Goal: Task Accomplishment & Management: Manage account settings

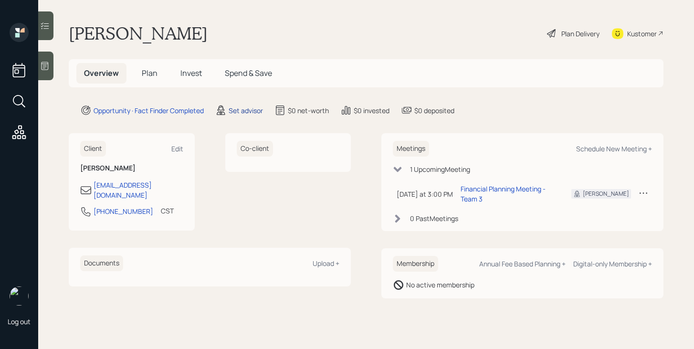
click at [250, 110] on div "Set advisor" at bounding box center [246, 111] width 34 height 10
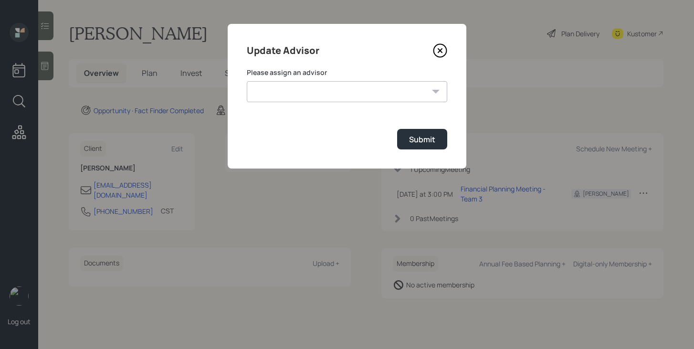
click at [286, 90] on select "Jonah Coleman Tyler End James DiStasi Treva Nostdahl Eric Schwartz Aleksandra S…" at bounding box center [347, 91] width 201 height 21
select select "bffa7908-1b2a-4c79-9bb6-f0ec9aed22d3"
click at [247, 81] on select "Jonah Coleman Tyler End James DiStasi Treva Nostdahl Eric Schwartz Aleksandra S…" at bounding box center [347, 91] width 201 height 21
click at [411, 146] on button "Submit" at bounding box center [422, 139] width 50 height 21
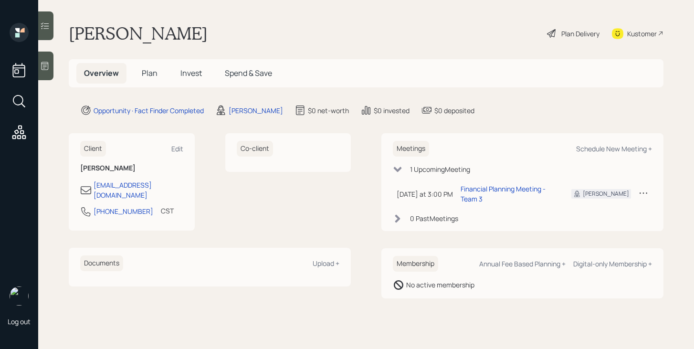
click at [149, 75] on span "Plan" at bounding box center [150, 73] width 16 height 11
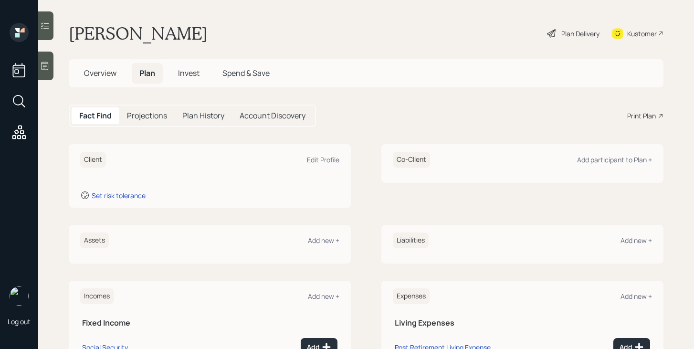
click at [47, 60] on div at bounding box center [45, 66] width 15 height 29
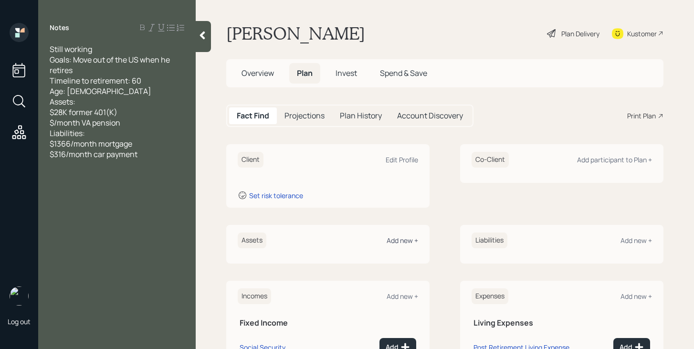
click at [407, 242] on div "Add new +" at bounding box center [403, 240] width 32 height 9
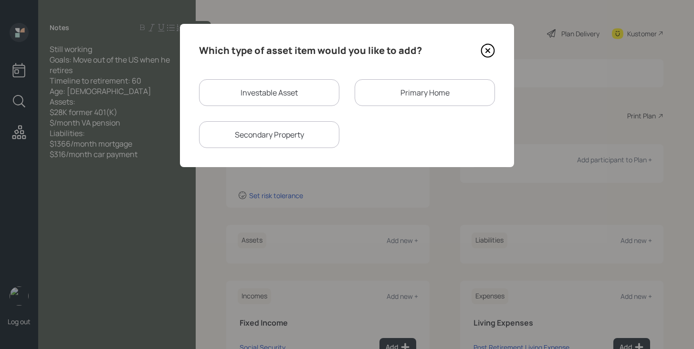
click at [277, 93] on div "Investable Asset" at bounding box center [269, 92] width 140 height 27
select select "taxable"
select select "balanced"
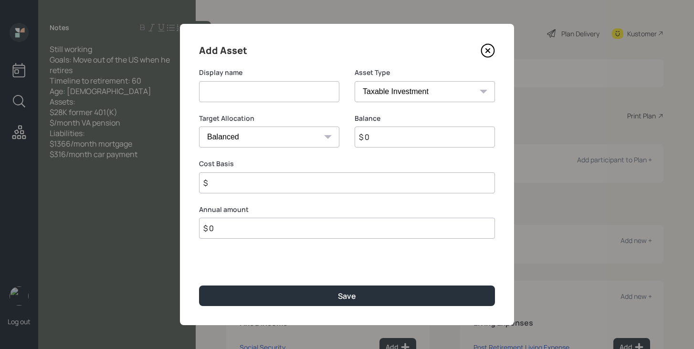
click at [277, 93] on input at bounding box center [269, 91] width 140 height 21
type input "Forme 401k"
click at [435, 84] on select "SEP IRA IRA Roth IRA 401(k) Roth 401(k) 403(b) Roth 403(b) 457(b) Roth 457(b) H…" at bounding box center [425, 91] width 140 height 21
select select "company_sponsored"
click at [355, 81] on select "SEP IRA IRA Roth IRA 401(k) Roth 401(k) 403(b) Roth 403(b) 457(b) Roth 457(b) H…" at bounding box center [425, 91] width 140 height 21
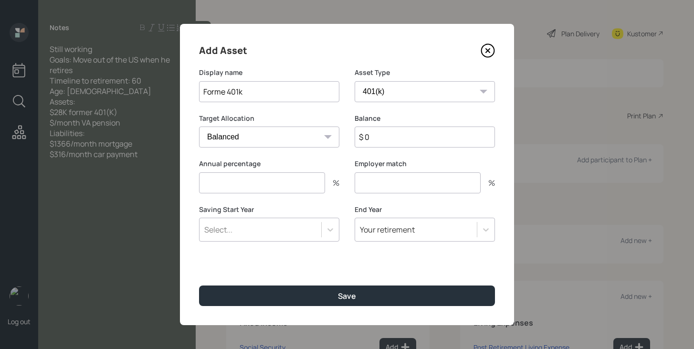
click at [290, 191] on input "number" at bounding box center [262, 182] width 126 height 21
type input "0"
click at [375, 193] on input "number" at bounding box center [418, 182] width 126 height 21
type input "0"
click at [385, 140] on input "$ 0" at bounding box center [425, 137] width 140 height 21
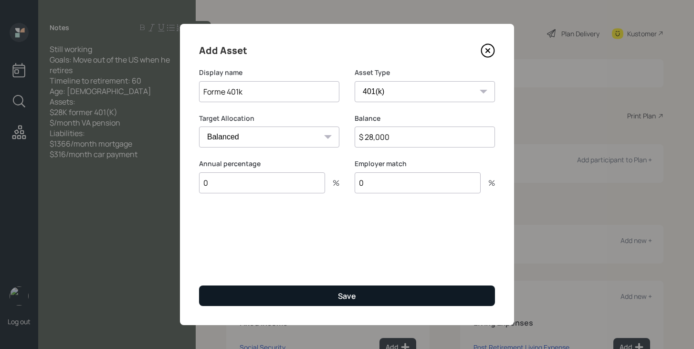
type input "$ 28,000"
click at [352, 302] on button "Save" at bounding box center [347, 296] width 296 height 21
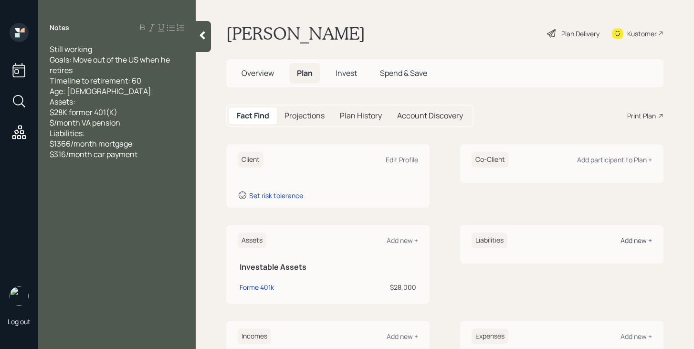
click at [632, 241] on div "Add new +" at bounding box center [637, 240] width 32 height 9
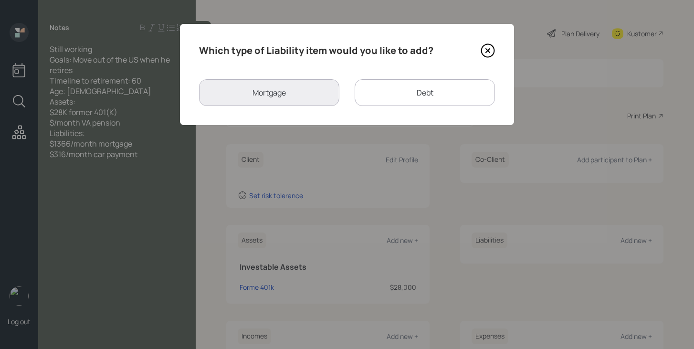
click at [424, 87] on div "Debt" at bounding box center [425, 92] width 140 height 27
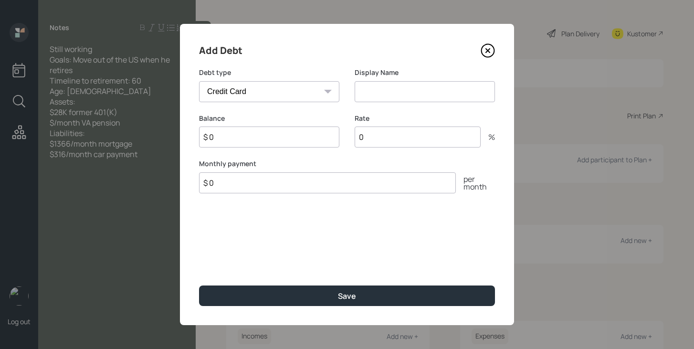
click at [316, 97] on select "Car Credit Card Medical Student Other" at bounding box center [269, 91] width 140 height 21
select select "car"
click at [199, 81] on select "Car Credit Card Medical Student Other" at bounding box center [269, 91] width 140 height 21
click at [380, 94] on input at bounding box center [425, 91] width 140 height 21
type input "Car Payment"
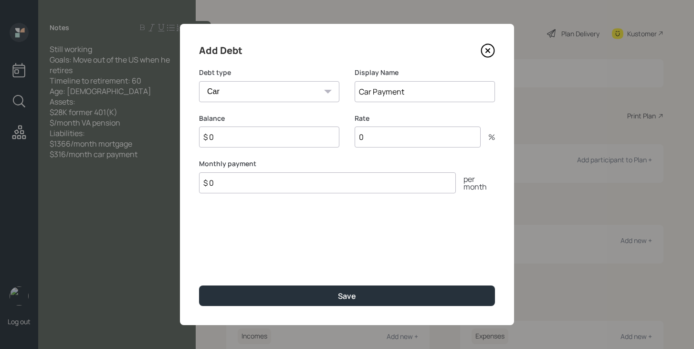
click at [298, 182] on input "$ 0" at bounding box center [327, 182] width 257 height 21
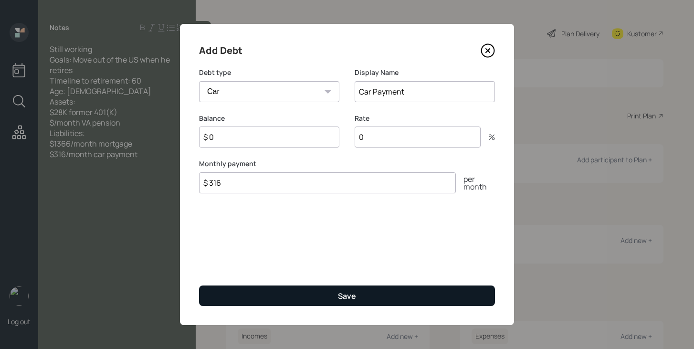
type input "$ 316"
click at [283, 289] on button "Save" at bounding box center [347, 296] width 296 height 21
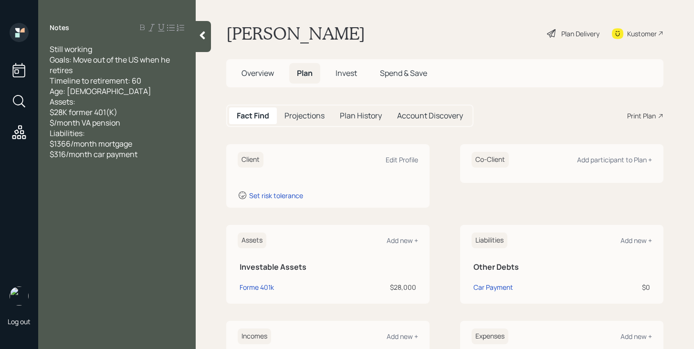
click at [203, 48] on div at bounding box center [203, 36] width 15 height 31
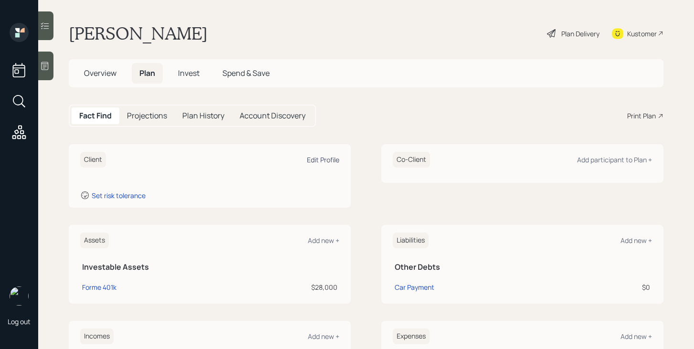
click at [316, 163] on div "Edit Profile" at bounding box center [323, 159] width 32 height 9
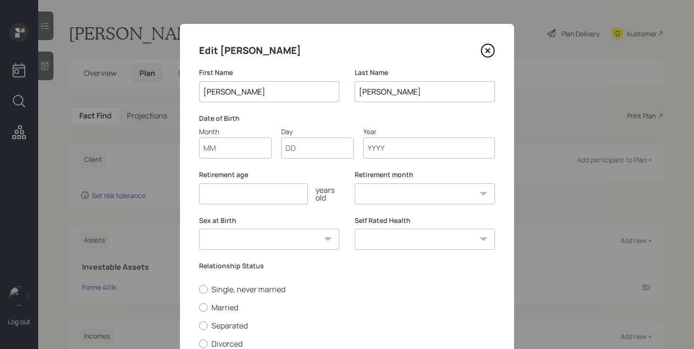
click at [222, 150] on input "Month" at bounding box center [235, 148] width 73 height 21
type input "05"
type input "21"
type input "1976"
select select "5"
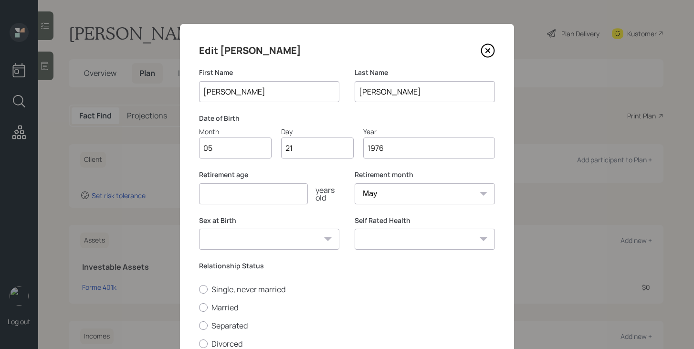
type input "1976"
click at [247, 193] on input "number" at bounding box center [253, 193] width 109 height 21
type input "60"
click at [288, 246] on select "Male Female Other / Prefer not to say" at bounding box center [269, 239] width 140 height 21
select select "male"
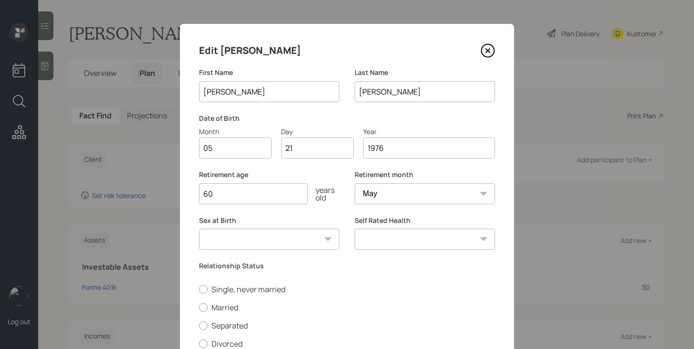
click at [199, 229] on select "Male Female Other / Prefer not to say" at bounding box center [269, 239] width 140 height 21
click at [231, 307] on label "Married" at bounding box center [347, 307] width 296 height 11
click at [199, 307] on input "Married" at bounding box center [199, 307] width 0 height 0
radio input "true"
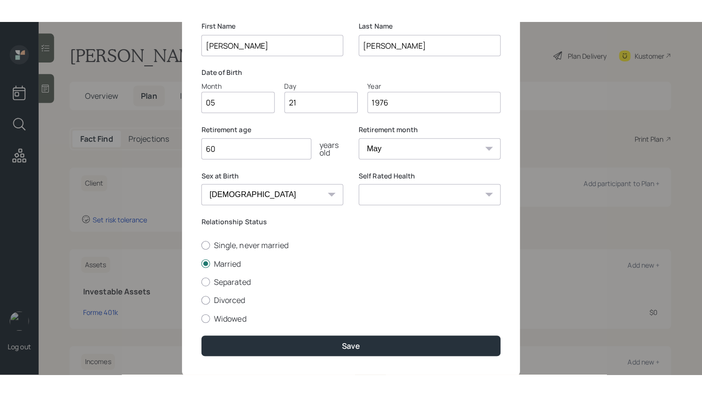
scroll to position [75, 0]
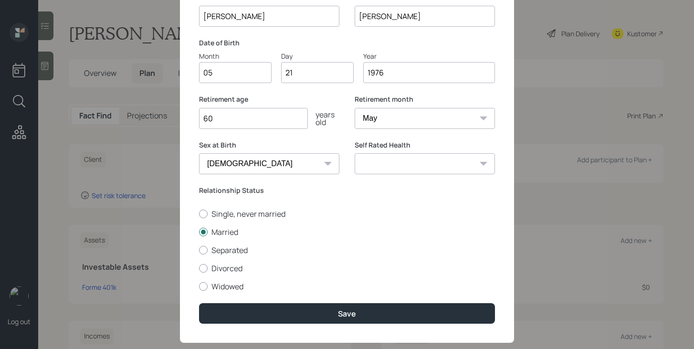
click at [399, 164] on select "Excellent Very Good Good Fair Poor" at bounding box center [425, 163] width 140 height 21
select select "excellent"
click at [355, 153] on select "Excellent Very Good Good Fair Poor" at bounding box center [425, 163] width 140 height 21
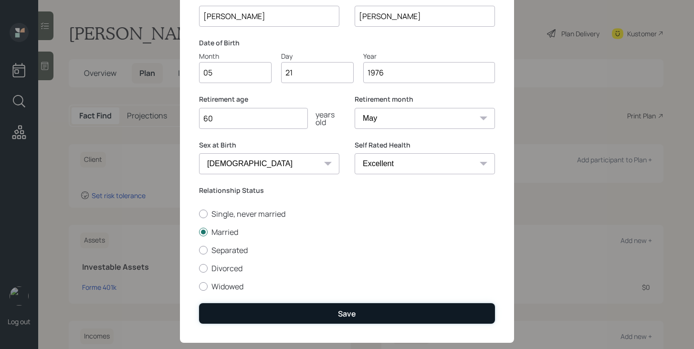
click at [362, 316] on button "Save" at bounding box center [347, 313] width 296 height 21
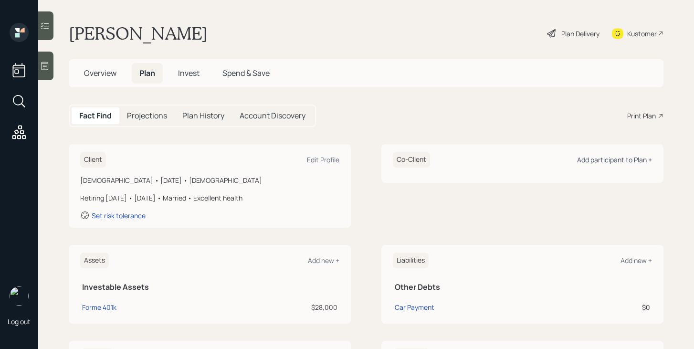
click at [589, 161] on div "Add participant to Plan +" at bounding box center [614, 159] width 75 height 9
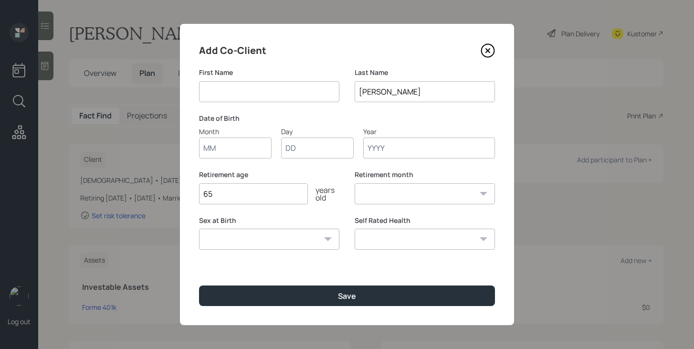
click at [260, 86] on input at bounding box center [269, 91] width 140 height 21
type input "Oksana"
click at [243, 153] on input "Month" at bounding box center [235, 148] width 73 height 21
type input "05"
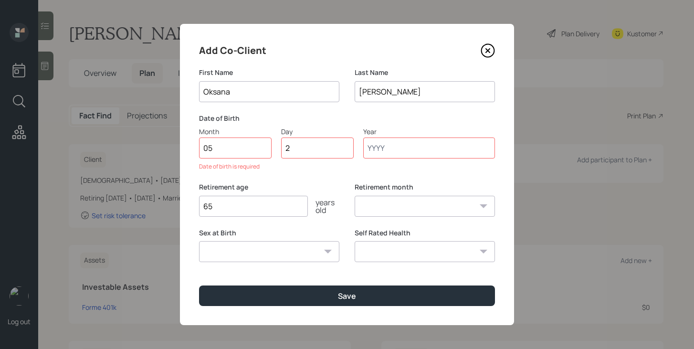
type input "27"
type input "1980"
select select "5"
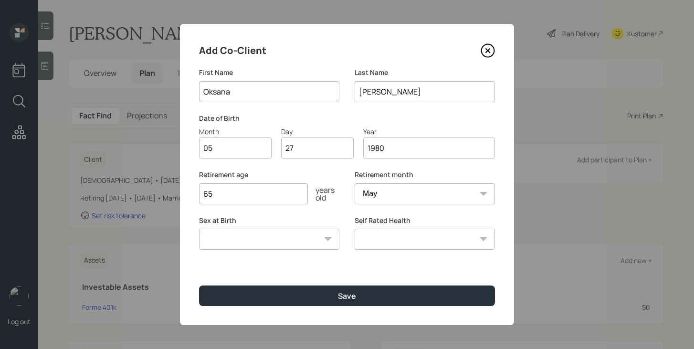
type input "1980"
click at [242, 241] on select "Male Female Other / Prefer not to say" at bounding box center [269, 239] width 140 height 21
select select "female"
click at [199, 229] on select "Male Female Other / Prefer not to say" at bounding box center [269, 239] width 140 height 21
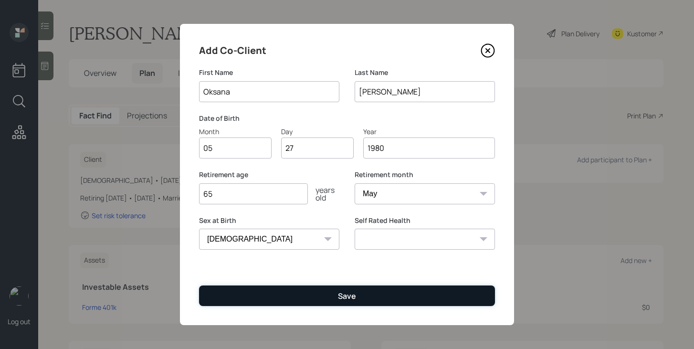
click at [352, 295] on div "Save" at bounding box center [347, 296] width 18 height 11
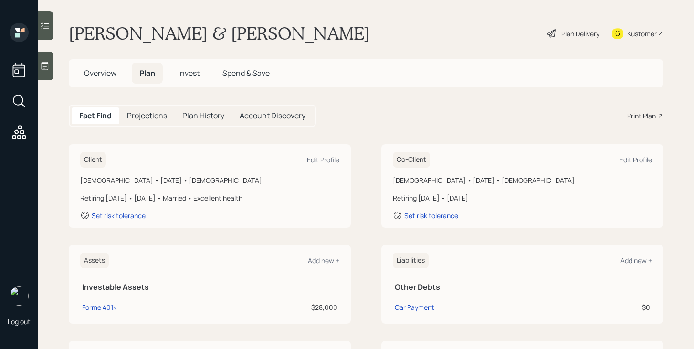
click at [570, 35] on div "Plan Delivery" at bounding box center [581, 34] width 38 height 10
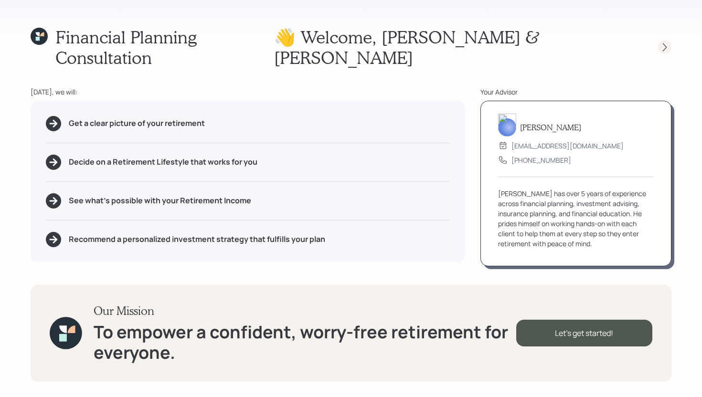
click at [663, 43] on icon at bounding box center [665, 48] width 10 height 10
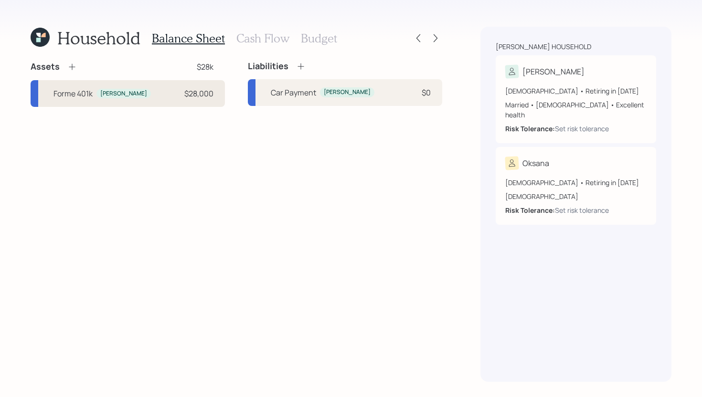
click at [72, 97] on div "Forme 401k" at bounding box center [72, 93] width 39 height 11
select select "company_sponsored"
select select "balanced"
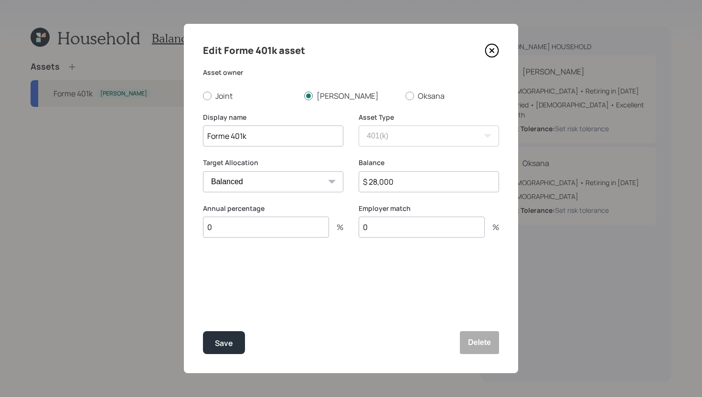
click at [230, 138] on input "Forme 401k" at bounding box center [273, 136] width 140 height 21
type input "Former 401k"
click at [215, 336] on button "Save" at bounding box center [224, 342] width 42 height 23
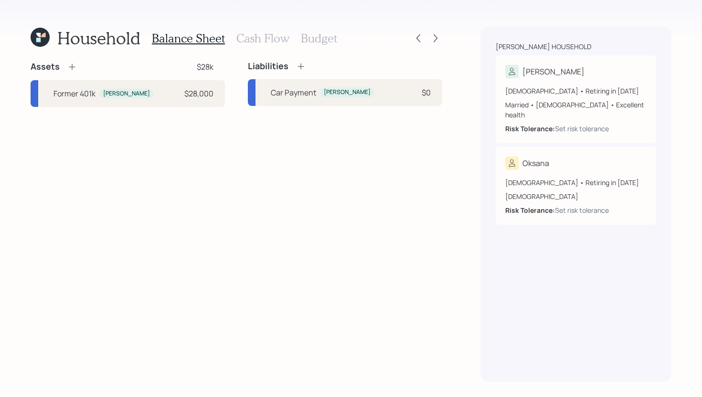
click at [70, 67] on icon at bounding box center [72, 67] width 10 height 10
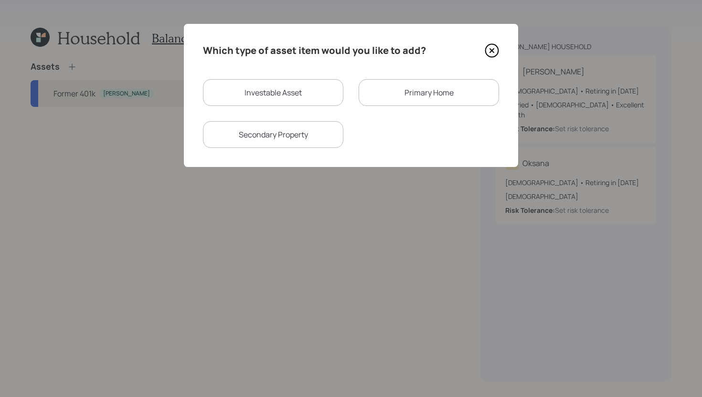
click at [287, 92] on div "Investable Asset" at bounding box center [273, 92] width 140 height 27
select select "taxable"
select select "balanced"
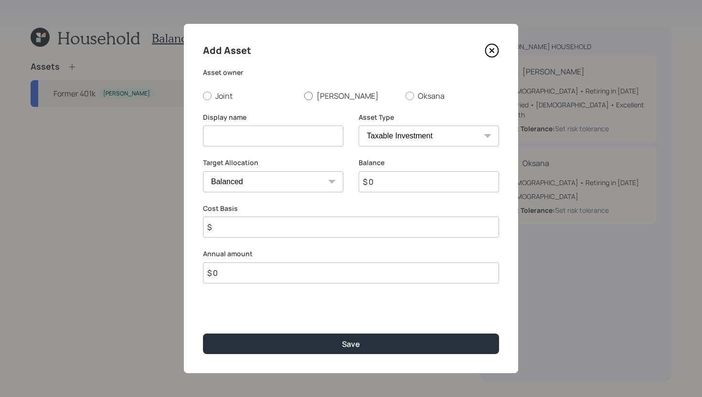
click at [316, 97] on label "[PERSON_NAME]" at bounding box center [351, 96] width 94 height 11
click at [304, 96] on input "[PERSON_NAME]" at bounding box center [304, 96] width 0 height 0
radio input "true"
click at [281, 137] on input at bounding box center [273, 136] width 140 height 21
type input "Checking/Savings"
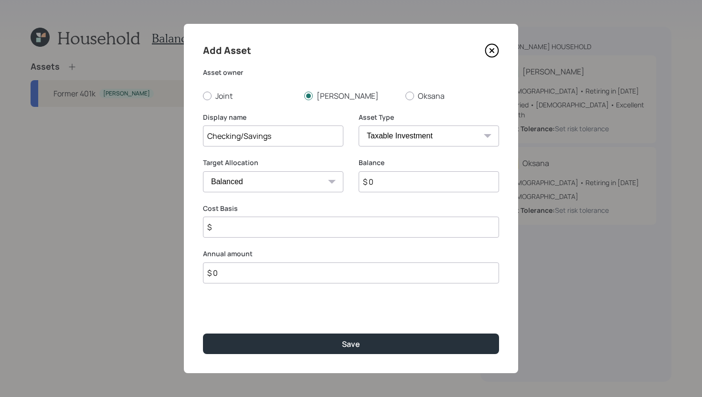
click at [399, 141] on select "SEP IRA IRA Roth IRA 401(k) Roth 401(k) 403(b) Roth 403(b) 457(b) Roth 457(b) H…" at bounding box center [429, 136] width 140 height 21
select select "cash"
click at [359, 126] on select "SEP IRA IRA Roth IRA 401(k) Roth 401(k) 403(b) Roth 403(b) 457(b) Roth 457(b) H…" at bounding box center [429, 136] width 140 height 21
type input "$"
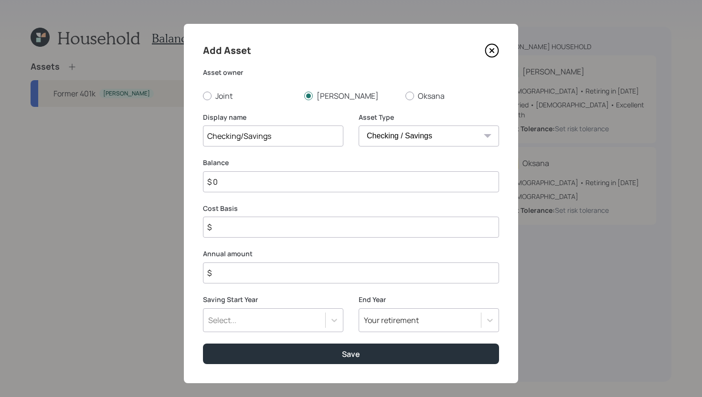
click at [366, 188] on input "$ 0" at bounding box center [351, 181] width 296 height 21
type input "$ 1"
type input "$ 13"
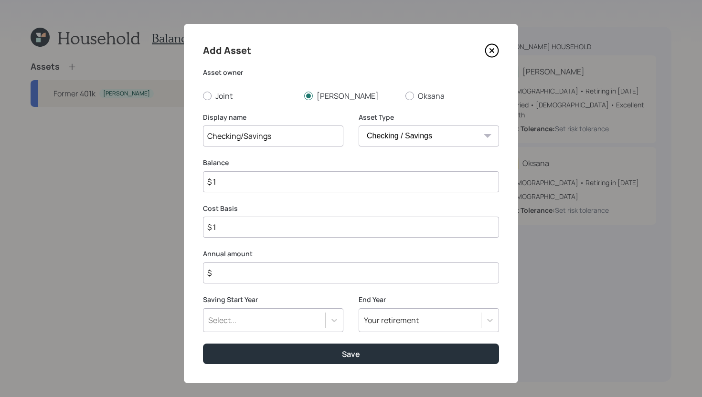
type input "$ 13"
type input "$ 130"
type input "$ 1,300"
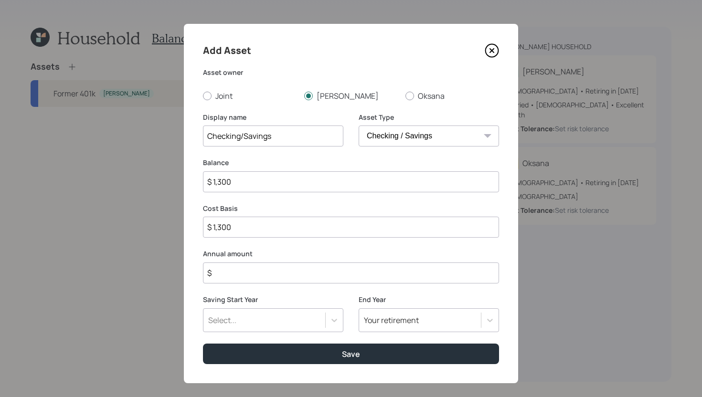
type input "$ 13,000"
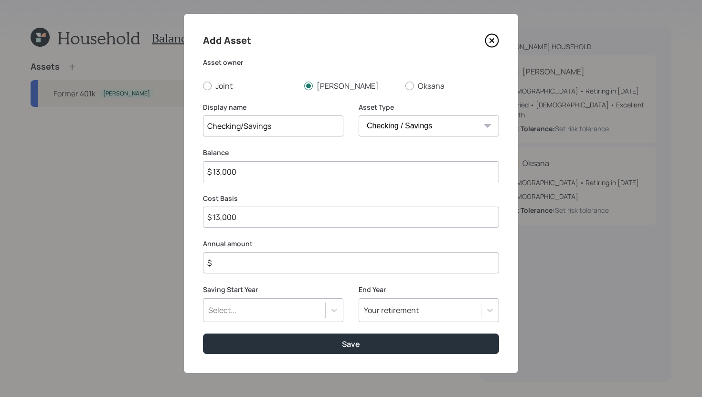
click at [315, 312] on div "Select..." at bounding box center [273, 311] width 140 height 24
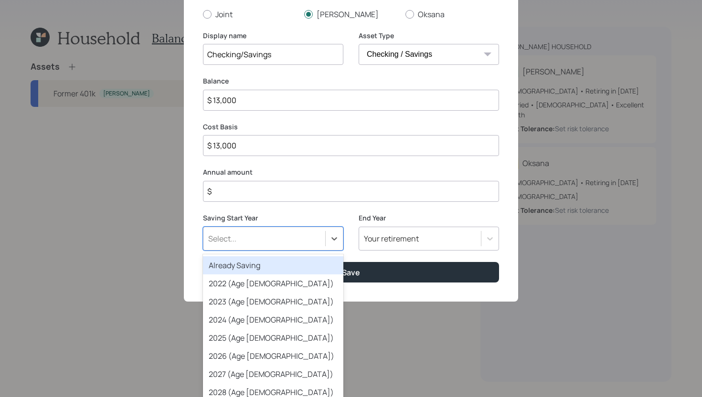
click at [296, 272] on div "Already Saving" at bounding box center [273, 265] width 140 height 18
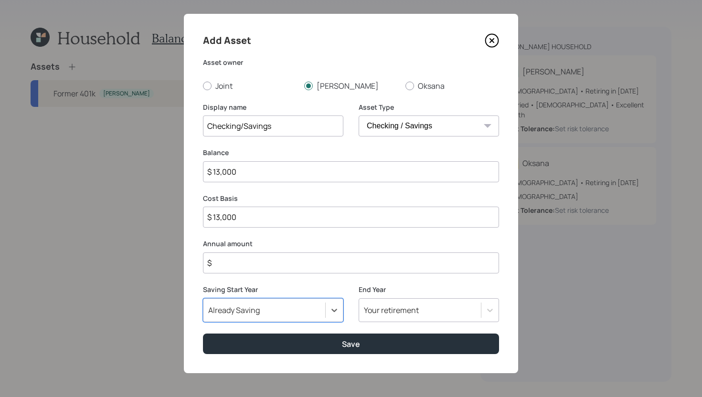
click at [277, 263] on input "$" at bounding box center [351, 263] width 296 height 21
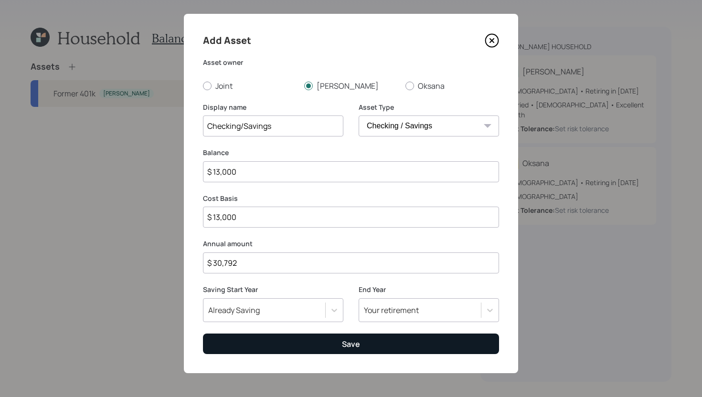
type input "$ 30,792"
click at [293, 345] on button "Save" at bounding box center [351, 344] width 296 height 21
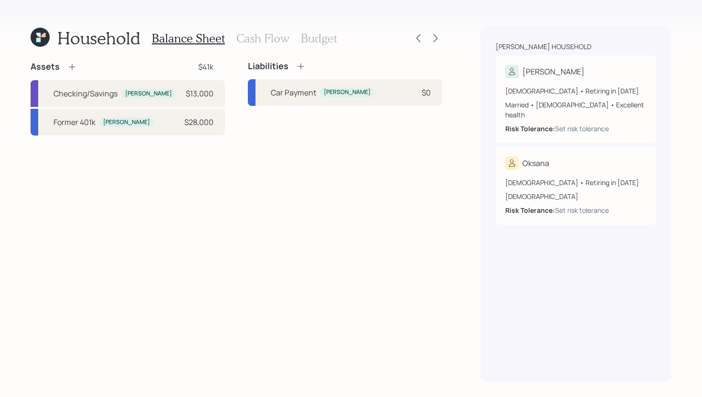
click at [70, 67] on icon at bounding box center [72, 67] width 10 height 10
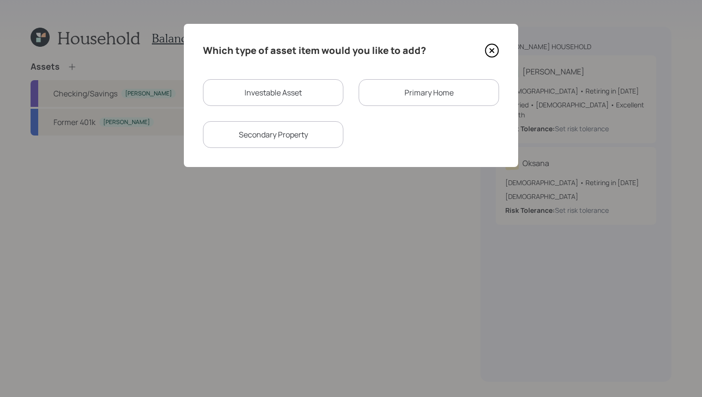
click at [423, 86] on div "Primary Home" at bounding box center [429, 92] width 140 height 27
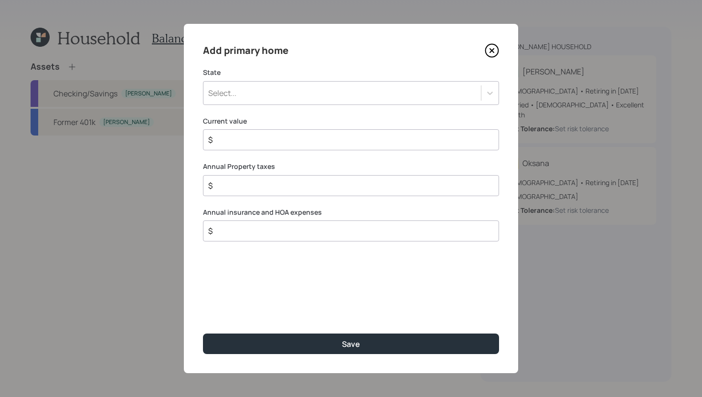
click at [386, 90] on div "Select..." at bounding box center [341, 93] width 277 height 16
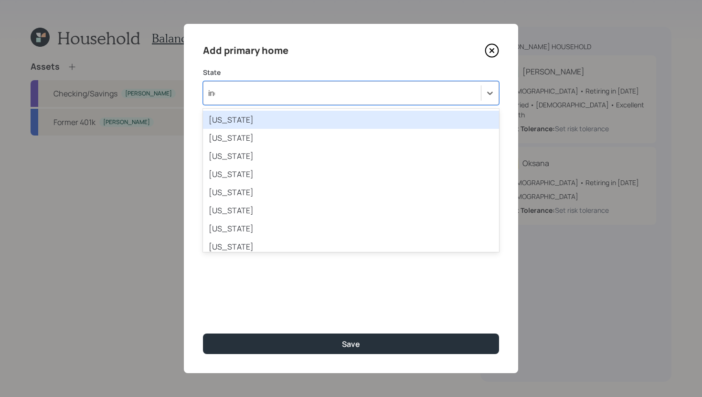
type input "indi"
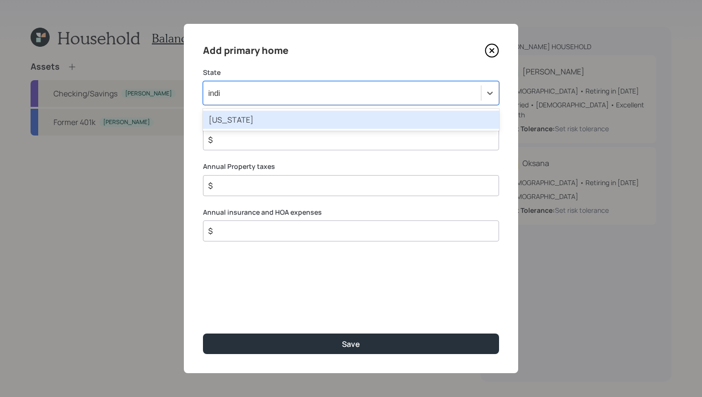
click at [432, 109] on div "Indiana" at bounding box center [351, 120] width 296 height 22
click at [419, 121] on div "Indiana" at bounding box center [351, 120] width 296 height 18
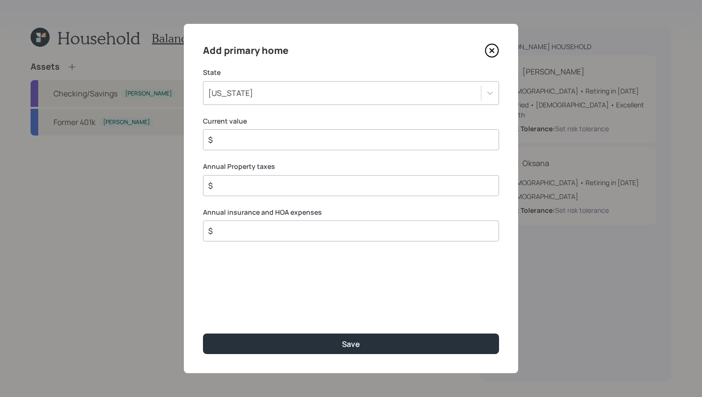
click at [327, 137] on input "$" at bounding box center [347, 139] width 280 height 11
type input "$ 180,000"
click at [346, 190] on input "$" at bounding box center [347, 185] width 280 height 11
type input "$ 1,121"
click at [353, 237] on div "$" at bounding box center [351, 231] width 296 height 21
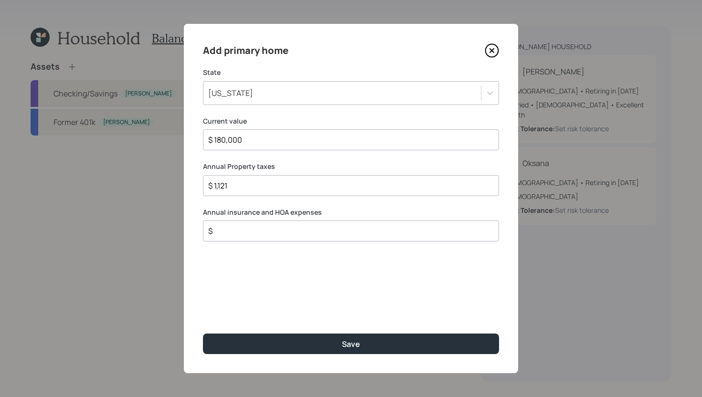
click at [353, 230] on input "$" at bounding box center [347, 230] width 280 height 11
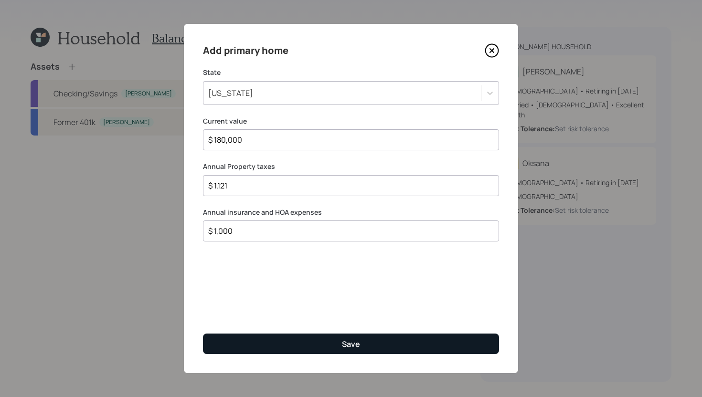
type input "$ 1,000"
click at [435, 345] on button "Save" at bounding box center [351, 344] width 296 height 21
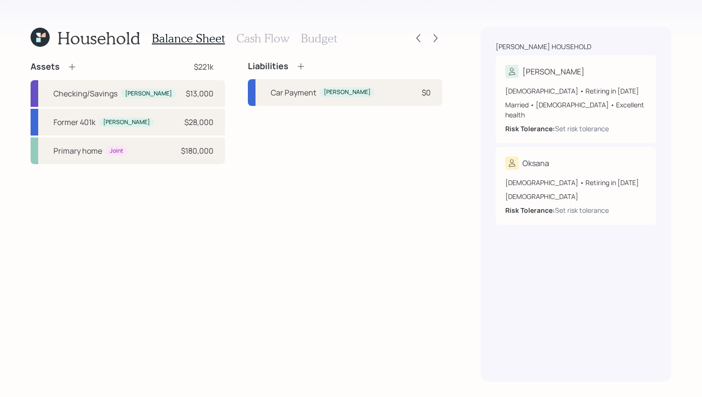
click at [301, 66] on icon at bounding box center [301, 66] width 6 height 6
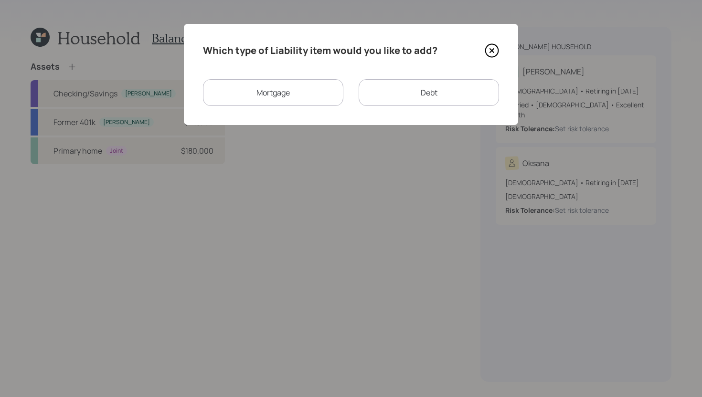
click at [298, 96] on div "Mortgage" at bounding box center [273, 92] width 140 height 27
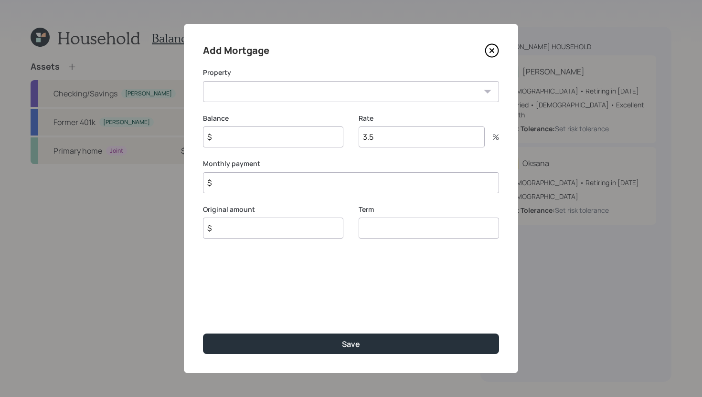
click at [297, 97] on select "IN Primary home" at bounding box center [351, 91] width 296 height 21
select select "29a05017-6405-47d7-bc0b-1362b9555467"
click at [203, 81] on select "IN Primary home" at bounding box center [351, 91] width 296 height 21
click at [261, 144] on input "$" at bounding box center [273, 137] width 140 height 21
type input "$ 135,000"
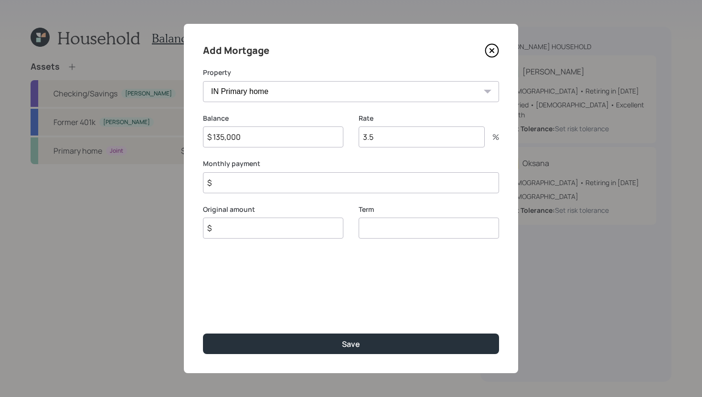
click at [274, 227] on input "$" at bounding box center [273, 228] width 140 height 21
type input "$ 135,000"
click at [387, 229] on input "number" at bounding box center [429, 228] width 140 height 21
type input "30"
click at [430, 135] on input "3.5" at bounding box center [422, 137] width 126 height 21
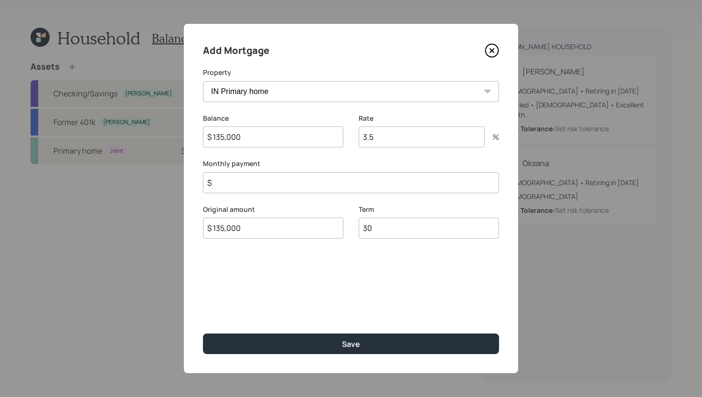
click at [430, 135] on input "3.5" at bounding box center [422, 137] width 126 height 21
type input "5.5"
click at [361, 183] on input "$" at bounding box center [351, 182] width 296 height 21
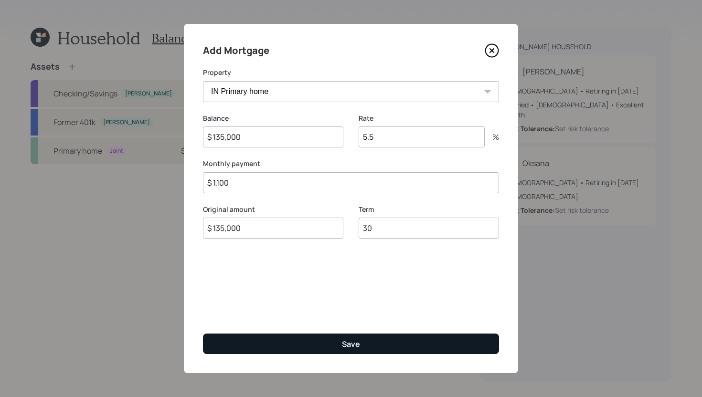
type input "$ 1,100"
click at [418, 344] on button "Save" at bounding box center [351, 344] width 296 height 21
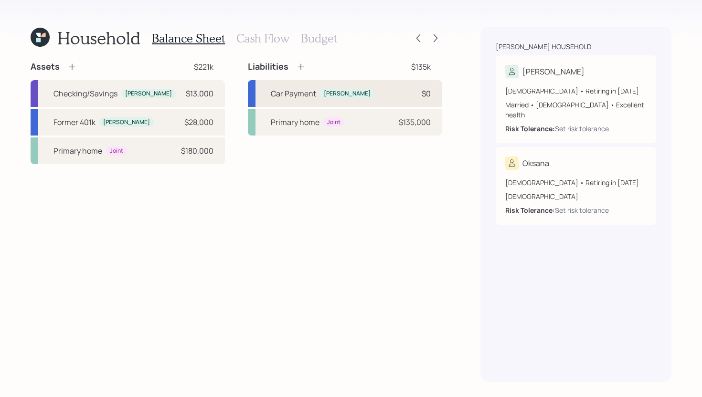
click at [384, 99] on div "Car Payment Josh $0" at bounding box center [345, 93] width 194 height 27
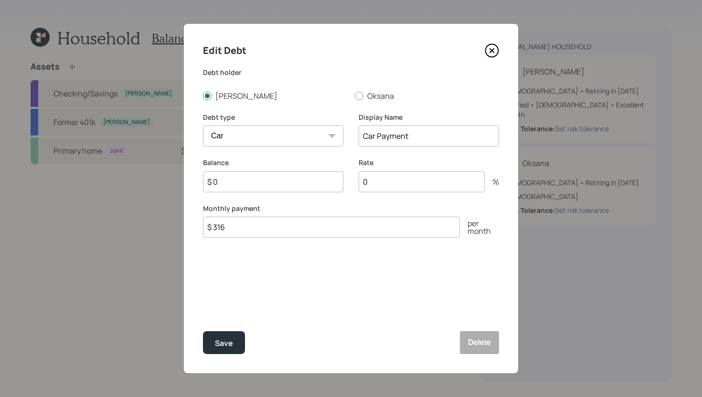
click at [247, 187] on input "$ 0" at bounding box center [273, 181] width 140 height 21
type input "$ 8,000"
click at [380, 183] on input "0" at bounding box center [422, 181] width 126 height 21
type input "9"
click at [221, 337] on div "Save" at bounding box center [224, 343] width 18 height 13
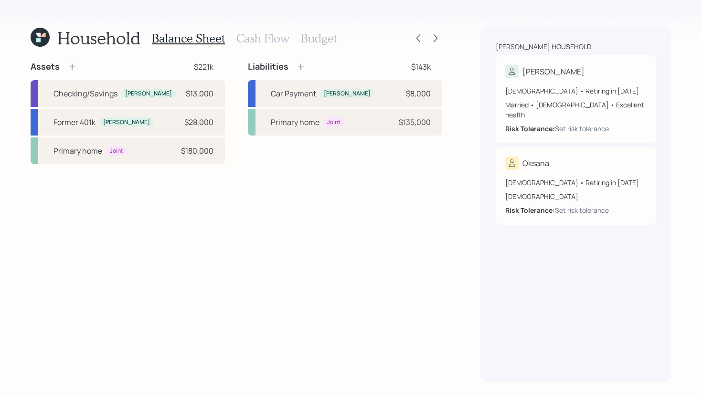
click at [271, 39] on h3 "Cash Flow" at bounding box center [262, 39] width 53 height 14
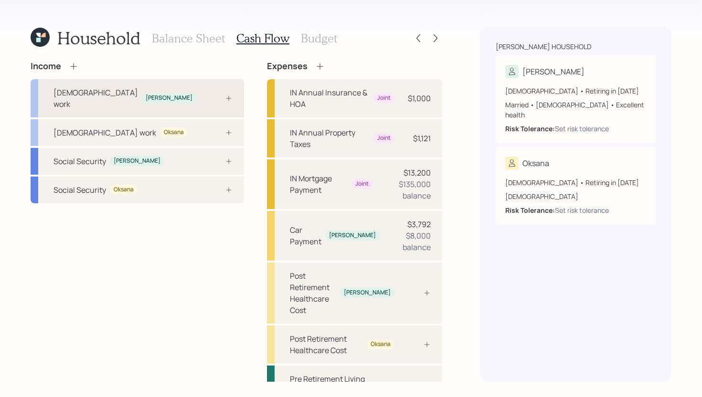
click at [149, 79] on div "Full-time work Josh" at bounding box center [137, 98] width 213 height 38
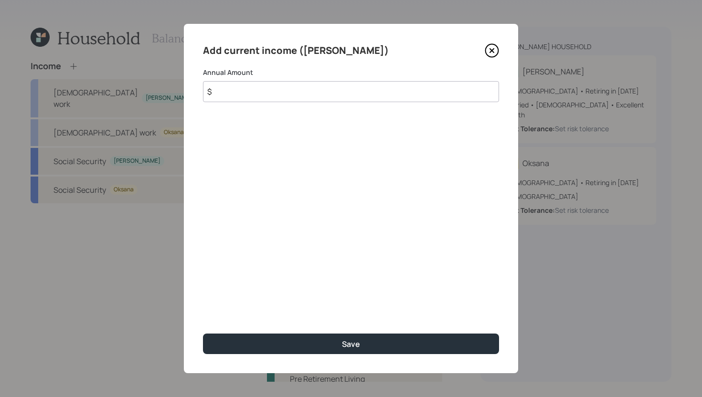
click at [233, 89] on input "$" at bounding box center [351, 91] width 296 height 21
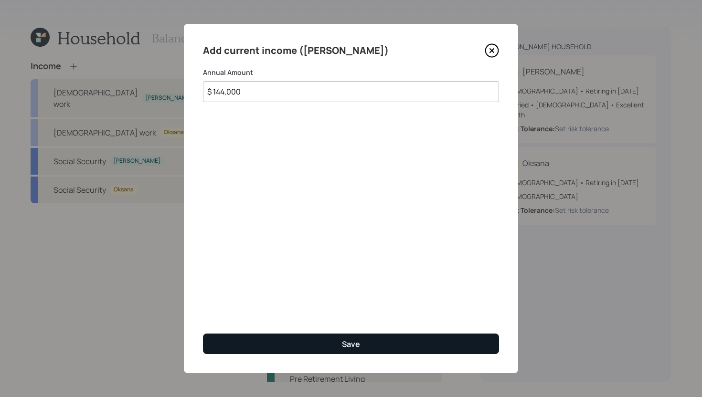
type input "$ 144,000"
click at [285, 344] on button "Save" at bounding box center [351, 344] width 296 height 21
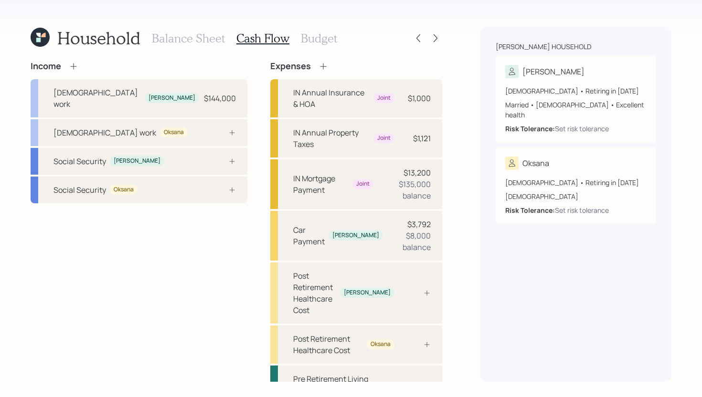
click at [72, 67] on icon at bounding box center [74, 67] width 10 height 10
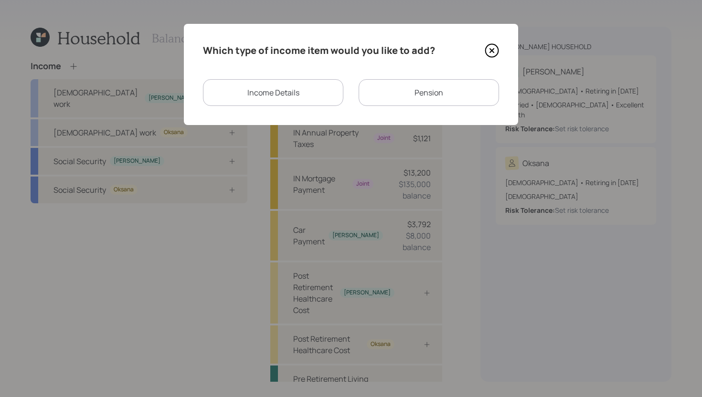
click at [378, 98] on div "Pension" at bounding box center [429, 92] width 140 height 27
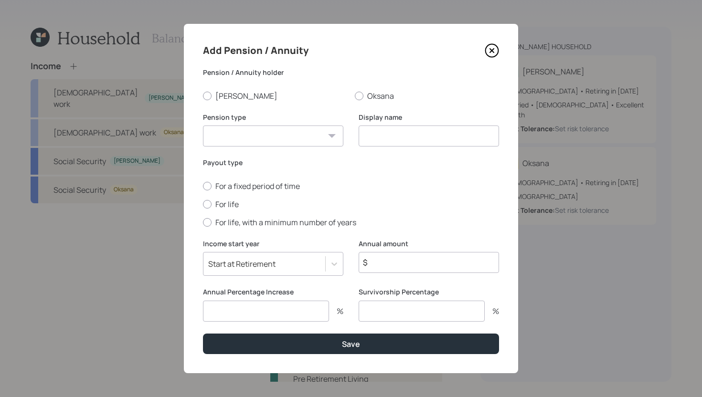
click at [490, 50] on icon at bounding box center [492, 50] width 14 height 14
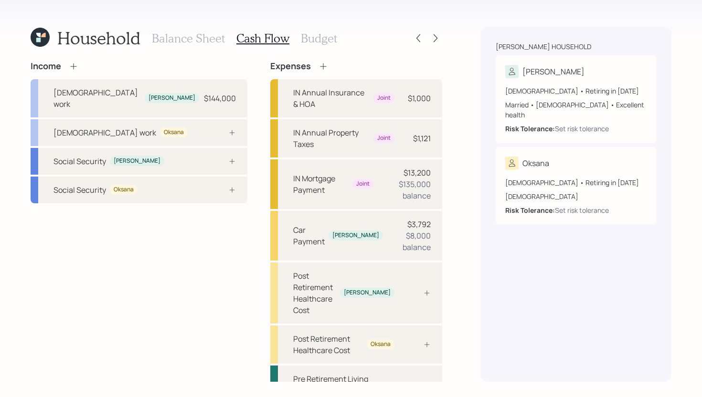
click at [71, 65] on icon at bounding box center [74, 67] width 10 height 10
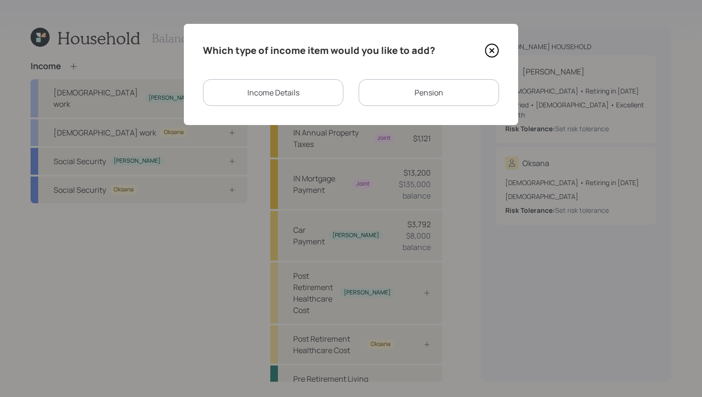
click at [253, 81] on div "Income Details" at bounding box center [273, 92] width 140 height 27
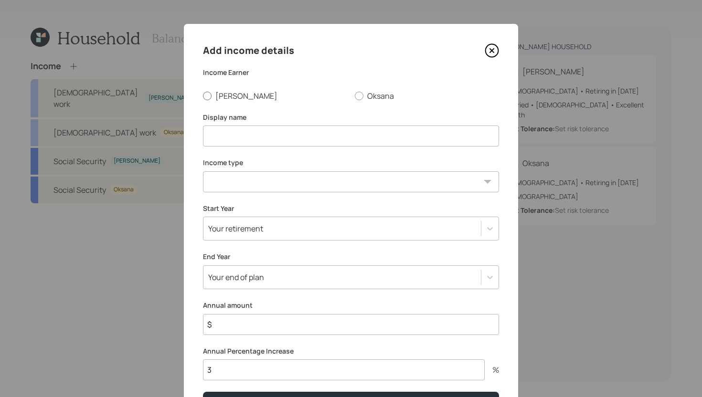
click at [213, 95] on label "[PERSON_NAME]" at bounding box center [275, 96] width 144 height 11
click at [203, 96] on input "[PERSON_NAME]" at bounding box center [203, 96] width 0 height 0
radio input "true"
click at [233, 134] on input at bounding box center [351, 136] width 296 height 21
type input "VA Benefit"
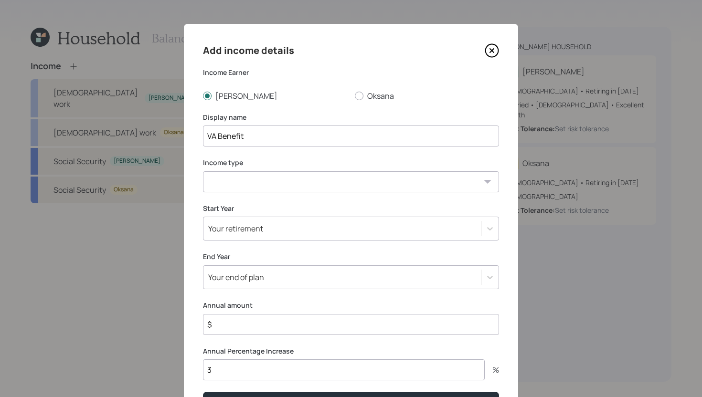
click at [234, 181] on select "Full-time work Part-time work Self employment Other" at bounding box center [351, 181] width 296 height 21
select select "other"
click at [203, 171] on select "Full-time work Part-time work Self employment Other" at bounding box center [351, 181] width 296 height 21
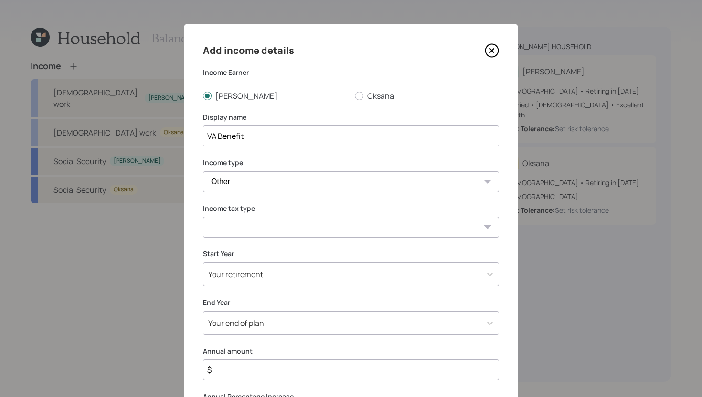
click at [241, 221] on select "Tax-free Earned Self Employment Alimony Royalties Pension / Annuity Interest Di…" at bounding box center [351, 227] width 296 height 21
select select "tax_free"
click at [203, 217] on select "Tax-free Earned Self Employment Alimony Royalties Pension / Annuity Interest Di…" at bounding box center [351, 227] width 296 height 21
click at [238, 277] on div "Your retirement" at bounding box center [351, 275] width 296 height 24
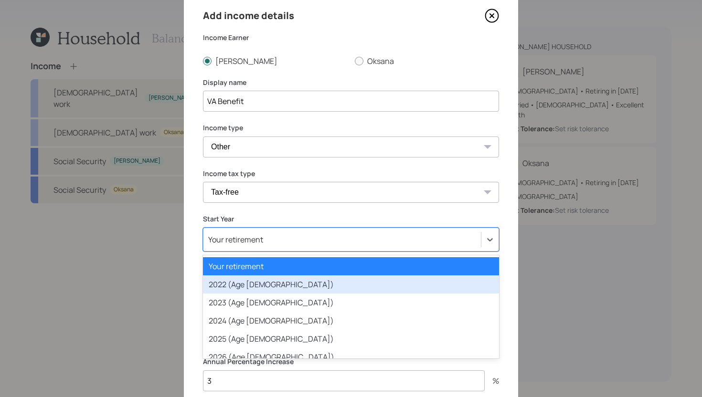
scroll to position [40, 0]
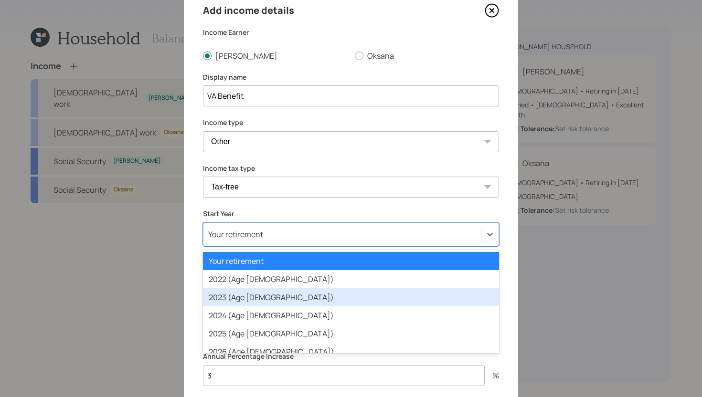
click at [235, 288] on div "Your retirement 2022 (Age 46) 2023 (Age 47) 2024 (Age 48) 2025 (Age 49) 2026 (A…" at bounding box center [351, 301] width 296 height 103
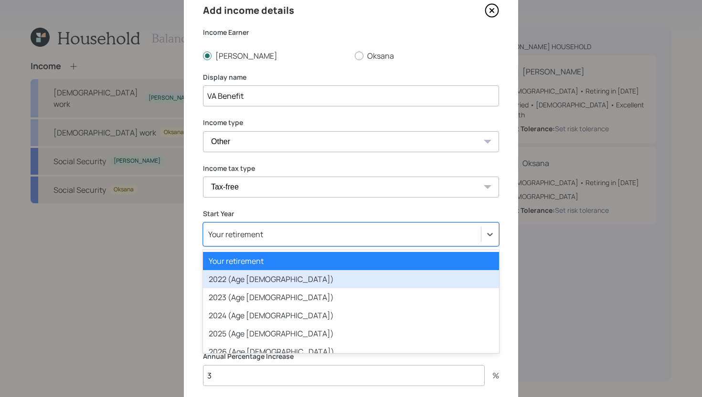
click at [237, 289] on div "2023 (Age 47)" at bounding box center [351, 297] width 296 height 18
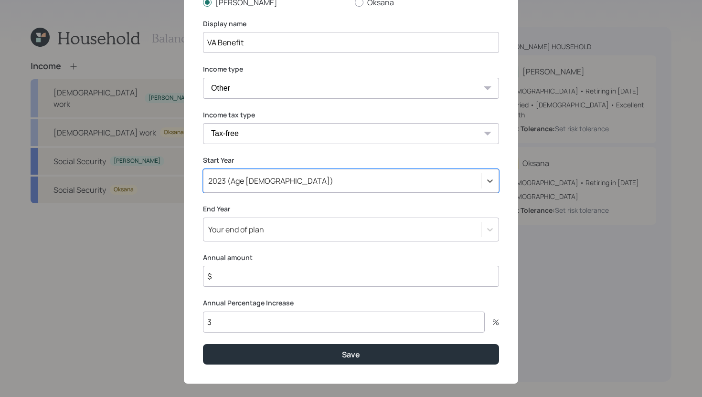
scroll to position [105, 0]
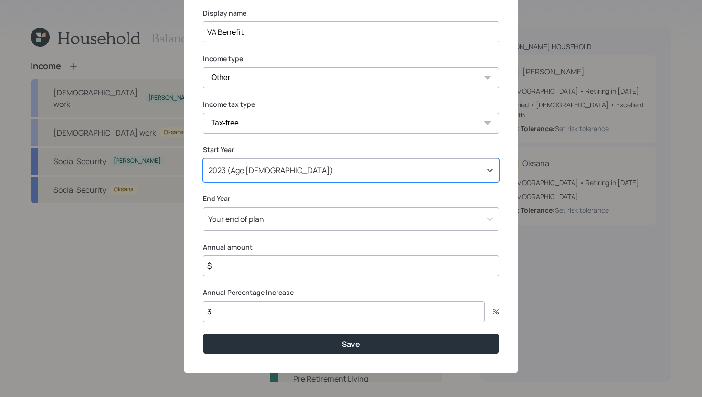
click at [232, 311] on input "3" at bounding box center [344, 311] width 282 height 21
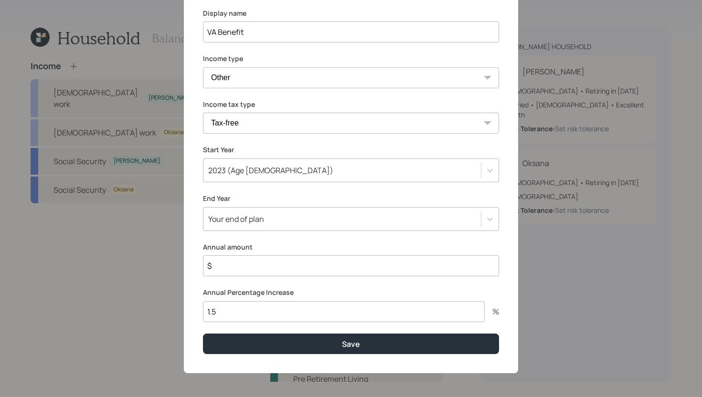
type input "1.5"
click at [227, 268] on input "$" at bounding box center [351, 266] width 296 height 21
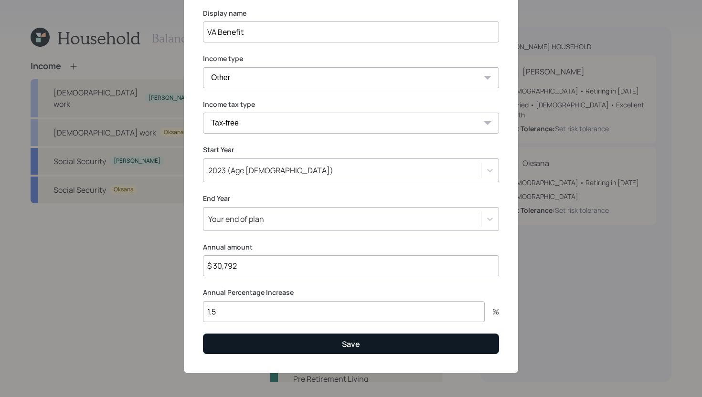
type input "$ 30,792"
click at [238, 345] on button "Save" at bounding box center [351, 344] width 296 height 21
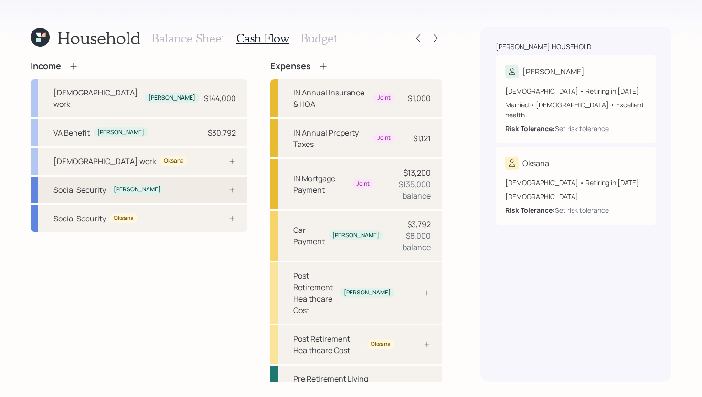
click at [150, 177] on div "Social Security Josh" at bounding box center [139, 190] width 217 height 27
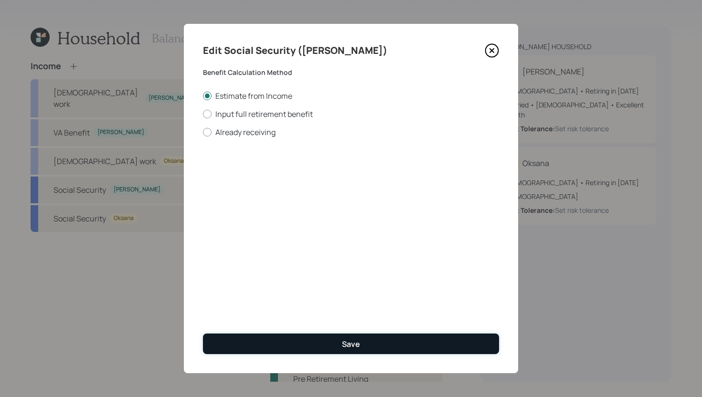
click at [356, 344] on div "Save" at bounding box center [351, 344] width 18 height 11
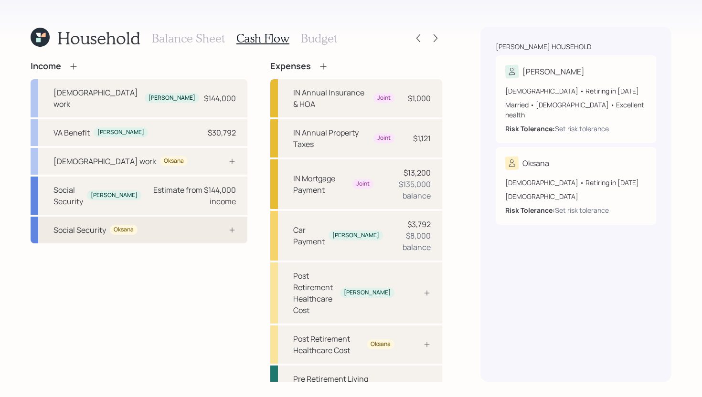
click at [195, 217] on div "Social Security Oksana" at bounding box center [139, 230] width 217 height 27
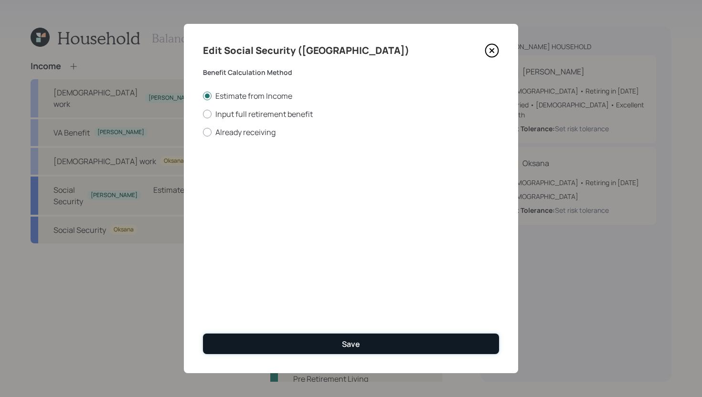
click at [273, 349] on button "Save" at bounding box center [351, 344] width 296 height 21
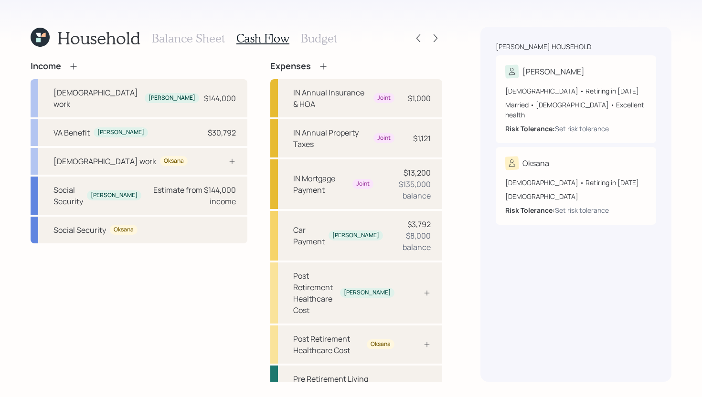
click at [319, 67] on icon at bounding box center [324, 67] width 10 height 10
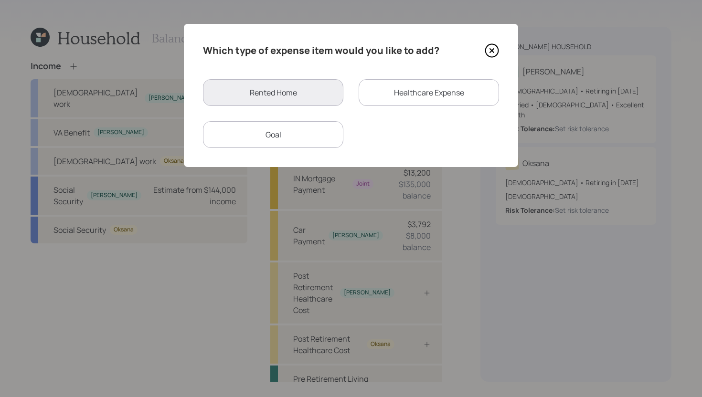
click at [373, 88] on div "Healthcare Expense" at bounding box center [429, 92] width 140 height 27
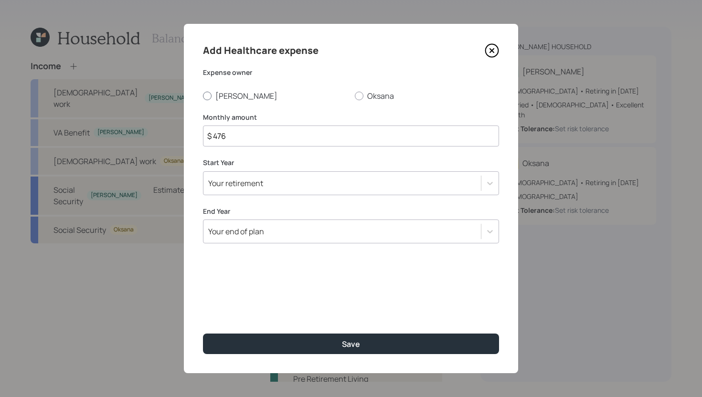
click at [221, 95] on label "[PERSON_NAME]" at bounding box center [275, 96] width 144 height 11
click at [203, 96] on input "[PERSON_NAME]" at bounding box center [203, 96] width 0 height 0
radio input "true"
click at [259, 189] on div "Your retirement" at bounding box center [341, 183] width 277 height 16
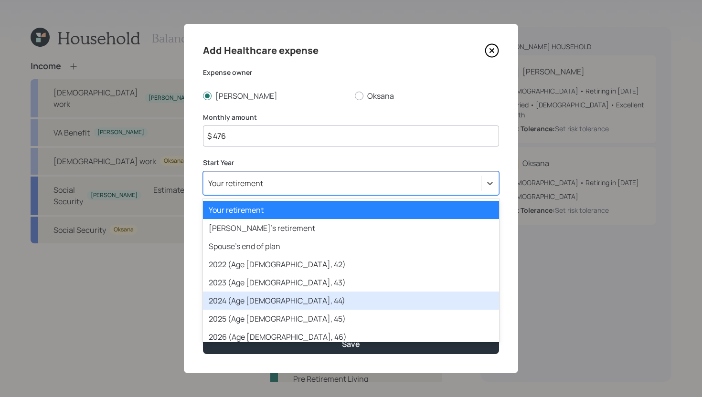
click at [239, 301] on div "2024 (Age 48, 44)" at bounding box center [351, 301] width 296 height 18
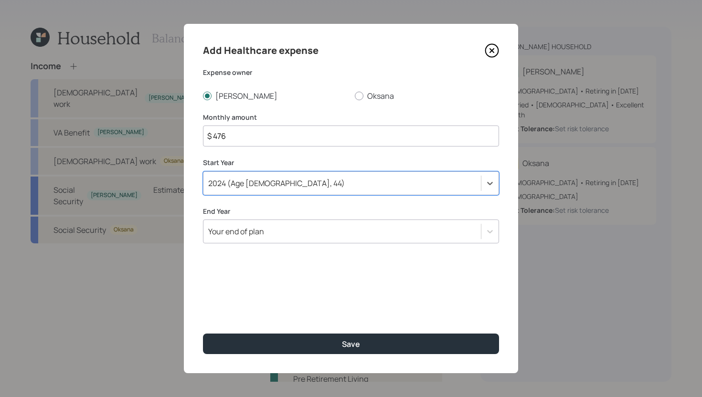
click at [269, 235] on div "Your end of plan" at bounding box center [341, 232] width 277 height 16
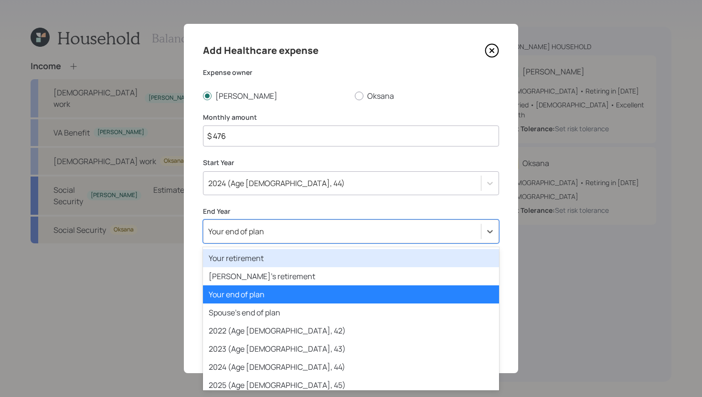
click at [261, 265] on div "Your retirement" at bounding box center [351, 258] width 296 height 18
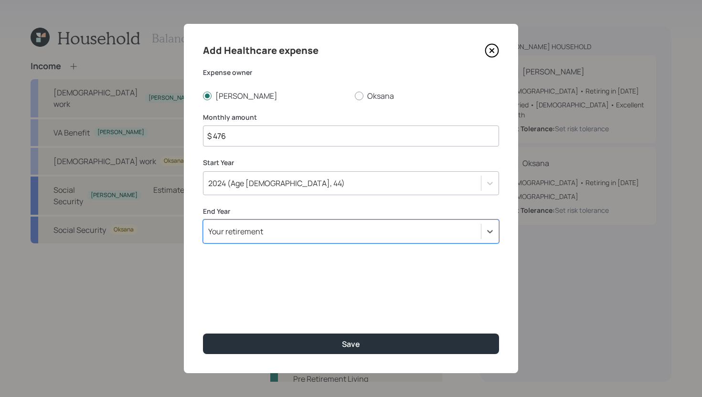
click at [262, 135] on input "$ 476" at bounding box center [351, 136] width 296 height 21
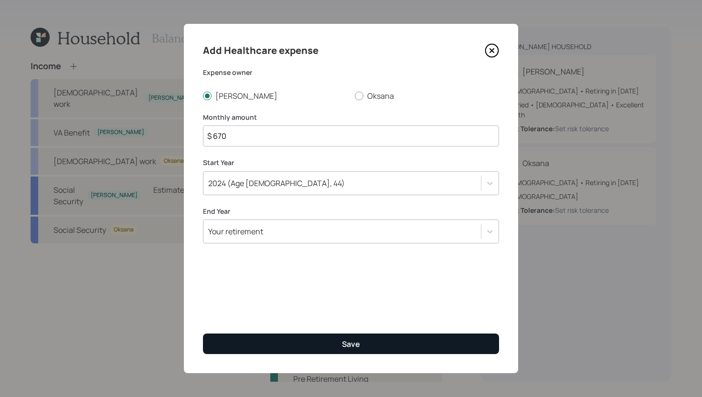
type input "$ 670"
click at [357, 349] on button "Save" at bounding box center [351, 344] width 296 height 21
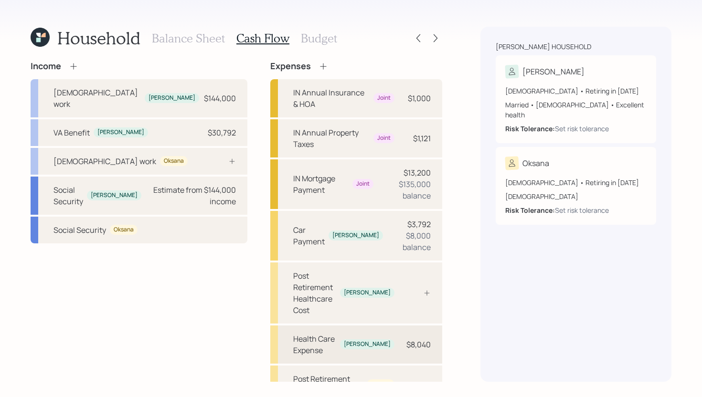
scroll to position [10, 0]
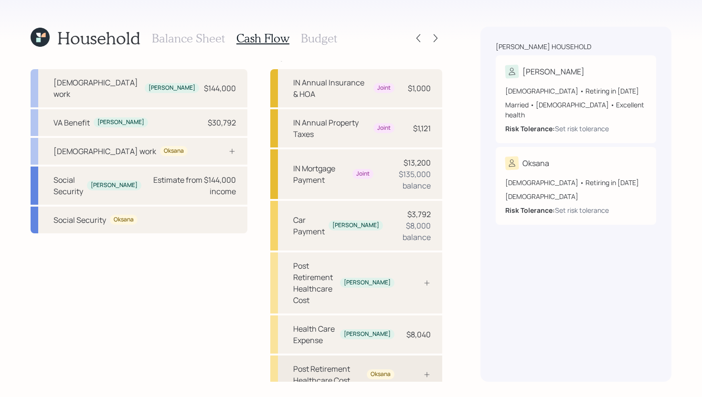
click at [412, 349] on div at bounding box center [416, 375] width 29 height 8
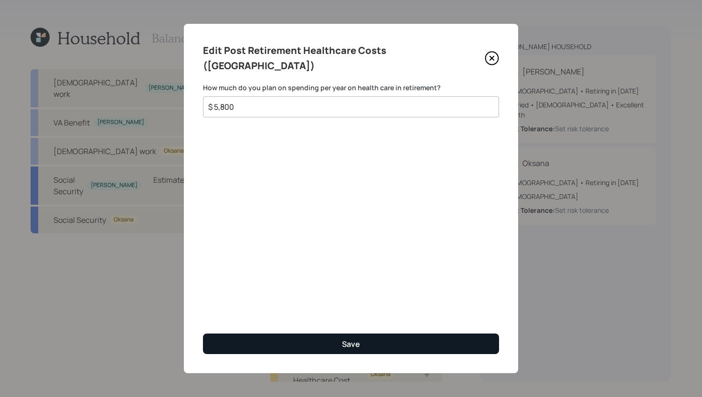
type input "$ 5,800"
click at [342, 347] on div "Save" at bounding box center [351, 344] width 18 height 11
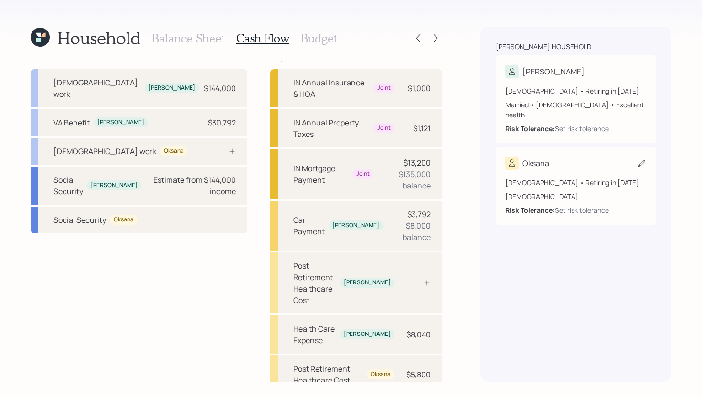
click at [573, 157] on div "Oksana" at bounding box center [575, 163] width 141 height 13
select select "5"
select select "female"
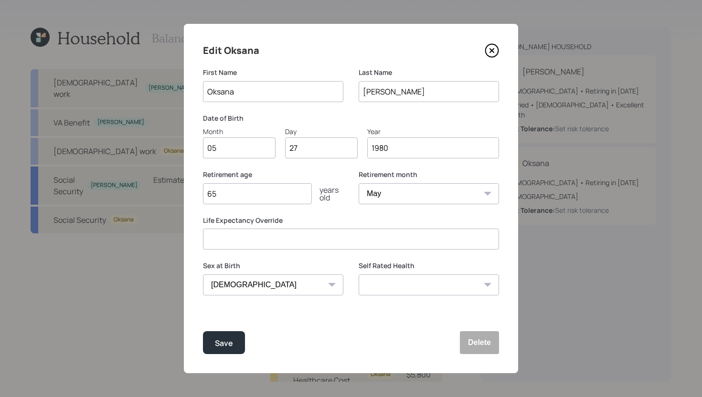
click at [239, 200] on input "65" at bounding box center [257, 193] width 109 height 21
click at [489, 48] on icon at bounding box center [492, 50] width 14 height 14
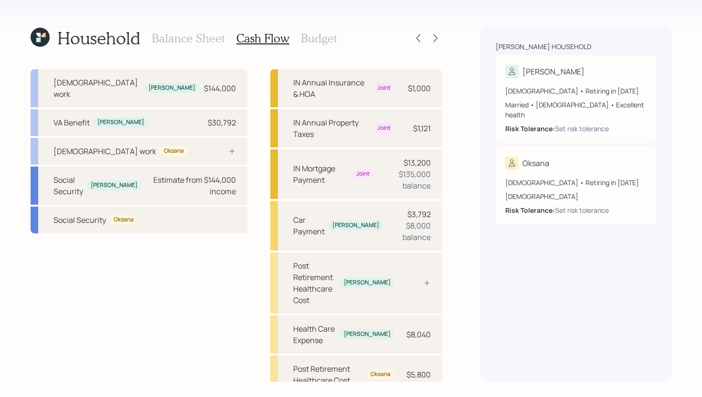
click at [210, 41] on h3 "Balance Sheet" at bounding box center [188, 39] width 73 height 14
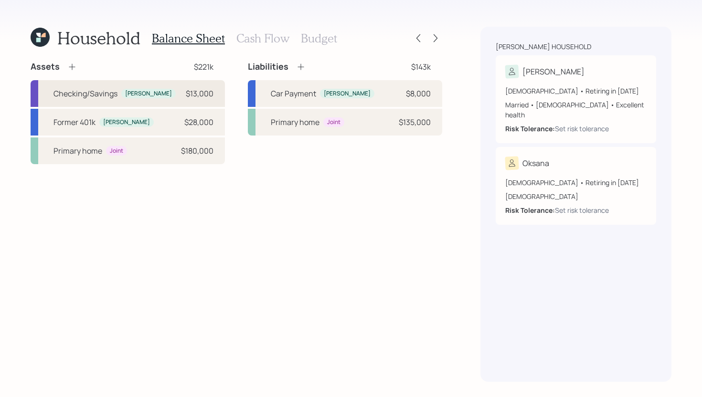
click at [158, 93] on div "Checking/Savings Josh $13,000" at bounding box center [128, 93] width 194 height 27
select select "cash"
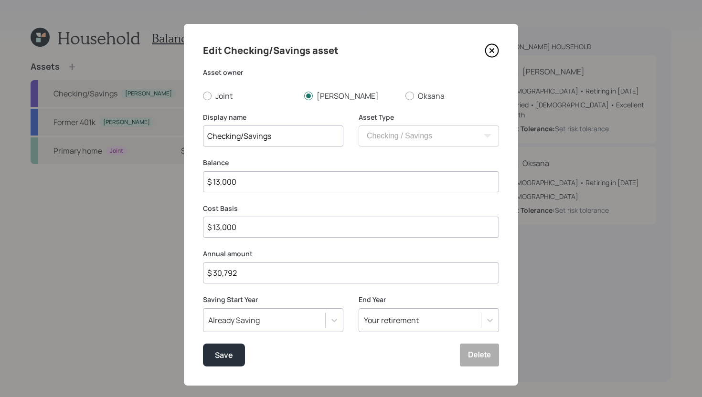
click at [218, 274] on input "$ 30,792" at bounding box center [351, 273] width 296 height 21
type input "$ 60,792"
click at [229, 349] on div "Save" at bounding box center [224, 355] width 18 height 13
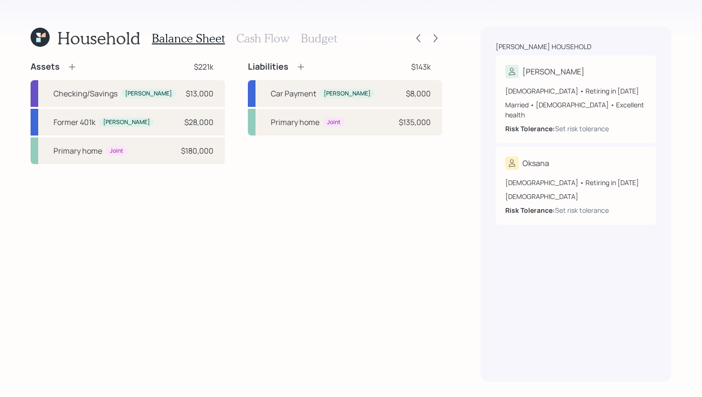
click at [316, 42] on h3 "Budget" at bounding box center [319, 39] width 36 height 14
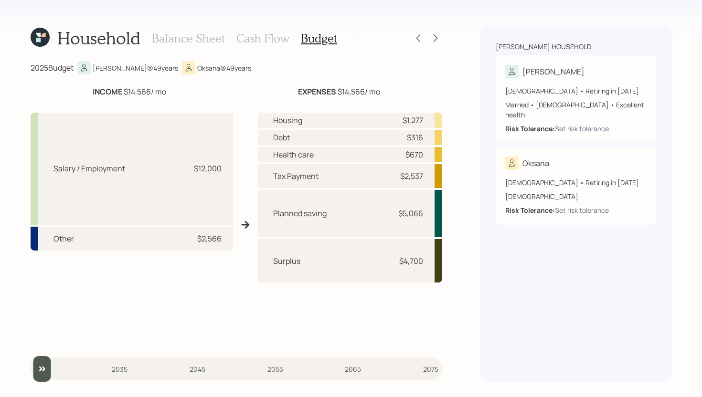
drag, startPoint x: 93, startPoint y: 90, endPoint x: 207, endPoint y: 93, distance: 114.7
click at [207, 93] on div "INCOME $14,566 / mo" at bounding box center [130, 91] width 198 height 11
drag, startPoint x: 398, startPoint y: 176, endPoint x: 431, endPoint y: 176, distance: 33.0
click at [431, 176] on div "Tax Payment $2,537" at bounding box center [350, 176] width 184 height 24
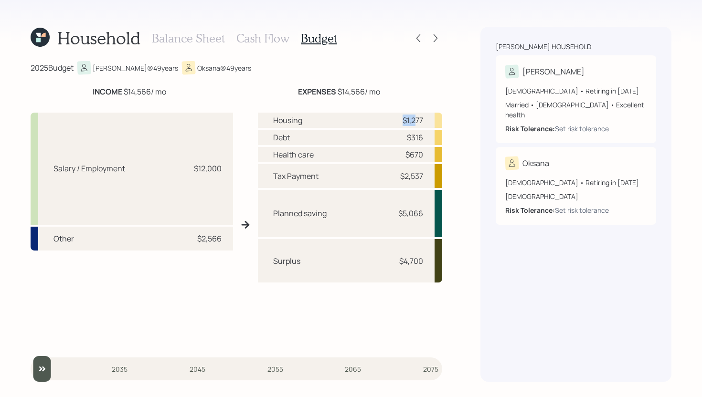
drag, startPoint x: 401, startPoint y: 119, endPoint x: 415, endPoint y: 119, distance: 13.4
click at [414, 119] on div "$1,277" at bounding box center [413, 120] width 21 height 11
drag, startPoint x: 406, startPoint y: 137, endPoint x: 431, endPoint y: 137, distance: 24.8
click at [431, 137] on div "Debt $316" at bounding box center [350, 137] width 184 height 15
drag, startPoint x: 401, startPoint y: 156, endPoint x: 424, endPoint y: 156, distance: 22.4
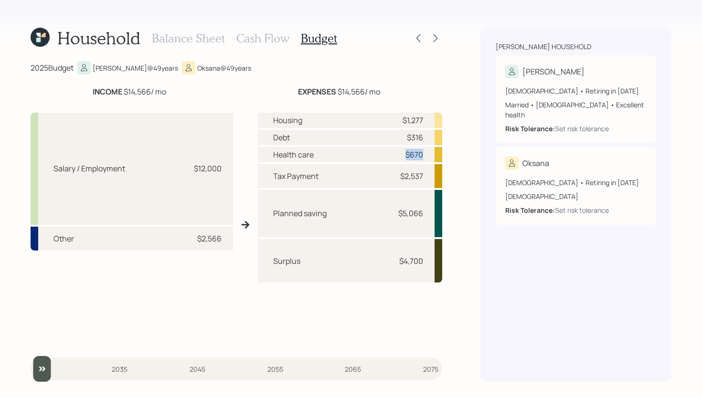
click at [424, 156] on div "Health care $670" at bounding box center [350, 154] width 184 height 15
drag, startPoint x: 396, startPoint y: 213, endPoint x: 438, endPoint y: 213, distance: 42.0
click at [438, 213] on div "Planned saving $5,066" at bounding box center [350, 213] width 184 height 47
click at [335, 257] on div "Surplus $4,700" at bounding box center [350, 261] width 184 height 44
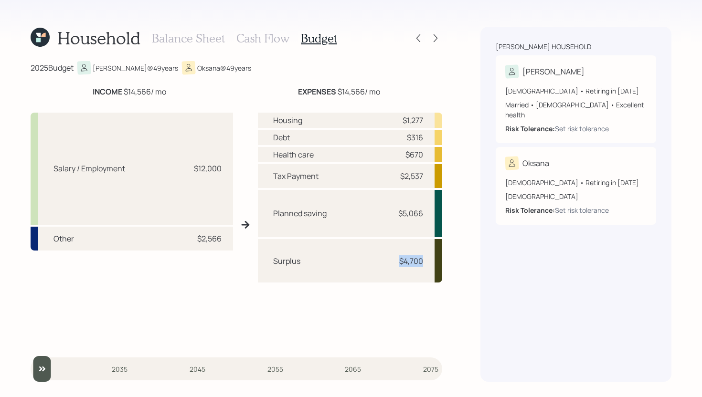
drag, startPoint x: 424, startPoint y: 260, endPoint x: 396, endPoint y: 260, distance: 27.2
click at [396, 260] on div "Surplus $4,700" at bounding box center [350, 261] width 184 height 44
click at [268, 46] on div "Balance Sheet Cash Flow Budget" at bounding box center [244, 38] width 185 height 23
click at [269, 38] on h3 "Cash Flow" at bounding box center [262, 39] width 53 height 14
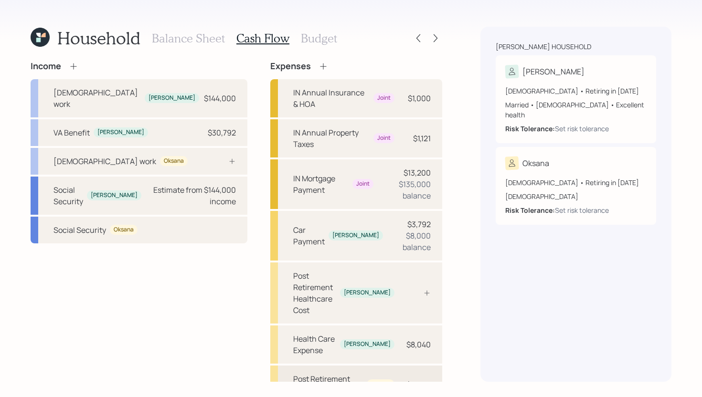
scroll to position [10, 0]
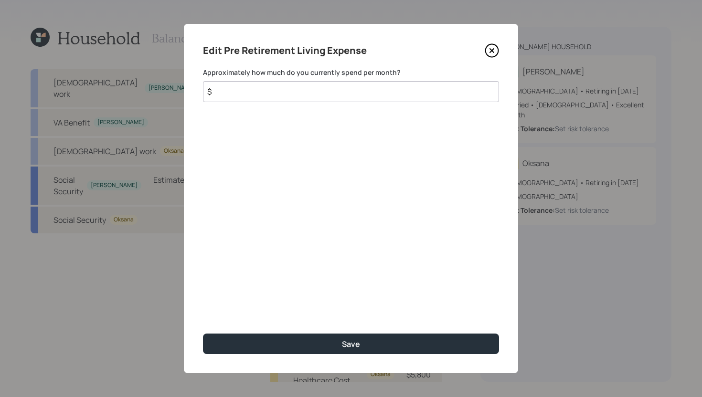
click at [310, 98] on input "$" at bounding box center [351, 91] width 296 height 21
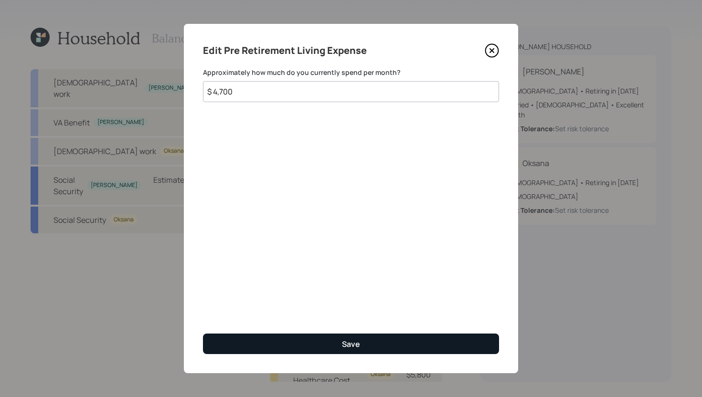
type input "$ 4,700"
click at [335, 339] on button "Save" at bounding box center [351, 344] width 296 height 21
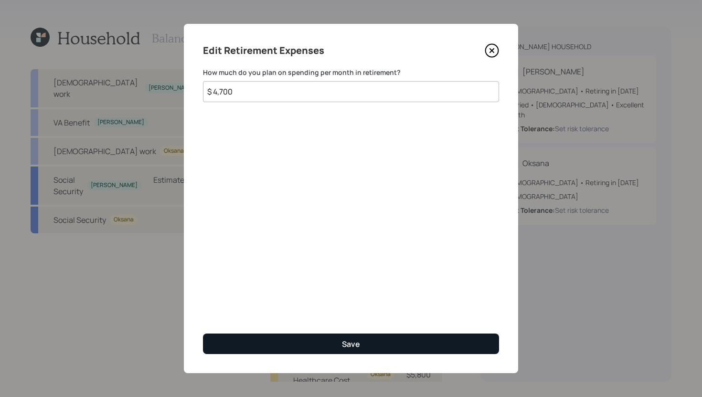
type input "$ 4,700"
click at [284, 349] on button "Save" at bounding box center [351, 344] width 296 height 21
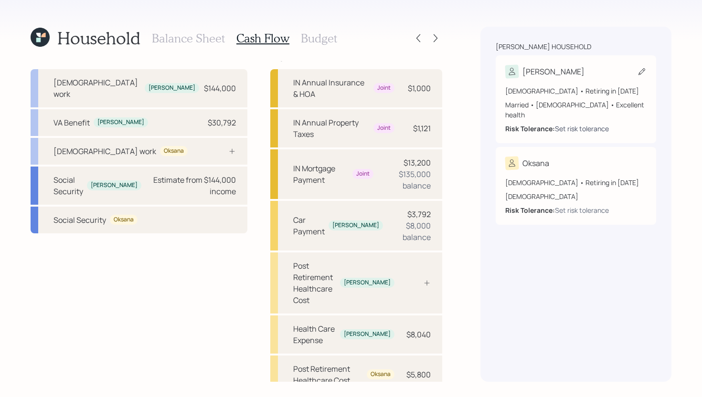
click at [571, 124] on div "Set risk tolerance" at bounding box center [582, 129] width 54 height 10
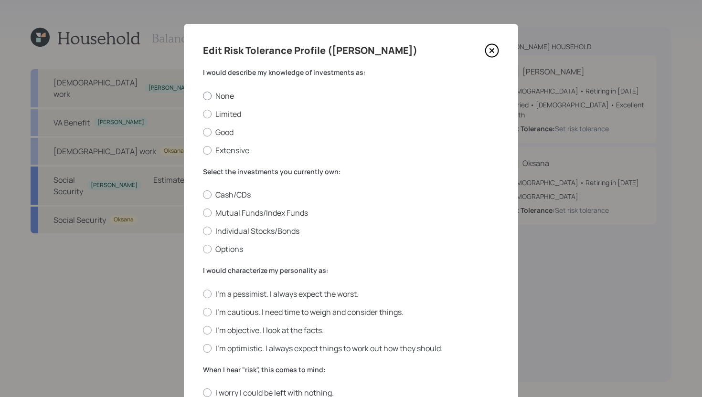
click at [232, 97] on label "None" at bounding box center [351, 96] width 296 height 11
click at [203, 96] on input "None" at bounding box center [203, 96] width 0 height 0
radio input "true"
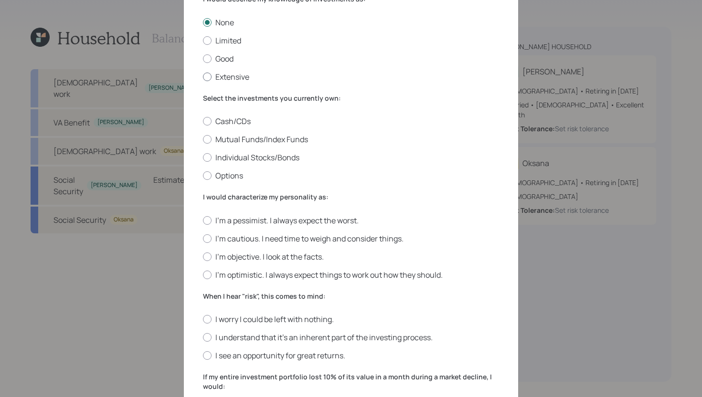
scroll to position [75, 0]
click at [253, 135] on label "Mutual Funds/Index Funds" at bounding box center [351, 138] width 296 height 11
click at [203, 139] on input "Mutual Funds/Index Funds" at bounding box center [203, 139] width 0 height 0
radio input "true"
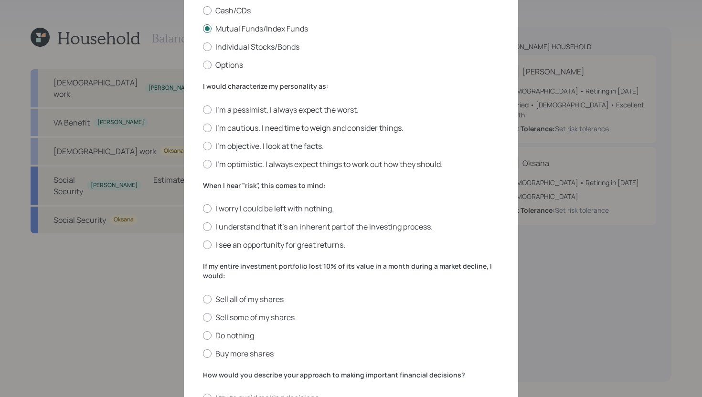
scroll to position [185, 0]
click at [284, 146] on label "I'm objective. I look at the facts." at bounding box center [351, 145] width 296 height 11
click at [203, 145] on input "I'm objective. I look at the facts." at bounding box center [203, 145] width 0 height 0
radio input "true"
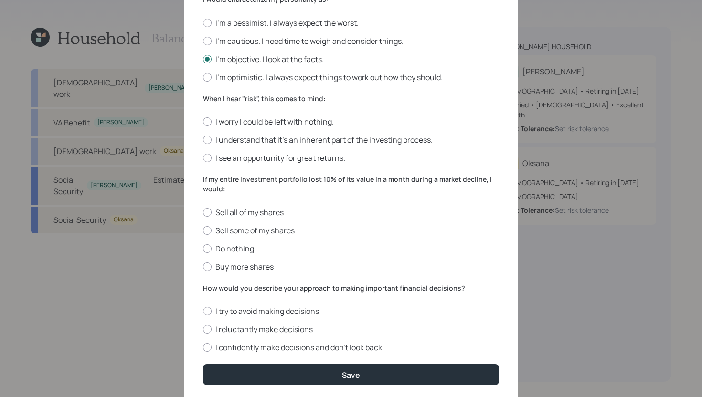
scroll to position [302, 0]
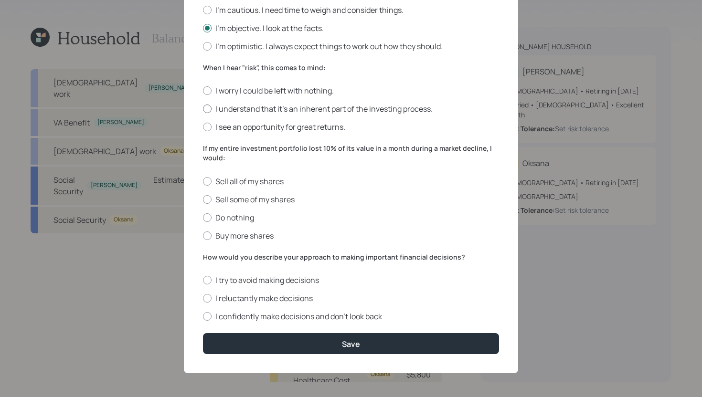
click at [275, 112] on label "I understand that it’s an inherent part of the investing process." at bounding box center [351, 109] width 296 height 11
click at [203, 109] on input "I understand that it’s an inherent part of the investing process." at bounding box center [203, 109] width 0 height 0
radio input "true"
click at [265, 318] on label "I confidently make decisions and don’t look back" at bounding box center [351, 316] width 296 height 11
click at [203, 317] on input "I confidently make decisions and don’t look back" at bounding box center [203, 317] width 0 height 0
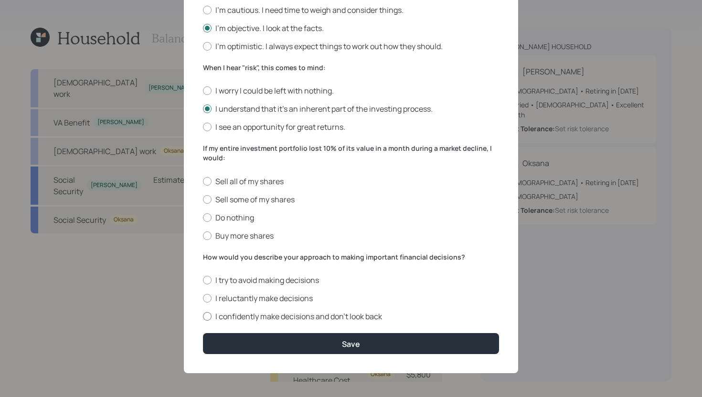
radio input "true"
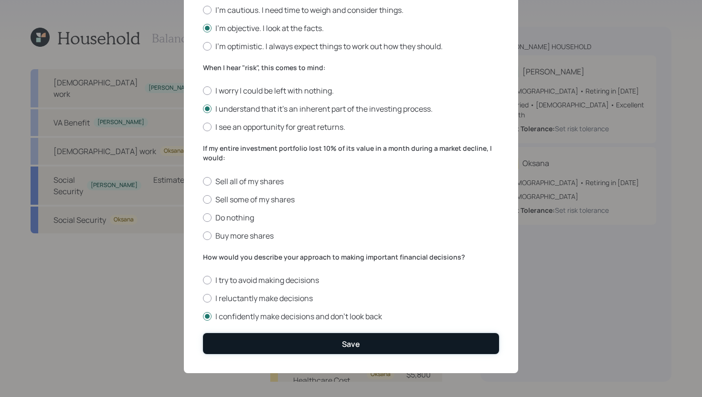
click at [265, 337] on button "Save" at bounding box center [351, 343] width 296 height 21
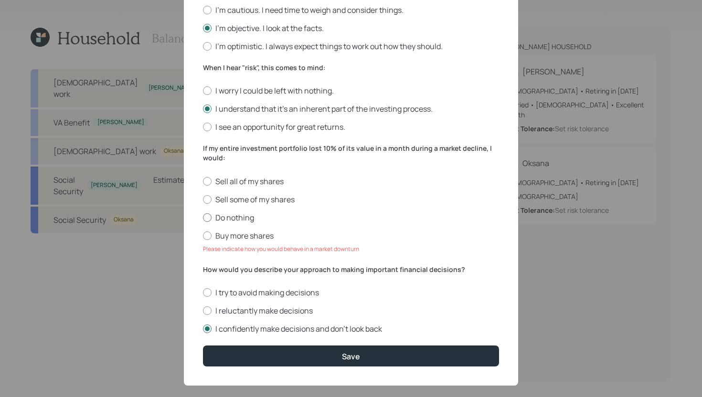
click at [237, 220] on label "Do nothing" at bounding box center [351, 218] width 296 height 11
click at [203, 218] on input "Do nothing" at bounding box center [203, 217] width 0 height 0
radio input "true"
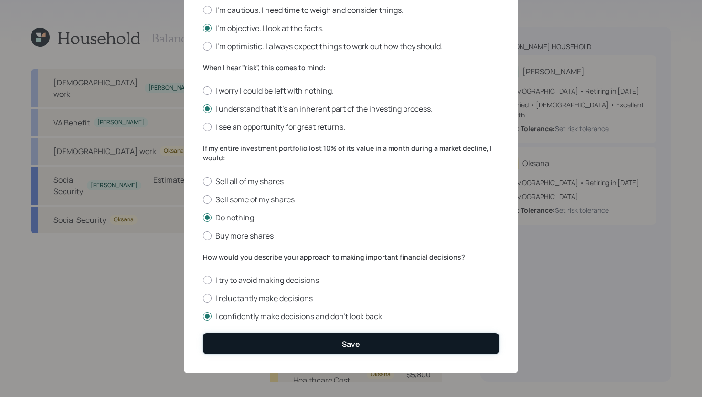
click at [271, 339] on button "Save" at bounding box center [351, 343] width 296 height 21
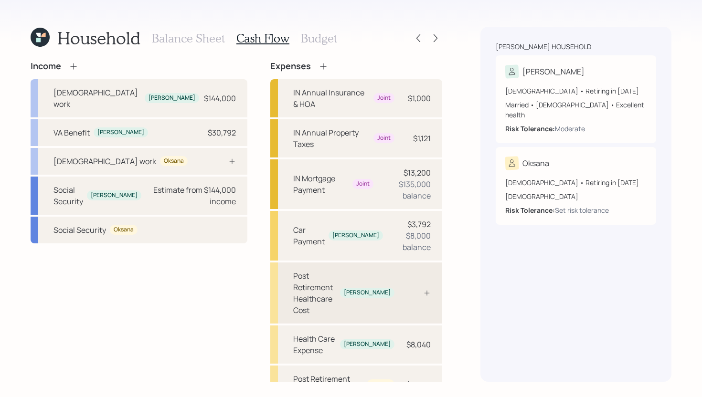
scroll to position [10, 0]
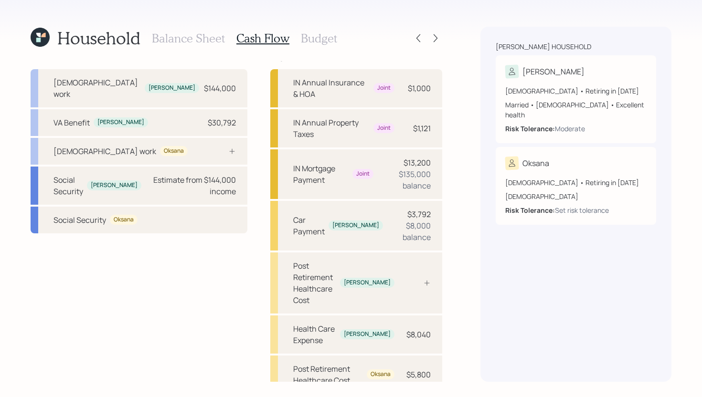
click at [323, 40] on h3 "Budget" at bounding box center [319, 39] width 36 height 14
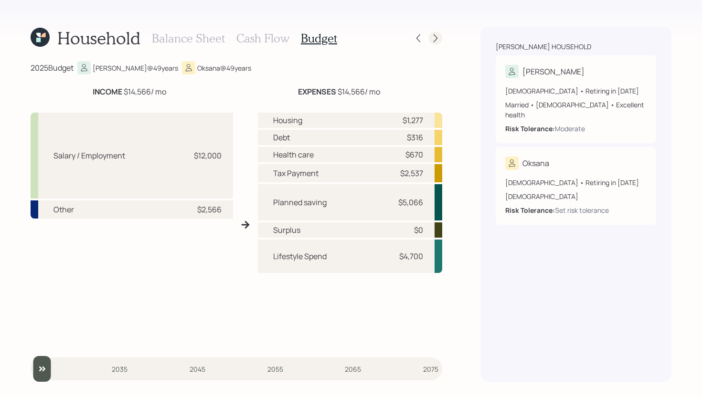
click at [437, 39] on icon at bounding box center [436, 38] width 10 height 10
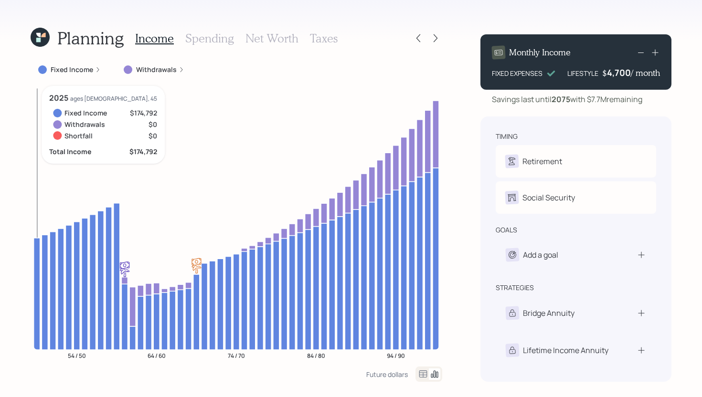
click at [36, 273] on icon at bounding box center [37, 294] width 6 height 112
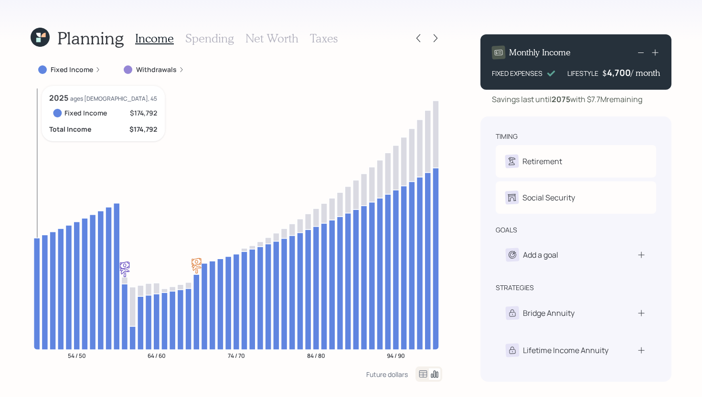
click at [36, 273] on icon at bounding box center [37, 294] width 6 height 112
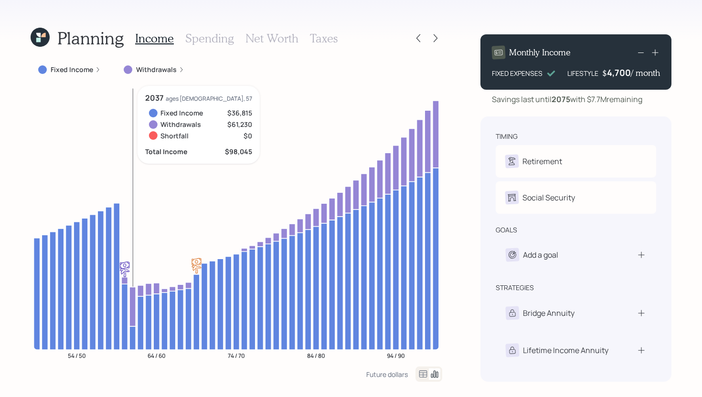
click at [133, 300] on icon at bounding box center [132, 306] width 6 height 39
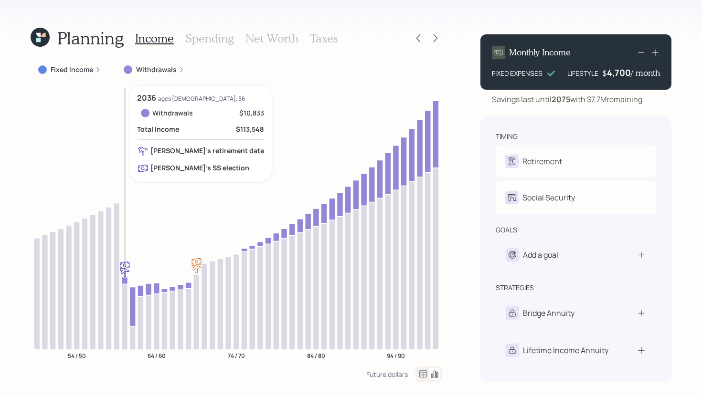
click at [126, 280] on icon at bounding box center [124, 280] width 6 height 7
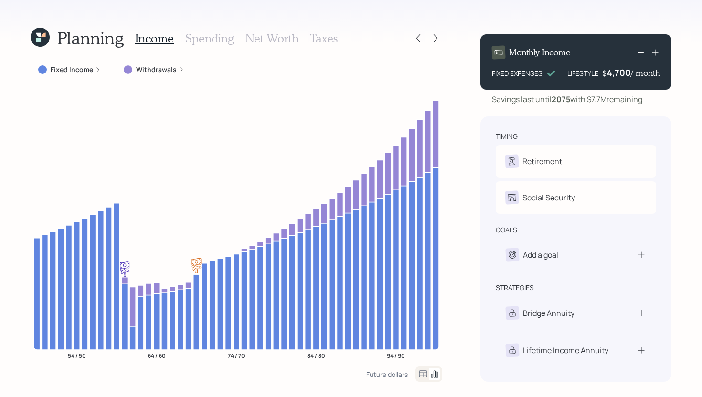
click at [156, 73] on label "Withdrawals" at bounding box center [156, 70] width 41 height 10
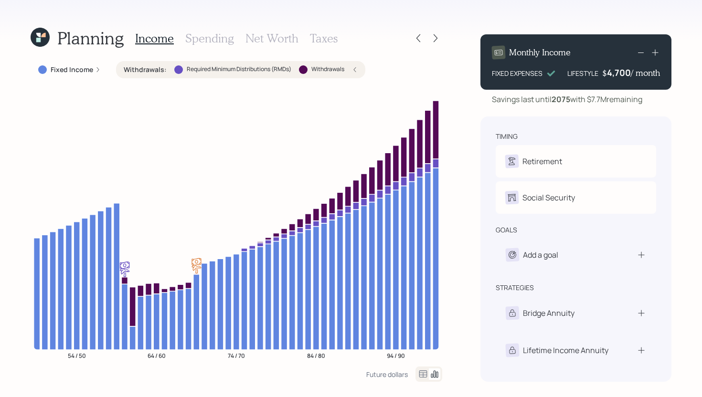
click at [75, 71] on label "Fixed Income" at bounding box center [72, 70] width 43 height 10
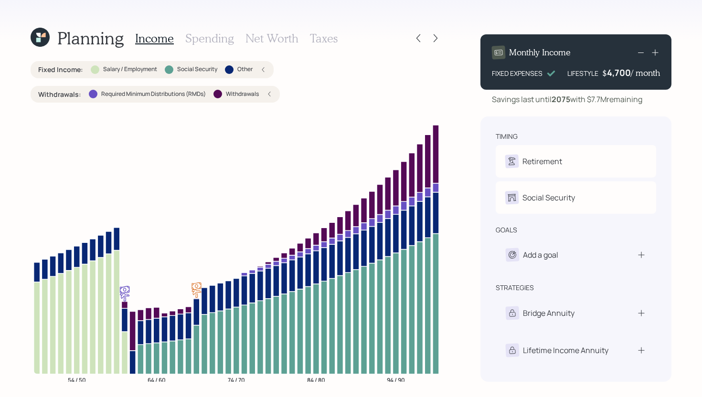
click at [124, 71] on label "Salary / Employment" at bounding box center [130, 69] width 54 height 8
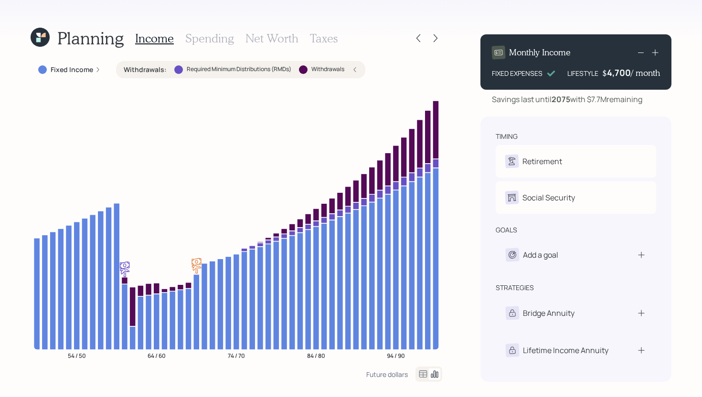
click at [145, 64] on div "Withdrawals : Required Minimum Distributions (RMDs) Withdrawals" at bounding box center [240, 69] width 249 height 17
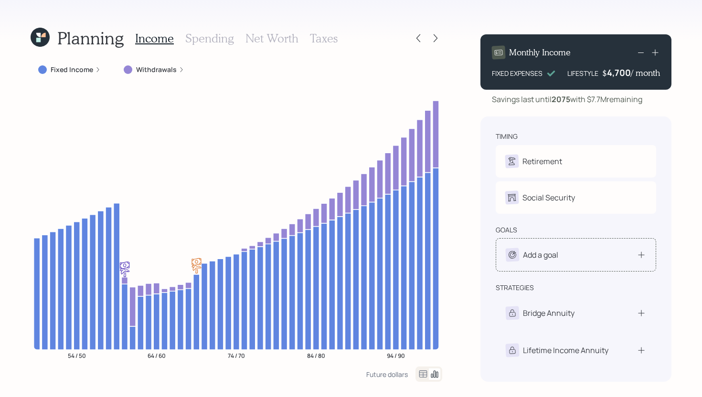
click at [539, 253] on div "Add a goal" at bounding box center [540, 254] width 35 height 11
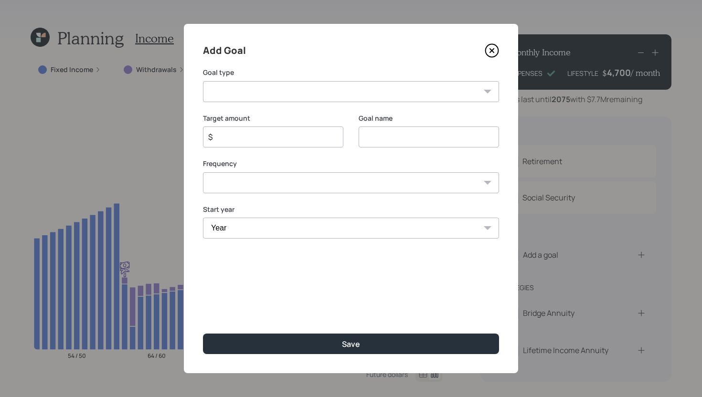
click at [371, 96] on select "Create an emergency fund Donate to charity Purchase a home Make a purchase Supp…" at bounding box center [351, 91] width 296 height 21
select select "vacation"
click at [203, 81] on select "Create an emergency fund Donate to charity Purchase a home Make a purchase Supp…" at bounding box center [351, 91] width 296 height 21
type input "Plan for travel"
click at [492, 52] on icon at bounding box center [492, 50] width 14 height 14
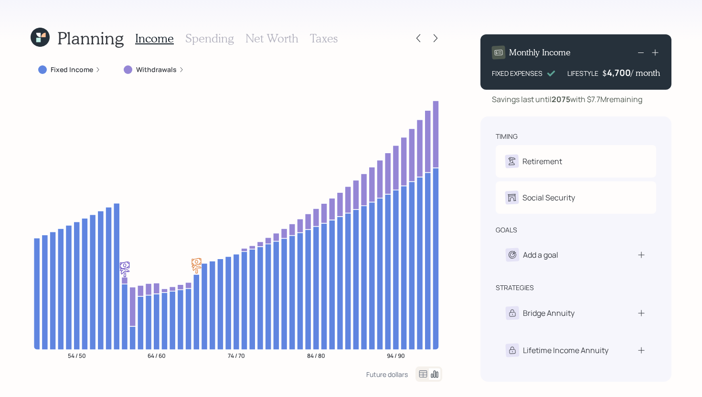
click at [221, 36] on h3 "Spending" at bounding box center [209, 39] width 49 height 14
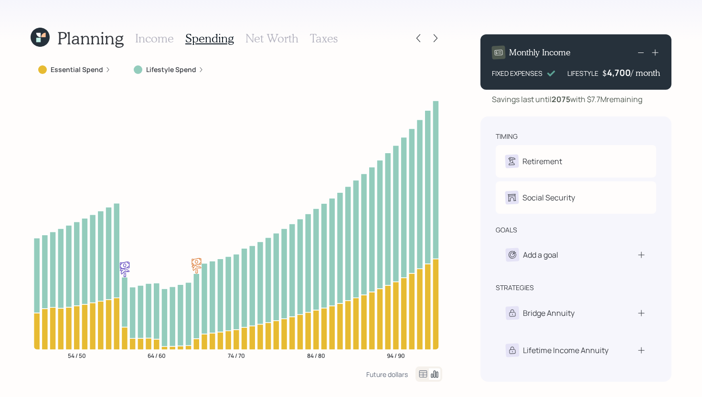
click at [422, 375] on icon at bounding box center [423, 374] width 8 height 7
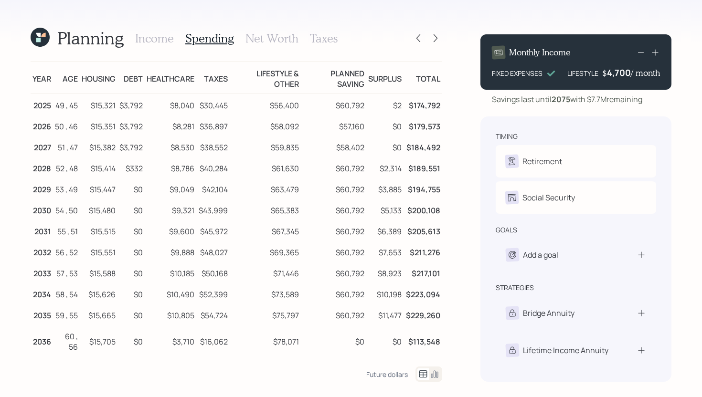
click at [171, 35] on h3 "Income" at bounding box center [154, 39] width 39 height 14
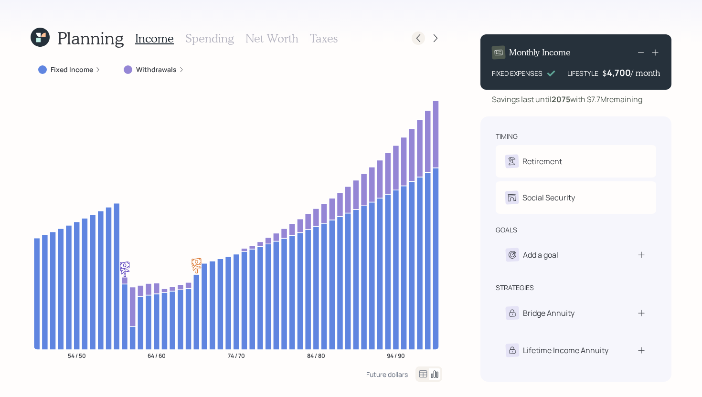
click at [420, 36] on icon at bounding box center [419, 38] width 10 height 10
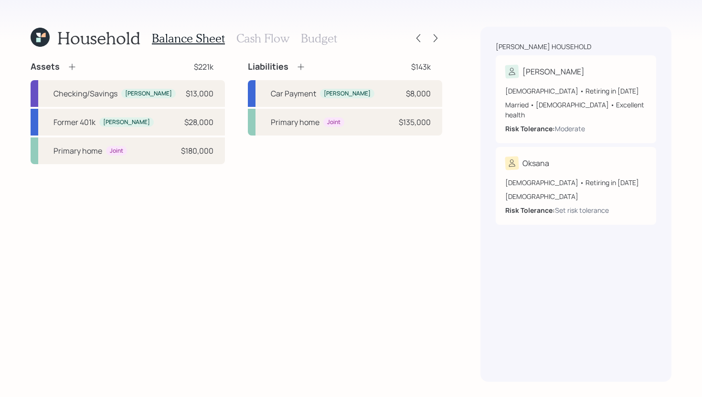
click at [272, 32] on h3 "Cash Flow" at bounding box center [262, 39] width 53 height 14
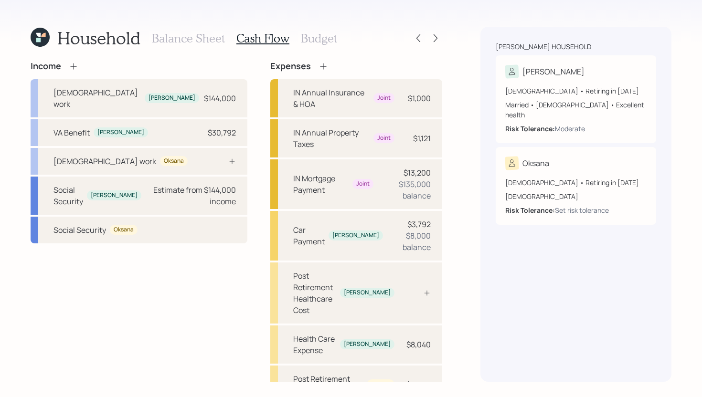
click at [323, 33] on h3 "Budget" at bounding box center [319, 39] width 36 height 14
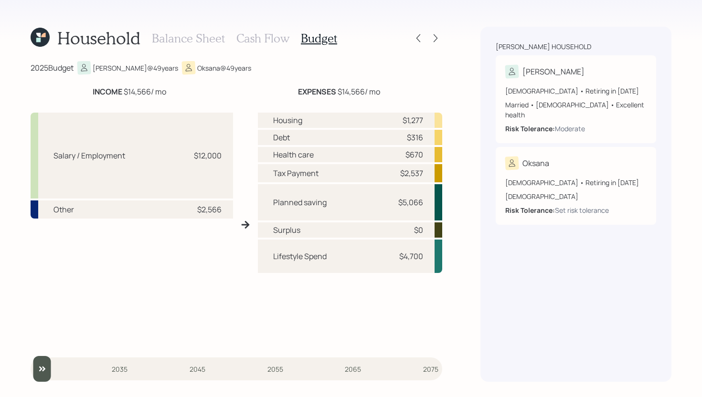
click at [200, 40] on h3 "Balance Sheet" at bounding box center [188, 39] width 73 height 14
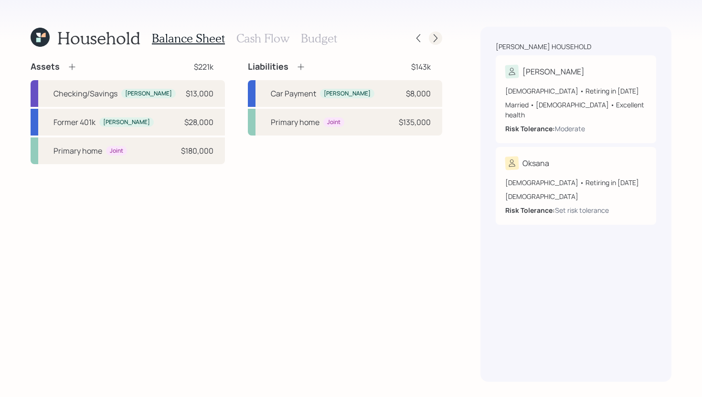
click at [436, 34] on icon at bounding box center [436, 38] width 10 height 10
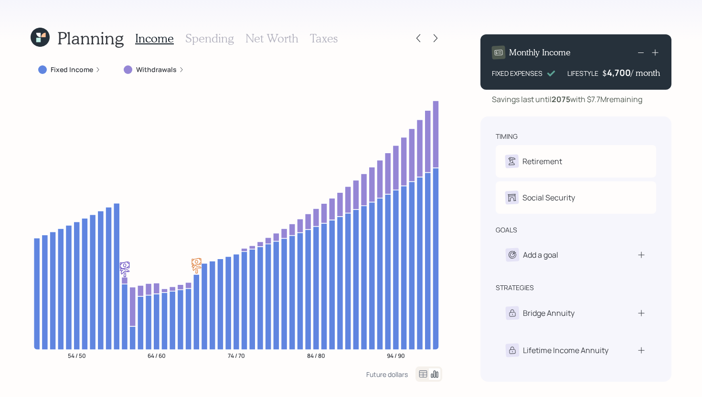
click at [269, 44] on h3 "Net Worth" at bounding box center [271, 39] width 53 height 14
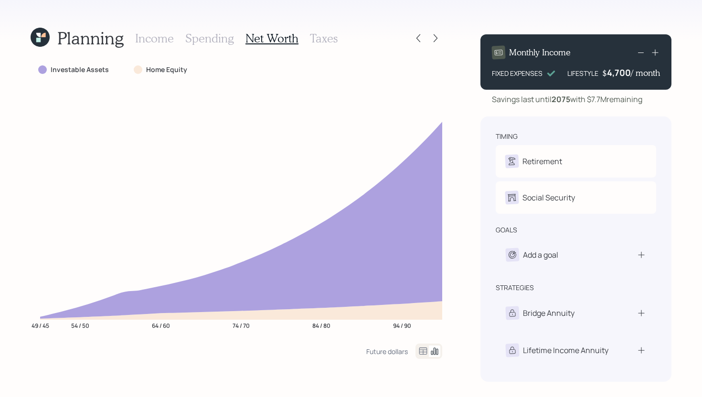
click at [194, 39] on h3 "Spending" at bounding box center [209, 39] width 49 height 14
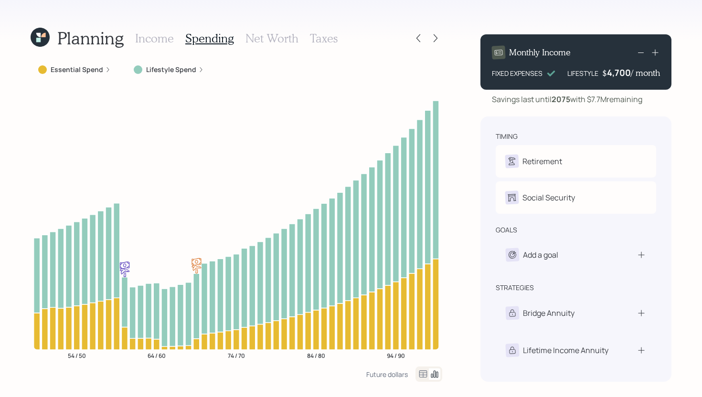
click at [163, 40] on h3 "Income" at bounding box center [154, 39] width 39 height 14
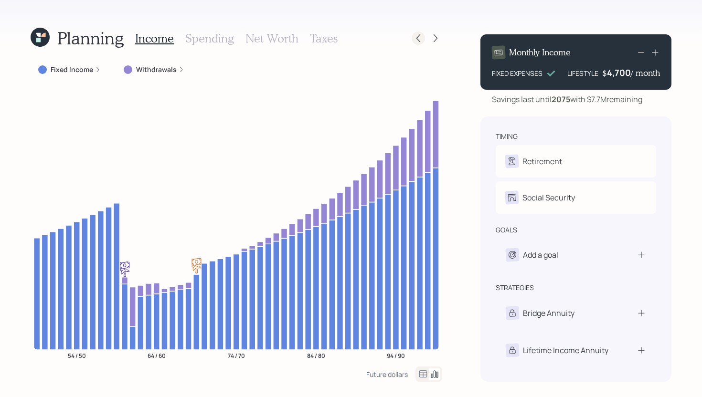
click at [420, 41] on icon at bounding box center [419, 38] width 10 height 10
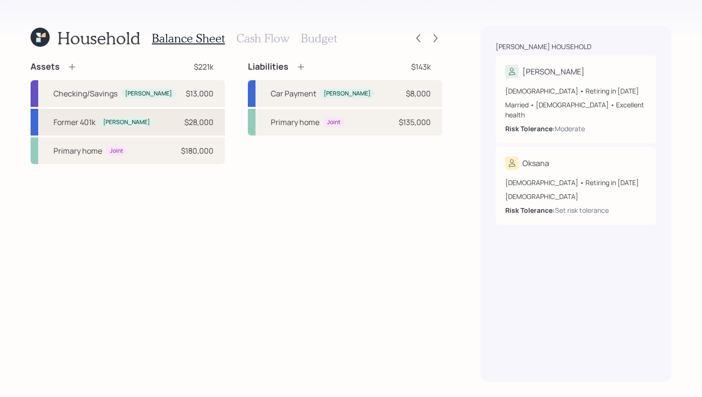
click at [85, 115] on div "Former 401k Josh $28,000" at bounding box center [128, 122] width 194 height 27
select select "company_sponsored"
select select "balanced"
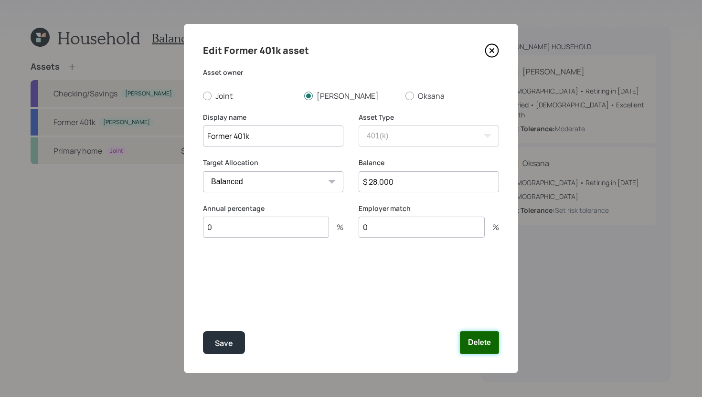
click at [472, 335] on button "Delete" at bounding box center [479, 342] width 39 height 23
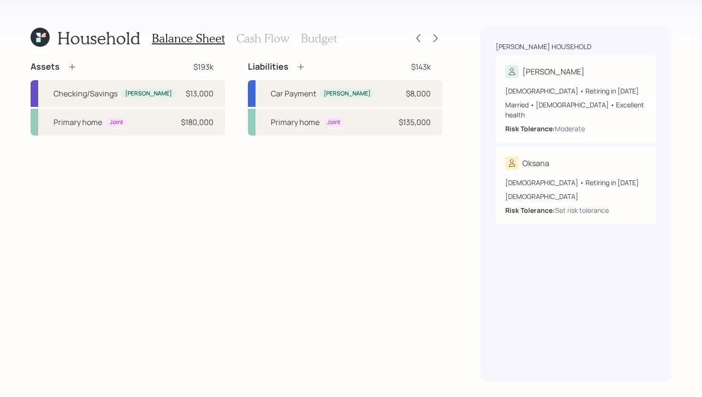
click at [74, 65] on icon at bounding box center [72, 67] width 10 height 10
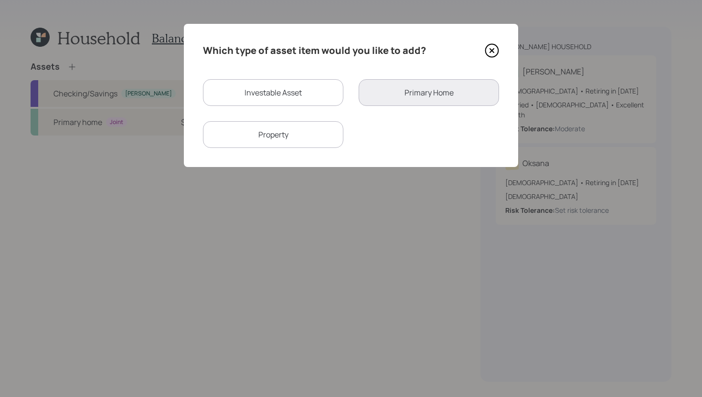
click at [311, 93] on div "Investable Asset" at bounding box center [273, 92] width 140 height 27
select select "taxable"
select select "balanced"
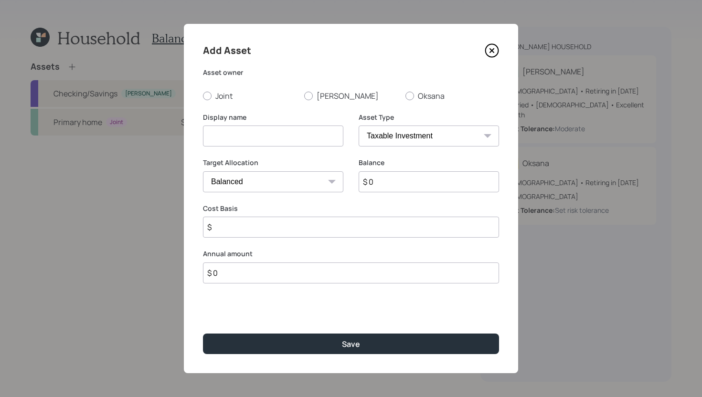
click at [385, 133] on select "SEP IRA IRA Roth IRA 401(k) Roth 401(k) 403(b) Roth 403(b) 457(b) Roth 457(b) H…" at bounding box center [429, 136] width 140 height 21
select select "ira"
click at [359, 126] on select "SEP IRA IRA Roth IRA 401(k) Roth 401(k) 403(b) Roth 403(b) 457(b) Roth 457(b) H…" at bounding box center [429, 136] width 140 height 21
type input "$"
click at [323, 94] on label "[PERSON_NAME]" at bounding box center [351, 96] width 94 height 11
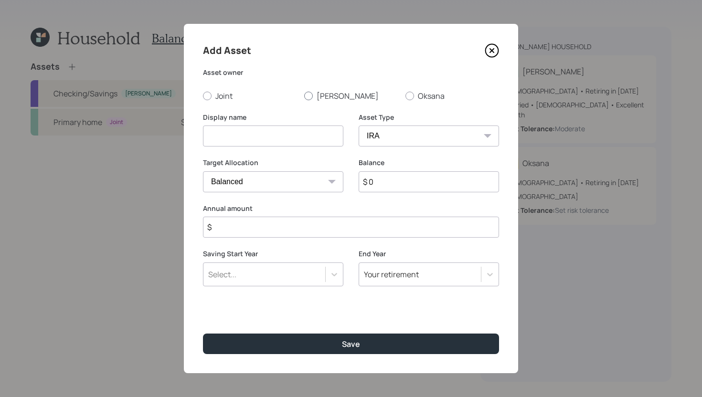
click at [304, 96] on input "[PERSON_NAME]" at bounding box center [304, 96] width 0 height 0
radio input "true"
click at [303, 132] on input at bounding box center [273, 136] width 140 height 21
type input "Former 401k"
click at [449, 184] on input "$ 0" at bounding box center [429, 181] width 140 height 21
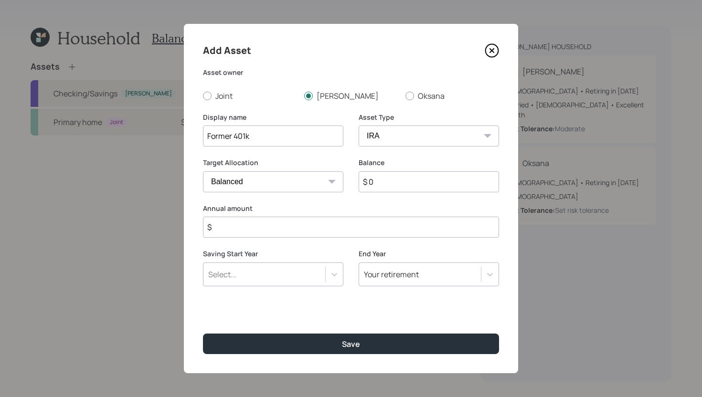
click at [449, 184] on input "$ 0" at bounding box center [429, 181] width 140 height 21
type input "$ 28,000"
click at [411, 229] on input "$" at bounding box center [351, 227] width 296 height 21
type input "$ 7,000"
click at [295, 279] on div "Select..." at bounding box center [264, 275] width 122 height 16
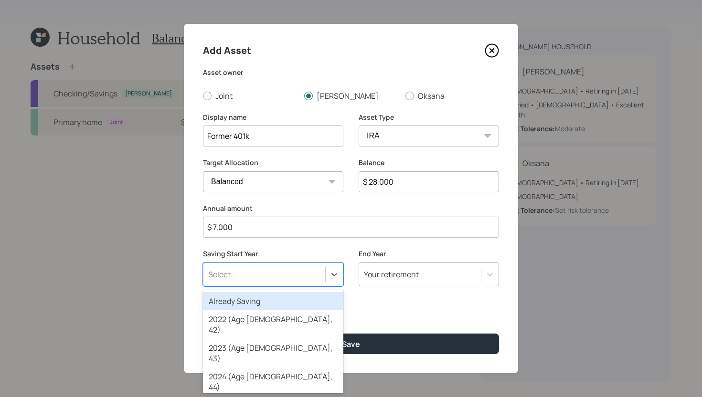
click at [293, 303] on div "Already Saving" at bounding box center [273, 301] width 140 height 18
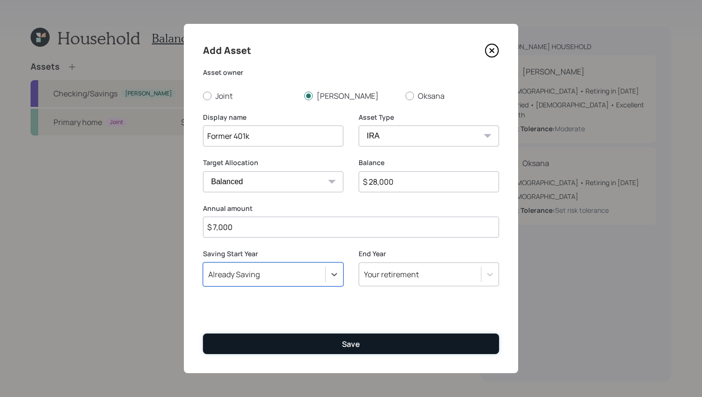
click at [306, 350] on button "Save" at bounding box center [351, 344] width 296 height 21
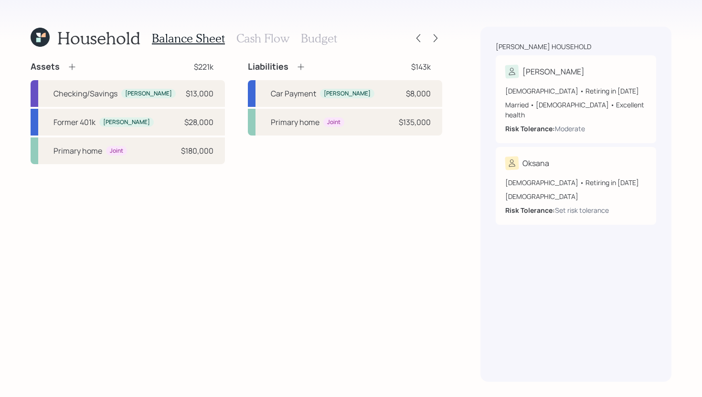
click at [76, 71] on icon at bounding box center [72, 67] width 10 height 10
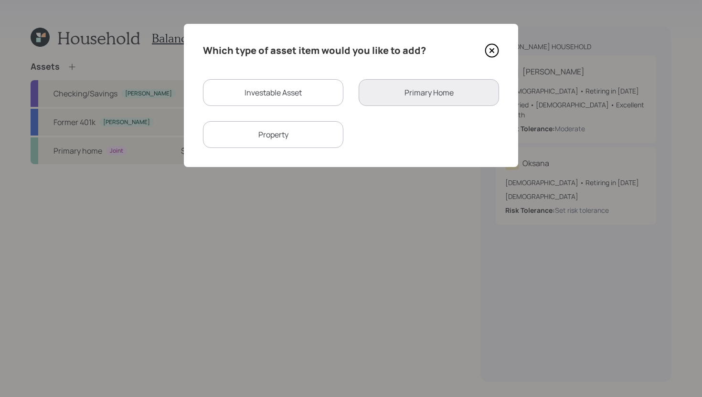
click at [315, 78] on div "Which type of asset item would you like to add? Investable Asset Primary Home P…" at bounding box center [351, 95] width 334 height 143
click at [308, 90] on div "Investable Asset" at bounding box center [273, 92] width 140 height 27
select select "taxable"
select select "balanced"
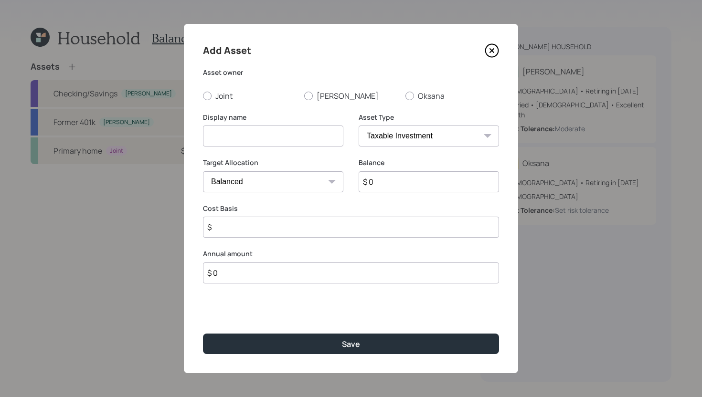
click at [283, 132] on input at bounding box center [273, 136] width 140 height 21
type input "Proposed Spousal IRA"
click at [411, 96] on div at bounding box center [409, 96] width 9 height 9
click at [405, 96] on input "Oksana" at bounding box center [405, 96] width 0 height 0
radio input "true"
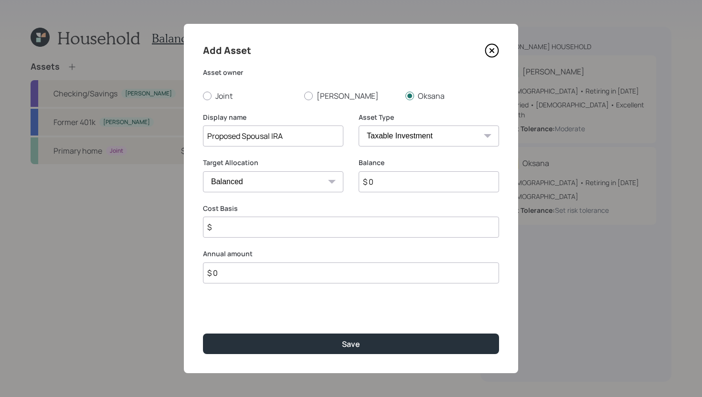
click at [405, 135] on select "SEP IRA IRA Roth IRA 401(k) Roth 401(k) 403(b) Roth 403(b) 457(b) Roth 457(b) H…" at bounding box center [429, 136] width 140 height 21
select select "ira"
click at [359, 126] on select "SEP IRA IRA Roth IRA 401(k) Roth 401(k) 403(b) Roth 403(b) 457(b) Roth 457(b) H…" at bounding box center [429, 136] width 140 height 21
click at [352, 230] on input "$" at bounding box center [351, 227] width 296 height 21
type input "$ 7,000"
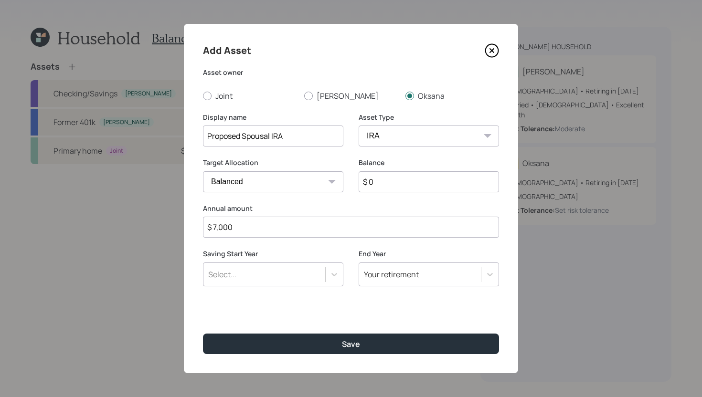
click at [456, 182] on input "$ 0" at bounding box center [429, 181] width 140 height 21
type input "$ 1"
click at [299, 281] on div "Select..." at bounding box center [264, 275] width 122 height 16
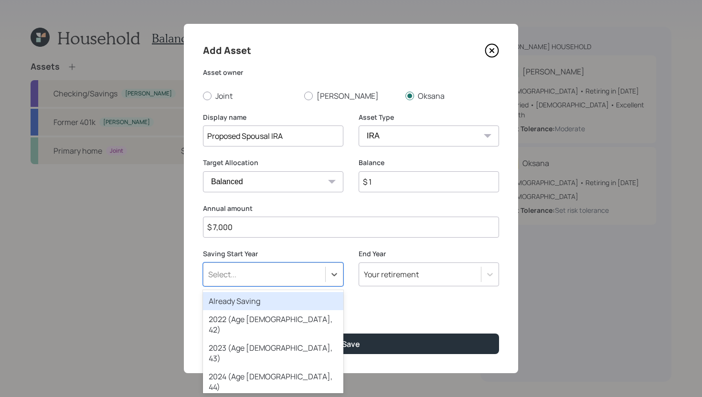
click at [297, 299] on div "Already Saving" at bounding box center [273, 301] width 140 height 18
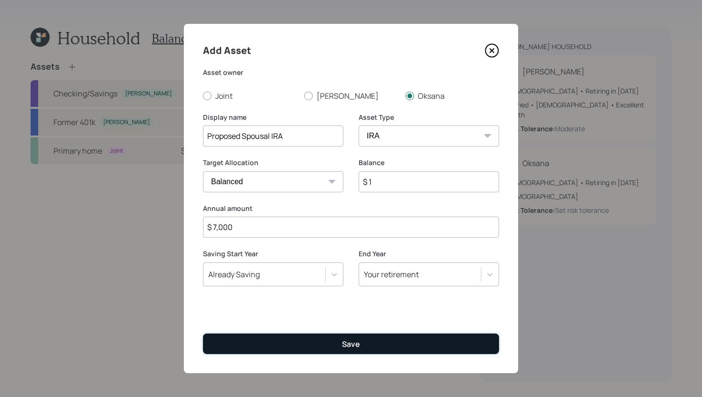
click at [316, 342] on button "Save" at bounding box center [351, 344] width 296 height 21
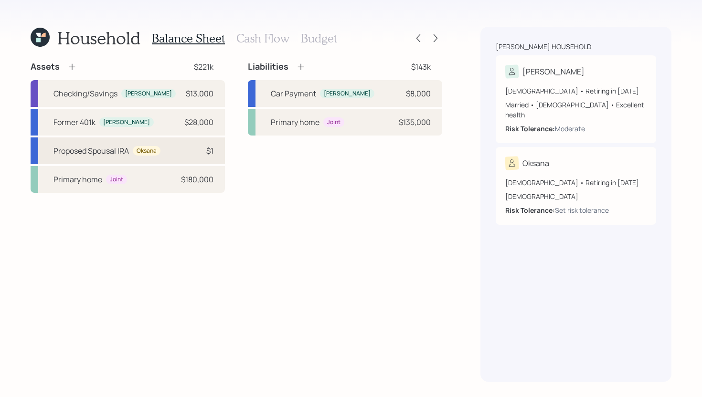
click at [187, 149] on div "$1" at bounding box center [199, 150] width 29 height 11
select select "ira"
select select "balanced"
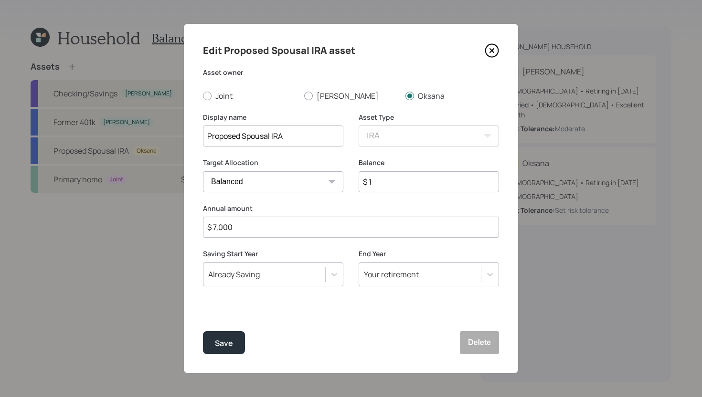
click at [491, 50] on icon at bounding box center [492, 51] width 4 height 4
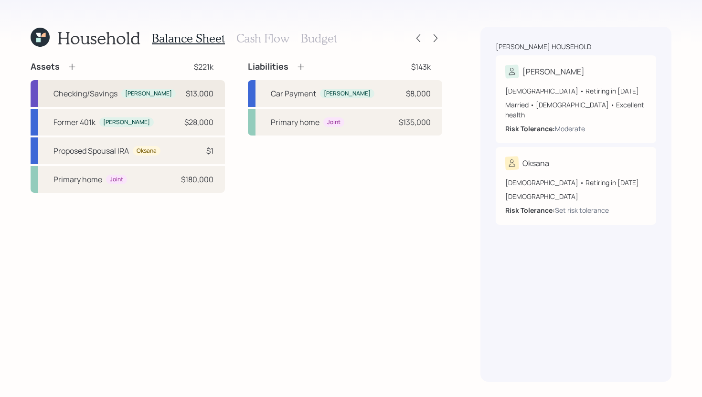
click at [167, 88] on div "Checking/Savings Josh $13,000" at bounding box center [128, 93] width 194 height 27
select select "cash"
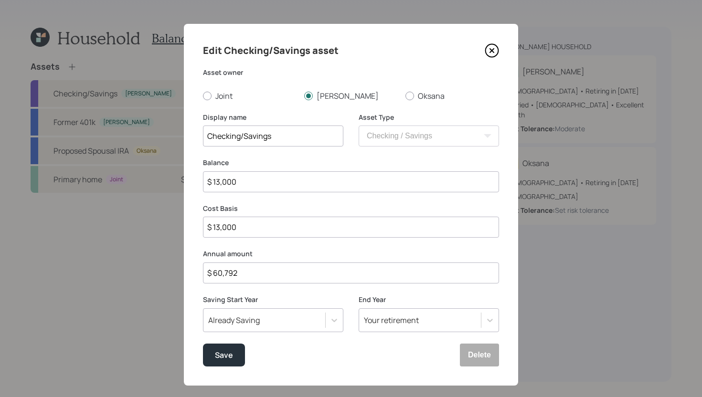
click at [252, 274] on input "$ 60,792" at bounding box center [351, 273] width 296 height 21
type input "$ 46,792"
click at [233, 355] on button "Save" at bounding box center [224, 355] width 42 height 23
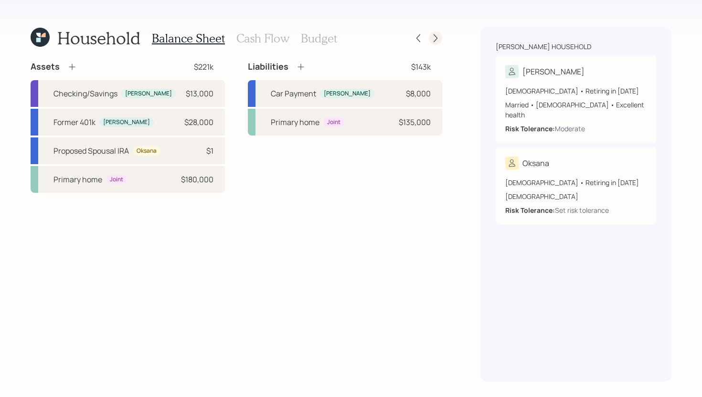
click at [440, 40] on icon at bounding box center [436, 38] width 10 height 10
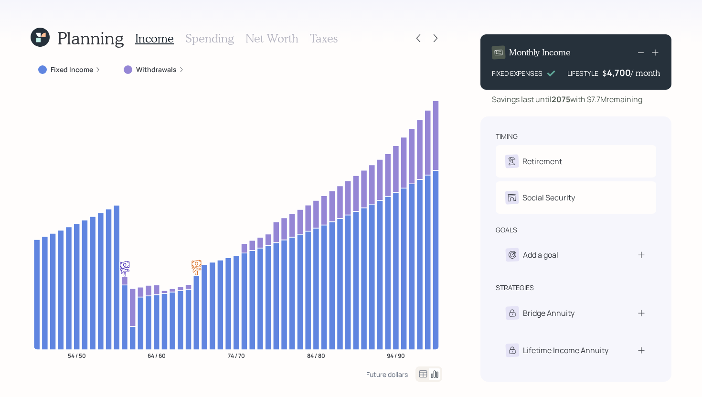
click at [220, 41] on h3 "Spending" at bounding box center [209, 39] width 49 height 14
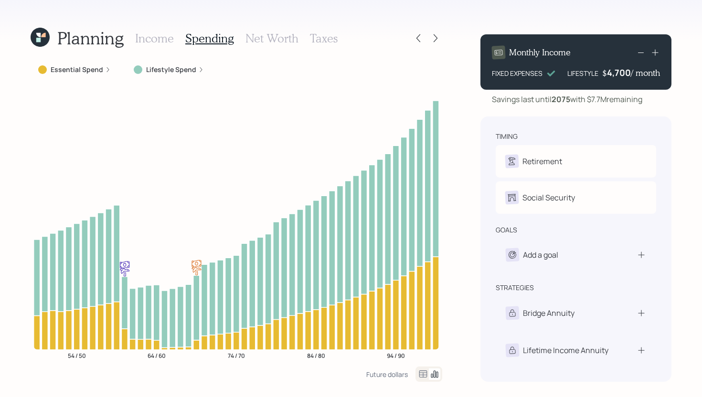
click at [265, 44] on h3 "Net Worth" at bounding box center [271, 39] width 53 height 14
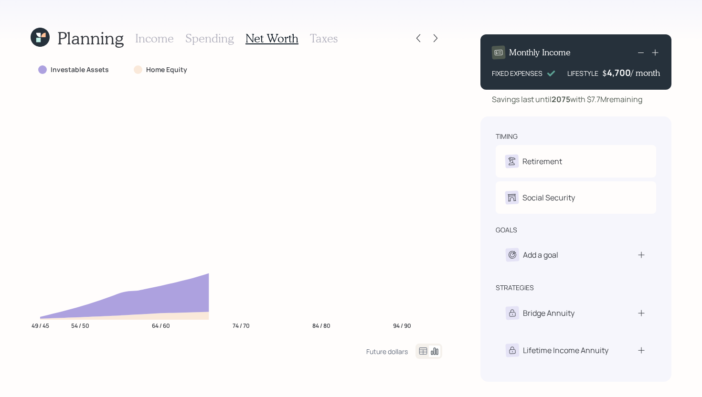
click at [311, 42] on h3 "Taxes" at bounding box center [324, 39] width 28 height 14
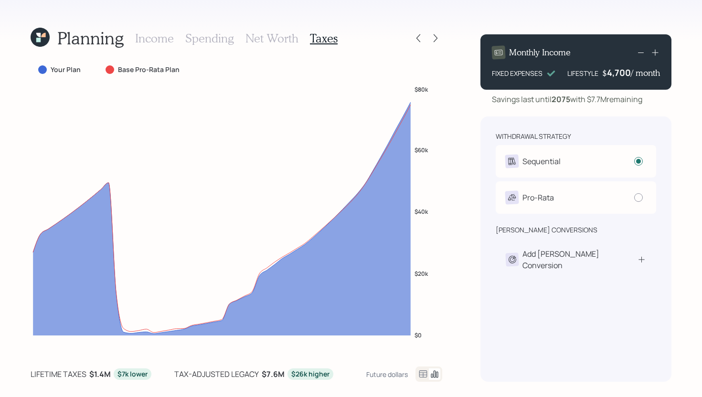
click at [211, 37] on h3 "Spending" at bounding box center [209, 39] width 49 height 14
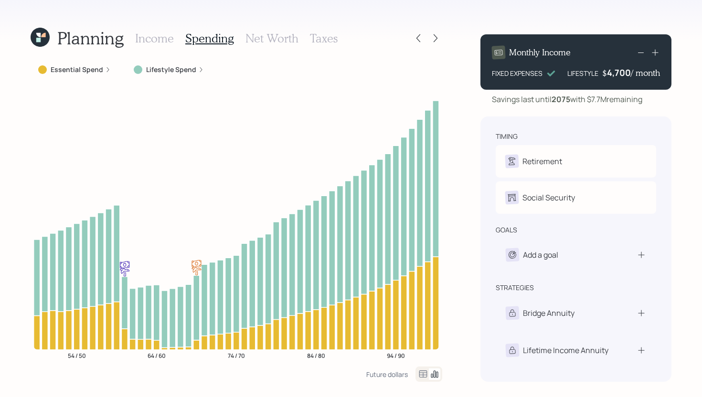
click at [142, 38] on h3 "Income" at bounding box center [154, 39] width 39 height 14
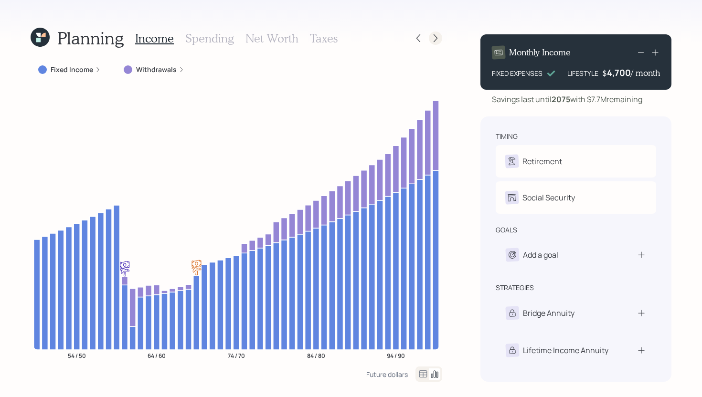
click at [434, 39] on icon at bounding box center [436, 38] width 10 height 10
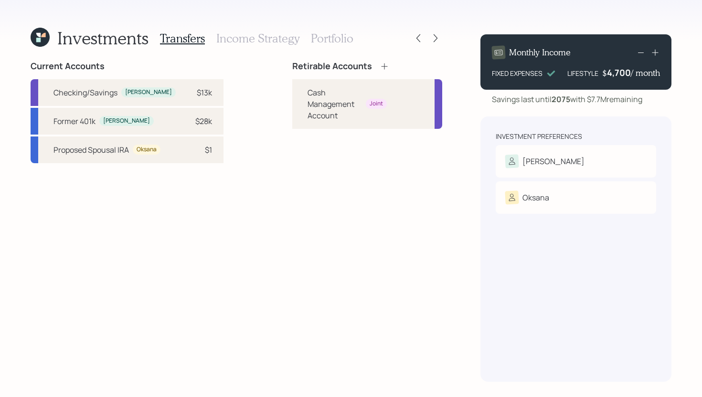
click at [380, 64] on icon at bounding box center [385, 67] width 10 height 10
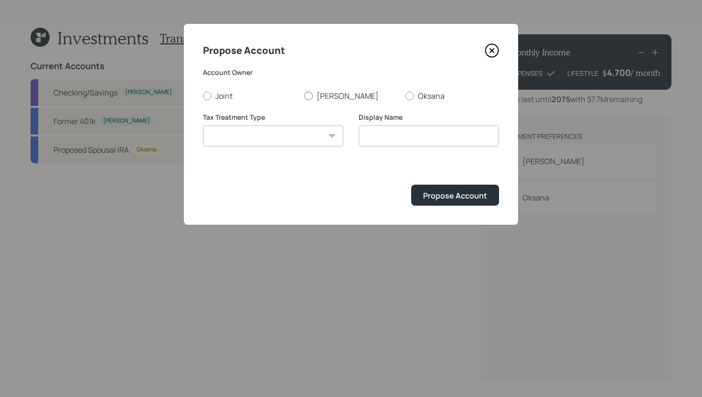
click at [325, 96] on label "[PERSON_NAME]" at bounding box center [351, 96] width 94 height 11
click at [304, 96] on input "[PERSON_NAME]" at bounding box center [304, 96] width 0 height 0
radio input "true"
click at [299, 135] on select "[PERSON_NAME] Taxable Traditional" at bounding box center [273, 136] width 140 height 21
select select "traditional"
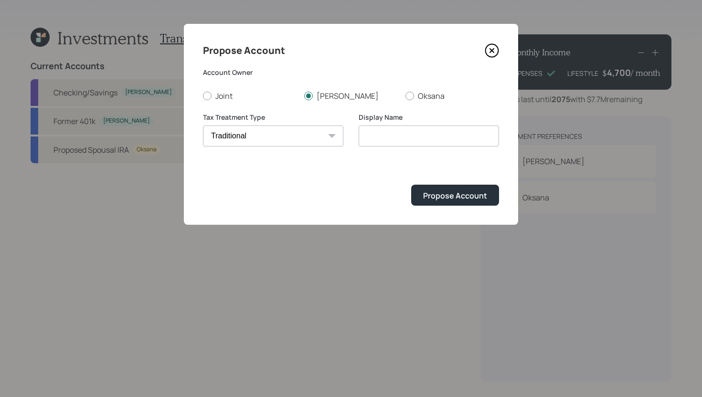
click at [203, 126] on select "[PERSON_NAME] Taxable Traditional" at bounding box center [273, 136] width 140 height 21
click at [431, 141] on input "Traditional" at bounding box center [429, 136] width 140 height 21
click at [361, 137] on input "Traditional" at bounding box center [429, 136] width 140 height 21
click at [444, 142] on input "[PERSON_NAME]'s Traditional" at bounding box center [429, 136] width 140 height 21
type input "[PERSON_NAME]'s Traditional IRA"
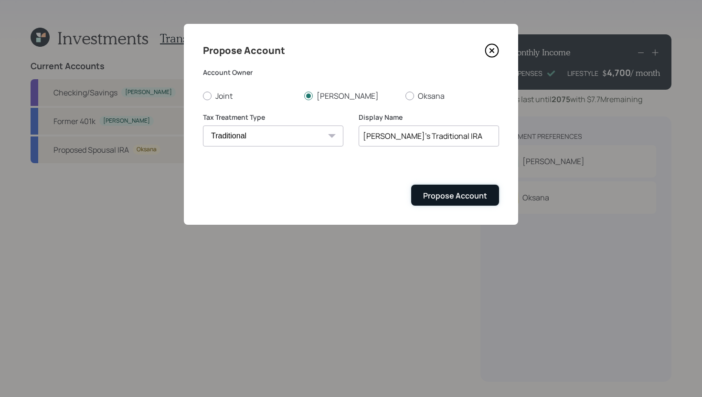
click at [457, 193] on div "Propose Account" at bounding box center [455, 196] width 64 height 11
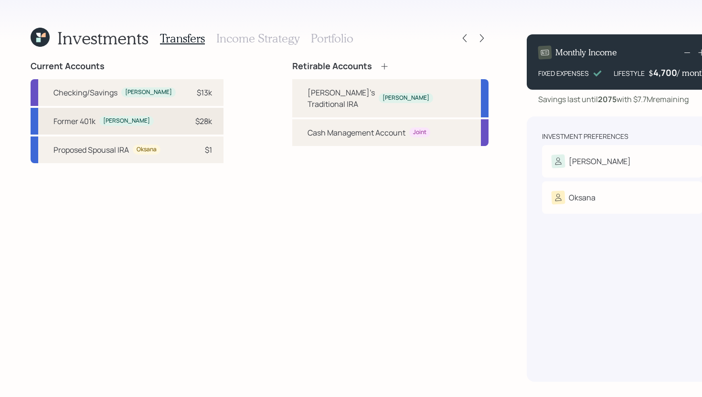
click at [190, 126] on div "Former 401k [PERSON_NAME] $28k" at bounding box center [127, 121] width 193 height 27
click at [292, 100] on div "[PERSON_NAME]'s Traditional IRA [PERSON_NAME]" at bounding box center [390, 98] width 196 height 38
select select "1779f322-39b4-4aee-b400-f8b88cfbe103"
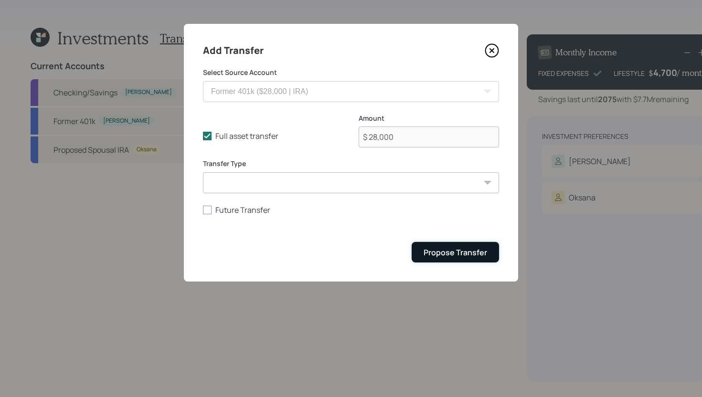
click at [454, 248] on div "Propose Transfer" at bounding box center [456, 252] width 64 height 11
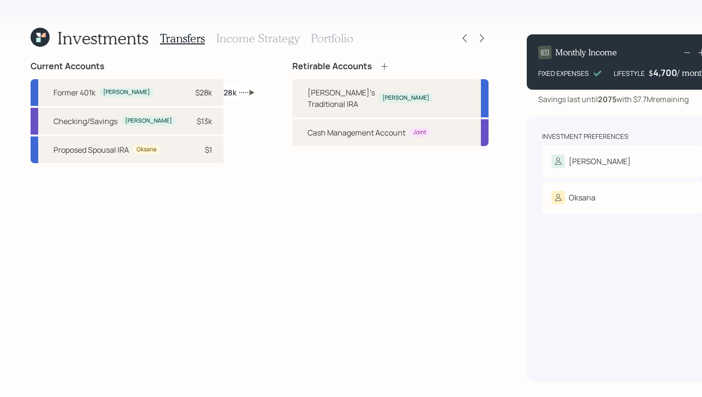
click at [267, 40] on h3 "Income Strategy" at bounding box center [257, 39] width 83 height 14
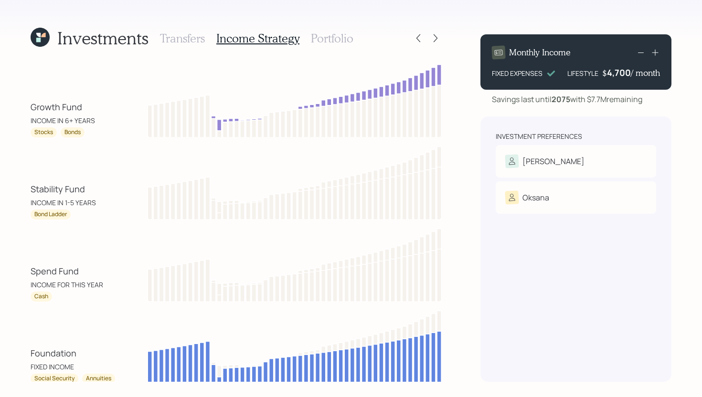
scroll to position [33, 0]
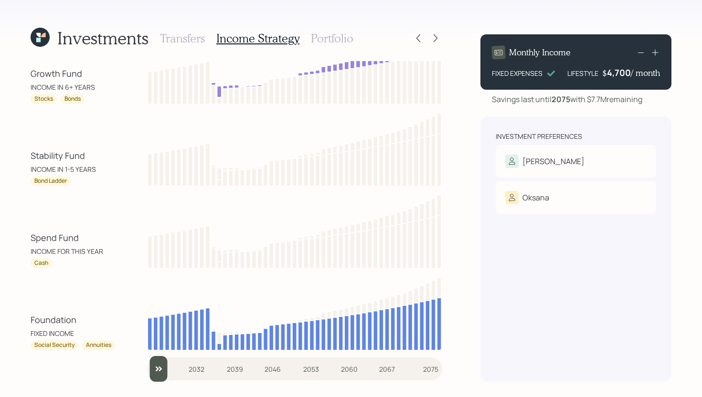
click at [166, 364] on input "slider" at bounding box center [294, 369] width 295 height 26
click at [181, 365] on input "slider" at bounding box center [294, 369] width 295 height 26
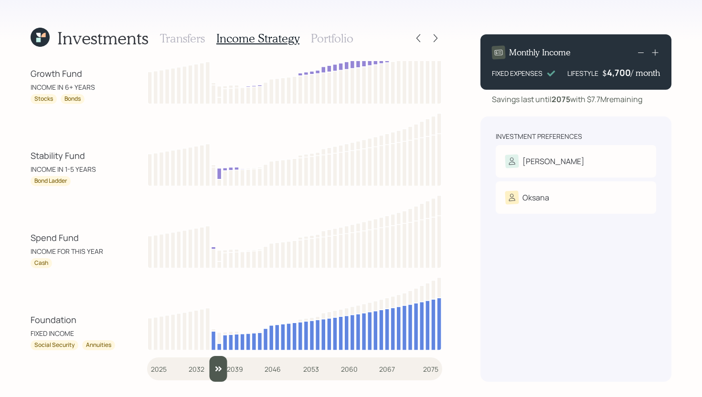
drag, startPoint x: 188, startPoint y: 367, endPoint x: 215, endPoint y: 364, distance: 27.9
click at [215, 364] on input "slider" at bounding box center [294, 369] width 295 height 26
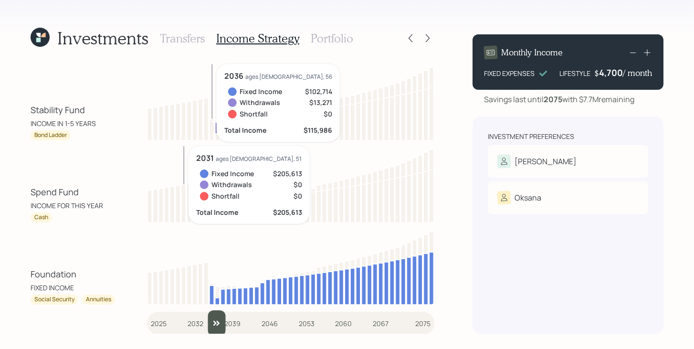
scroll to position [82, 0]
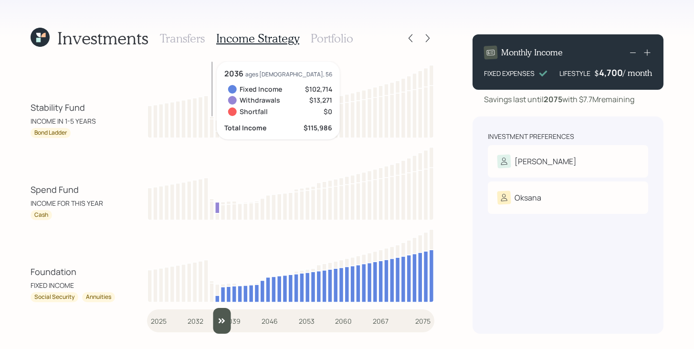
type input "2037"
click at [219, 319] on input "slider" at bounding box center [291, 321] width 288 height 26
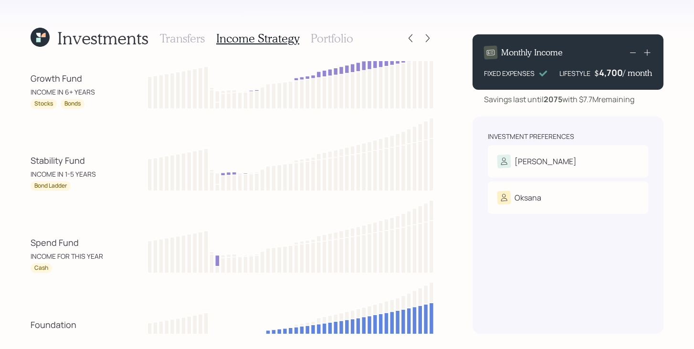
scroll to position [0, 0]
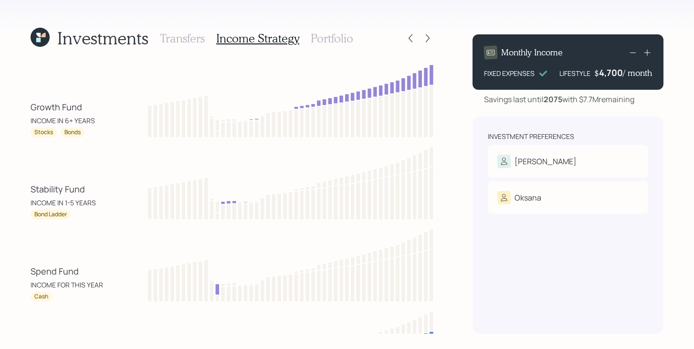
click at [328, 36] on h3 "Portfolio" at bounding box center [332, 39] width 43 height 14
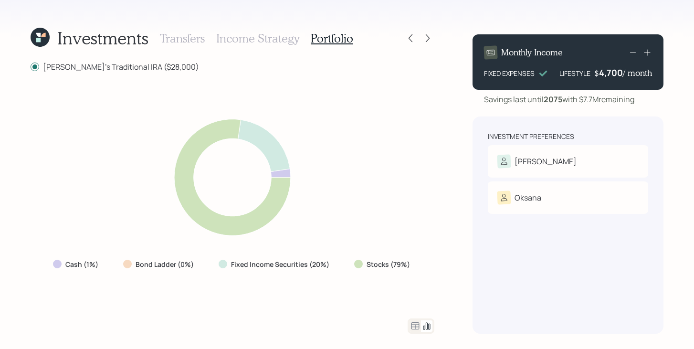
click at [415, 323] on icon at bounding box center [416, 325] width 8 height 7
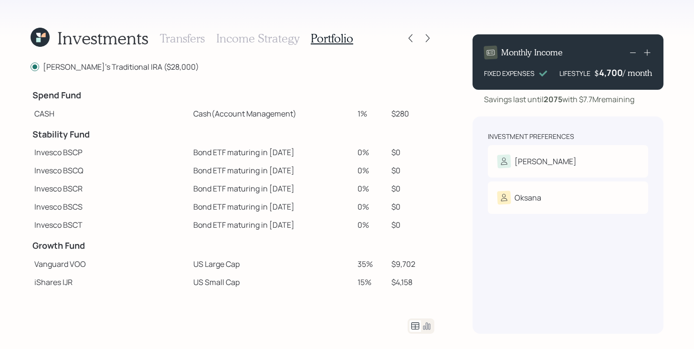
drag, startPoint x: 357, startPoint y: 112, endPoint x: 342, endPoint y: 112, distance: 14.8
click at [341, 112] on tr "CASH Cash (Account Management) 1% $280" at bounding box center [233, 114] width 404 height 18
click at [323, 107] on td "Cash (Account Management)" at bounding box center [272, 114] width 164 height 18
drag, startPoint x: 356, startPoint y: 115, endPoint x: 341, endPoint y: 115, distance: 14.8
click at [341, 115] on tr "CASH Cash (Account Management) 1% $280" at bounding box center [233, 114] width 404 height 18
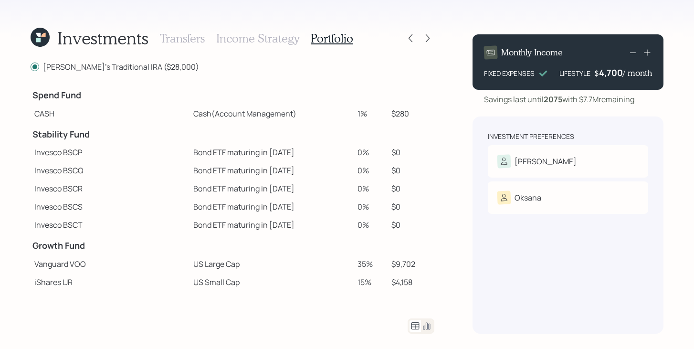
click at [315, 116] on td "Cash (Account Management)" at bounding box center [272, 114] width 164 height 18
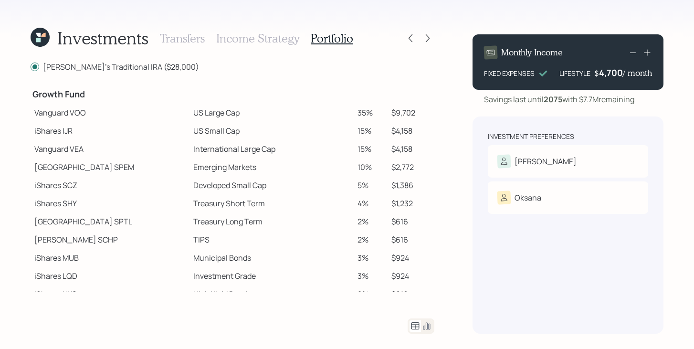
scroll to position [150, 0]
drag, startPoint x: 72, startPoint y: 114, endPoint x: 50, endPoint y: 115, distance: 22.0
click at [50, 115] on td "Vanguard VOO" at bounding box center [110, 114] width 159 height 18
click at [339, 171] on td "Emerging Markets" at bounding box center [272, 168] width 164 height 18
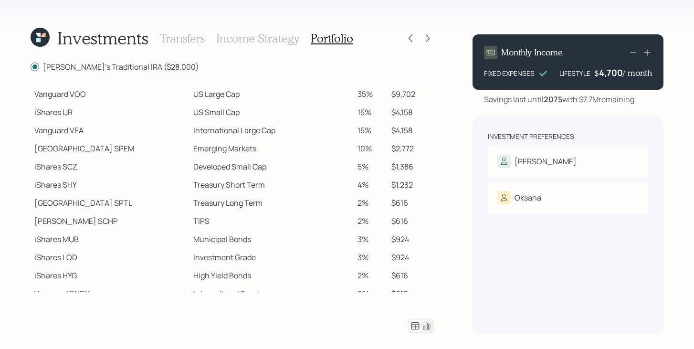
scroll to position [167, 0]
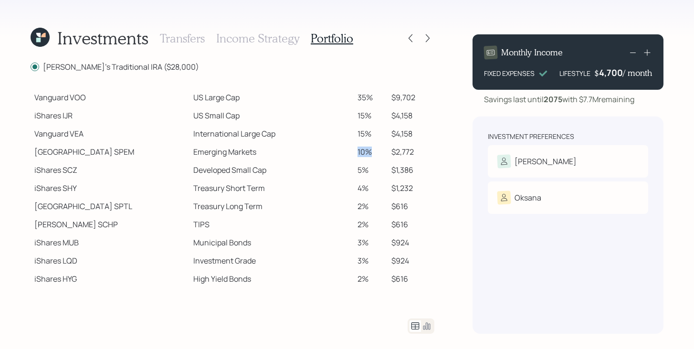
drag, startPoint x: 361, startPoint y: 152, endPoint x: 335, endPoint y: 152, distance: 25.8
click at [334, 152] on tr "State Street SPEM Emerging Markets 10% $2,772" at bounding box center [233, 152] width 404 height 18
click at [359, 157] on td "10%" at bounding box center [371, 152] width 34 height 18
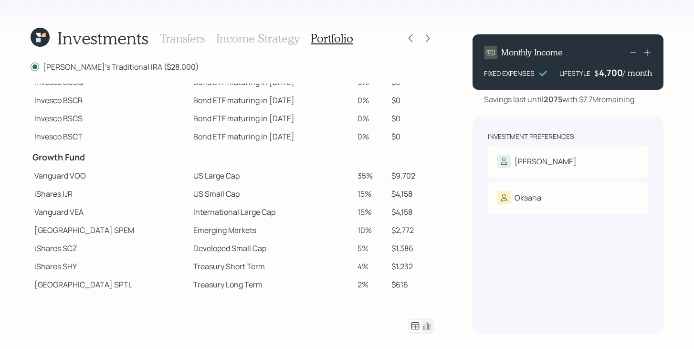
scroll to position [181, 0]
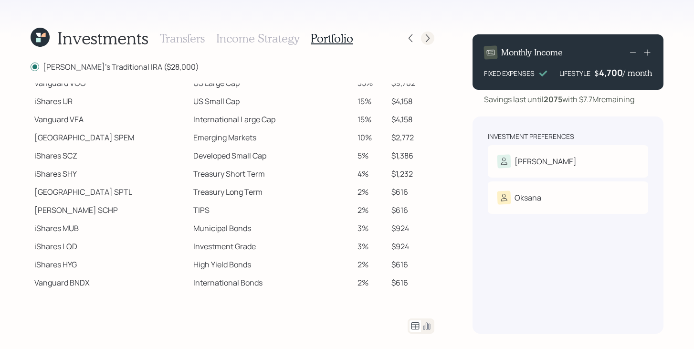
click at [430, 38] on icon at bounding box center [428, 38] width 10 height 10
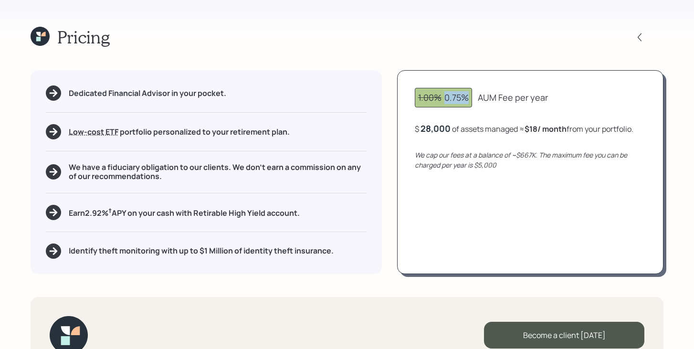
drag, startPoint x: 444, startPoint y: 99, endPoint x: 472, endPoint y: 99, distance: 27.7
click at [472, 99] on div "1.00% 0.75%" at bounding box center [443, 98] width 57 height 20
click at [470, 69] on div "Pricing Dedicated Financial Advisor in your pocket. Low-cost ETF Retirable uses…" at bounding box center [347, 174] width 694 height 349
click at [35, 34] on icon at bounding box center [40, 36] width 19 height 19
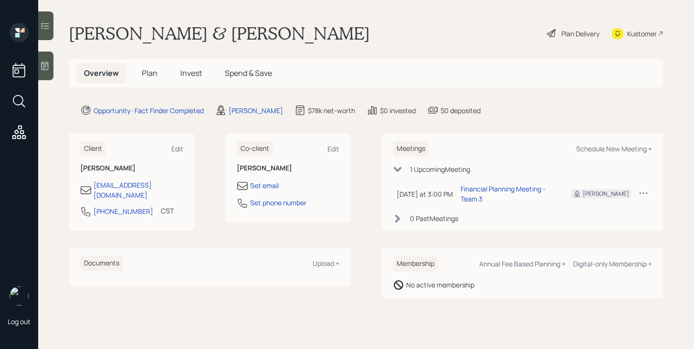
click at [204, 77] on h5 "Invest" at bounding box center [191, 73] width 37 height 21
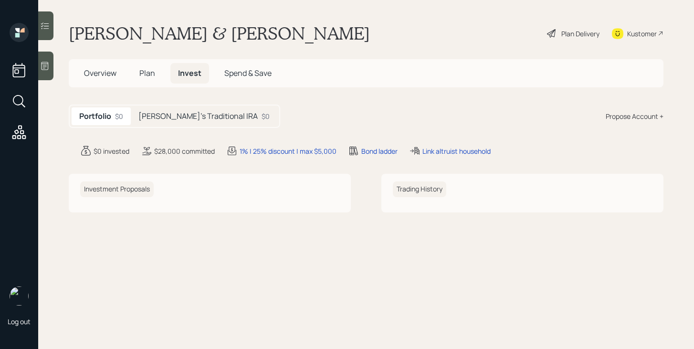
click at [192, 110] on div "[PERSON_NAME]'s Traditional IRA $0" at bounding box center [204, 116] width 147 height 18
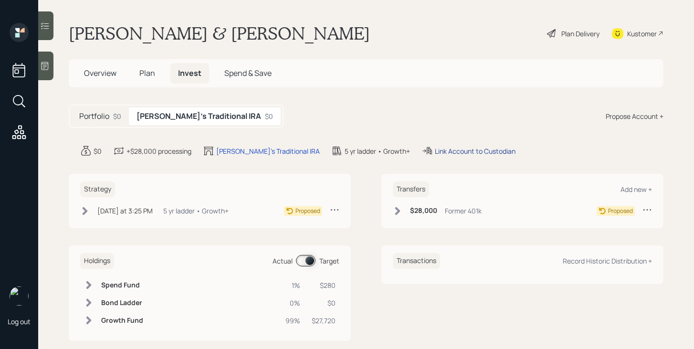
click at [435, 149] on div "Link Account to Custodian" at bounding box center [475, 151] width 81 height 10
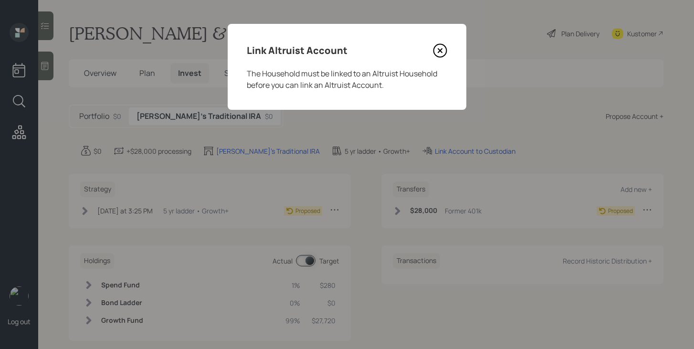
click at [443, 53] on icon at bounding box center [440, 50] width 14 height 14
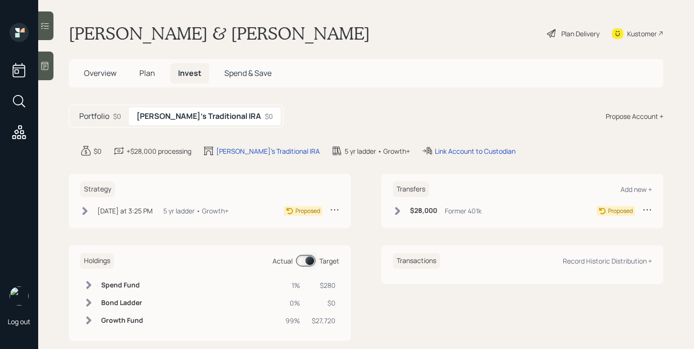
click at [107, 117] on h5 "Portfolio" at bounding box center [94, 116] width 30 height 9
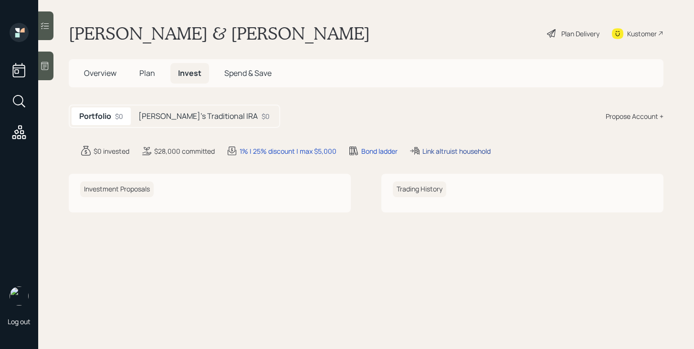
click at [476, 149] on div "Link altruist household" at bounding box center [457, 151] width 68 height 10
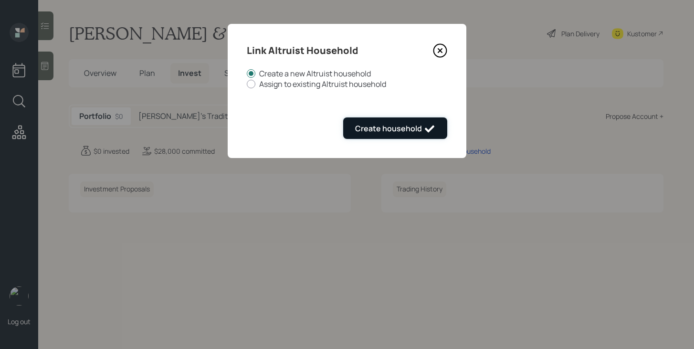
click at [422, 131] on div "Create household" at bounding box center [395, 128] width 80 height 11
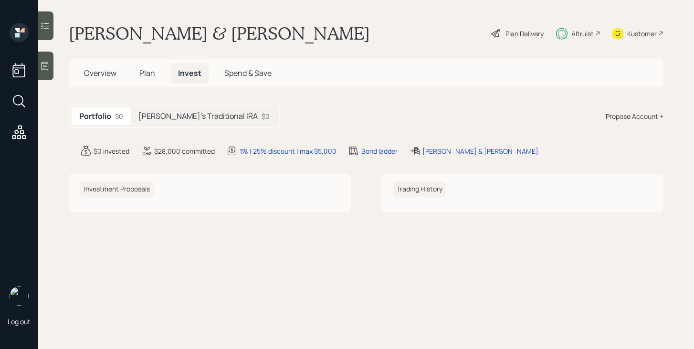
click at [581, 32] on div "Altruist" at bounding box center [583, 34] width 22 height 10
click at [114, 76] on span "Overview" at bounding box center [100, 73] width 32 height 11
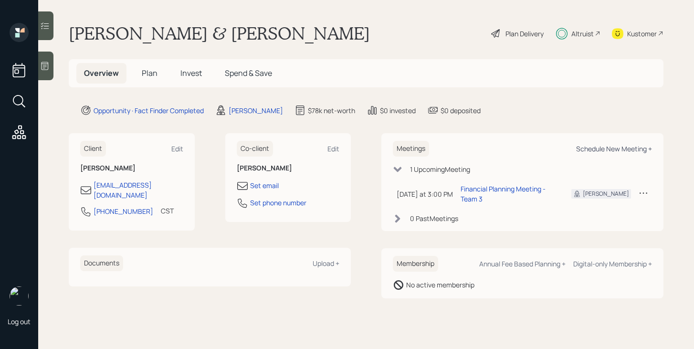
click at [625, 151] on div "Schedule New Meeting +" at bounding box center [614, 148] width 76 height 9
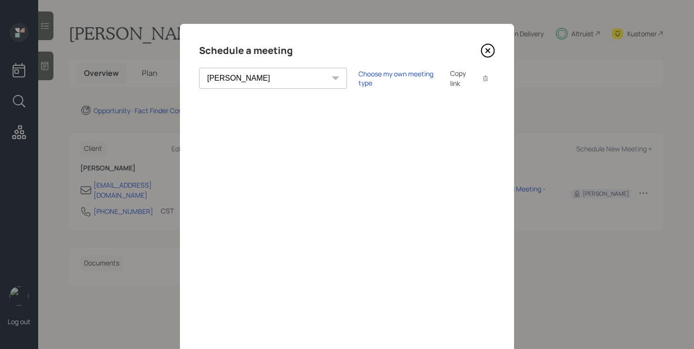
click at [239, 84] on select "[PERSON_NAME] [PERSON_NAME] [PERSON_NAME] [PERSON_NAME] [PERSON_NAME] [PERSON_N…" at bounding box center [273, 78] width 148 height 21
select select "ade3b313-576a-42c5-b346-1eb294908ae6"
click at [199, 68] on select "[PERSON_NAME] [PERSON_NAME] [PERSON_NAME] [PERSON_NAME] [PERSON_NAME] [PERSON_N…" at bounding box center [273, 78] width 148 height 21
click at [359, 78] on div "Choose my own meeting type" at bounding box center [399, 78] width 80 height 18
click at [490, 54] on icon at bounding box center [488, 50] width 14 height 14
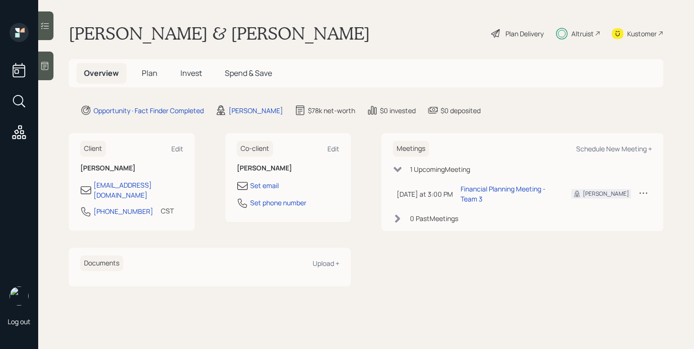
click at [184, 78] on h5 "Invest" at bounding box center [191, 73] width 37 height 21
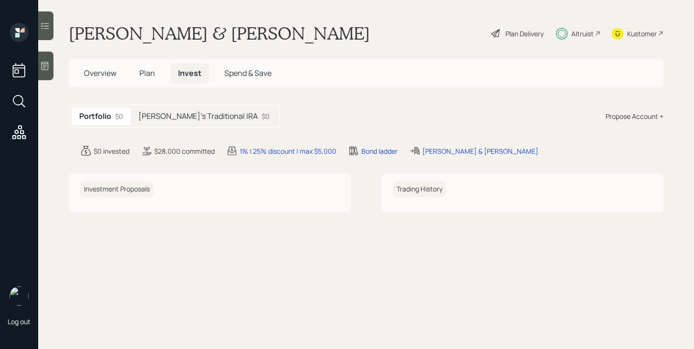
click at [192, 120] on h5 "[PERSON_NAME]'s Traditional IRA" at bounding box center [198, 116] width 119 height 9
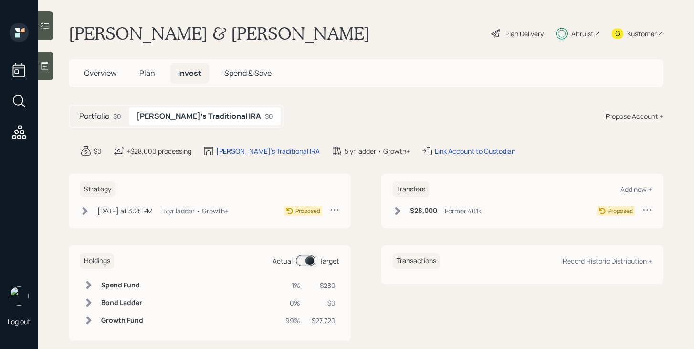
click at [87, 213] on icon at bounding box center [85, 211] width 10 height 10
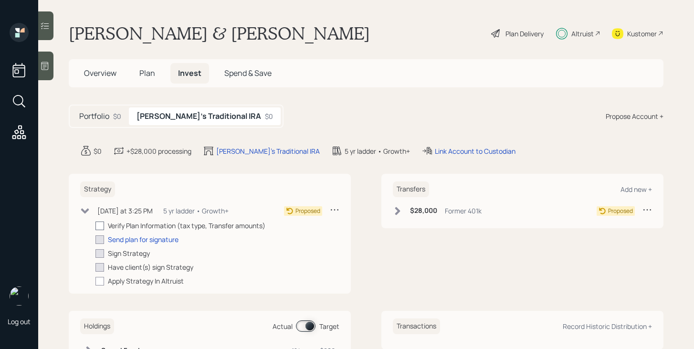
click at [102, 227] on div at bounding box center [100, 226] width 9 height 9
click at [96, 226] on input "checkbox" at bounding box center [95, 225] width 0 height 0
checkbox input "true"
click at [113, 239] on div "Send plan for signature" at bounding box center [143, 240] width 71 height 10
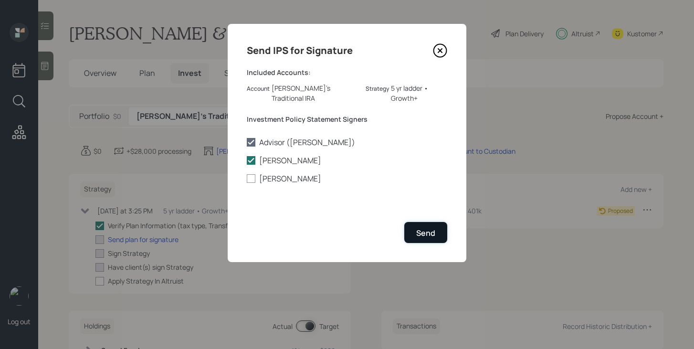
click at [427, 228] on div "Send" at bounding box center [425, 233] width 19 height 11
checkbox input "true"
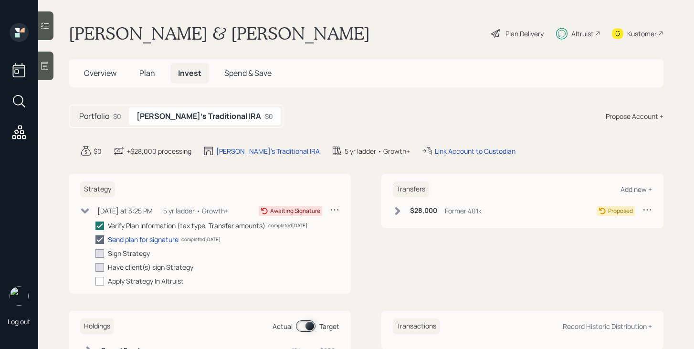
click at [399, 213] on icon at bounding box center [398, 211] width 10 height 10
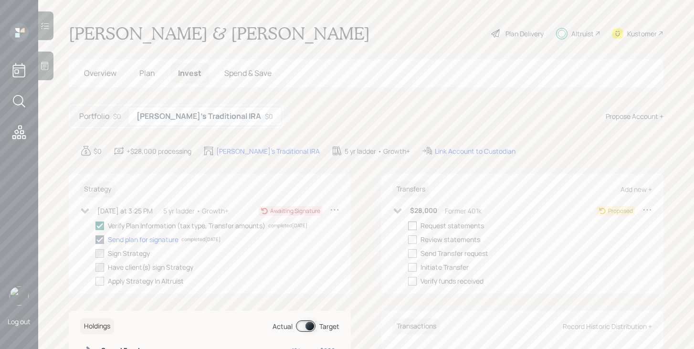
click at [412, 228] on div at bounding box center [412, 226] width 9 height 9
click at [408, 226] on input "checkbox" at bounding box center [408, 225] width 0 height 0
checkbox input "true"
click at [399, 213] on icon at bounding box center [398, 211] width 10 height 10
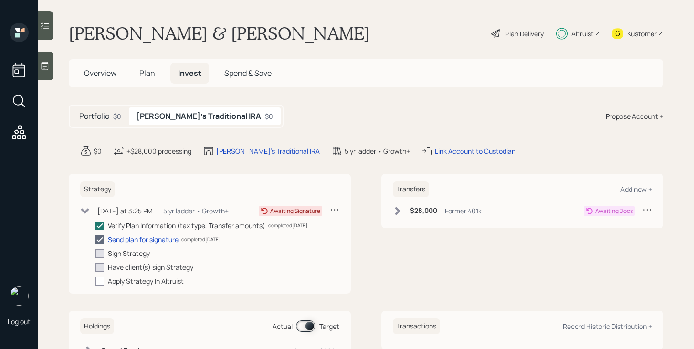
click at [88, 211] on icon at bounding box center [85, 210] width 8 height 5
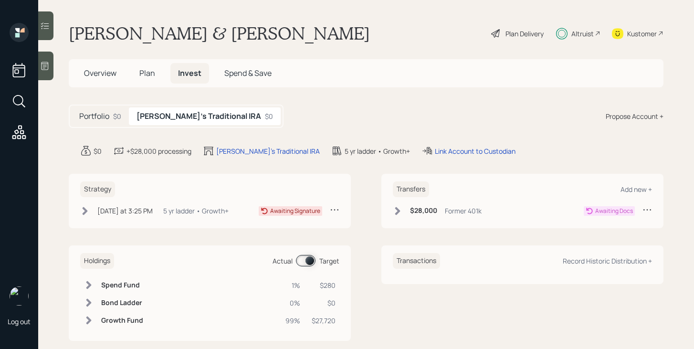
click at [114, 120] on div "$0" at bounding box center [117, 116] width 8 height 10
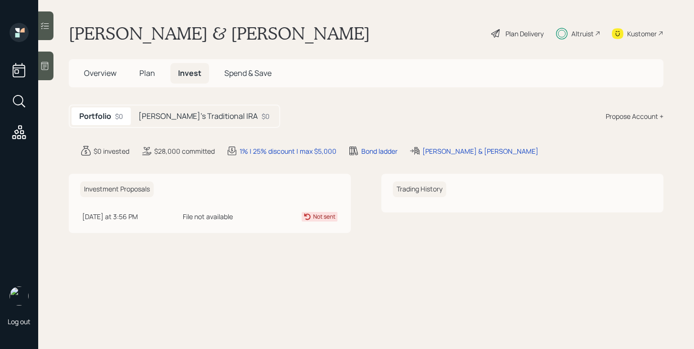
click at [106, 71] on span "Overview" at bounding box center [100, 73] width 32 height 11
